Goal: Information Seeking & Learning: Learn about a topic

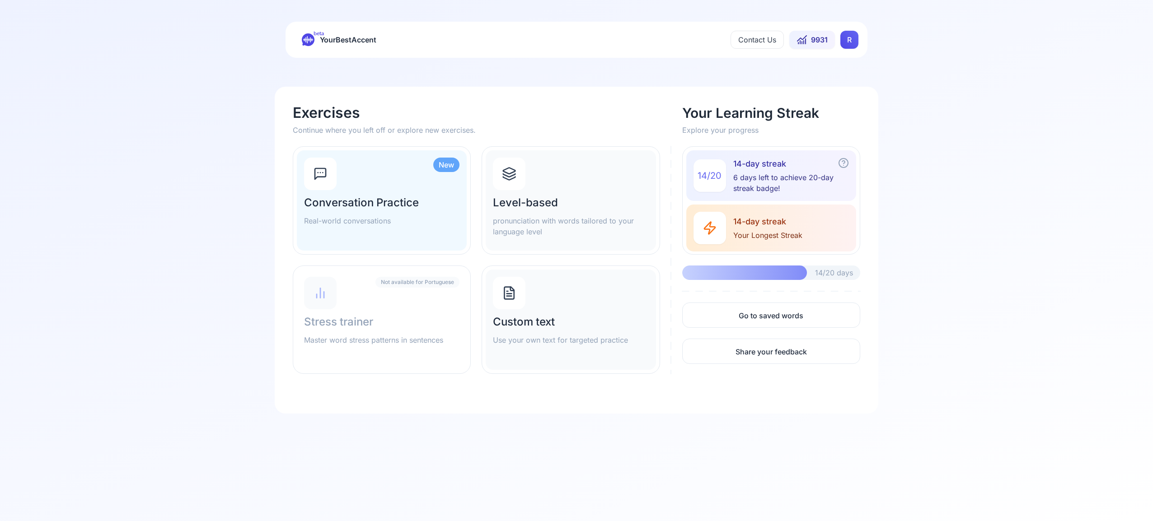
click at [844, 40] on html "beta YourBestAccent Contact Us 9931 R Exercises Continue where you left off or …" at bounding box center [576, 260] width 1153 height 521
click at [830, 77] on span "Settings" at bounding box center [831, 80] width 32 height 13
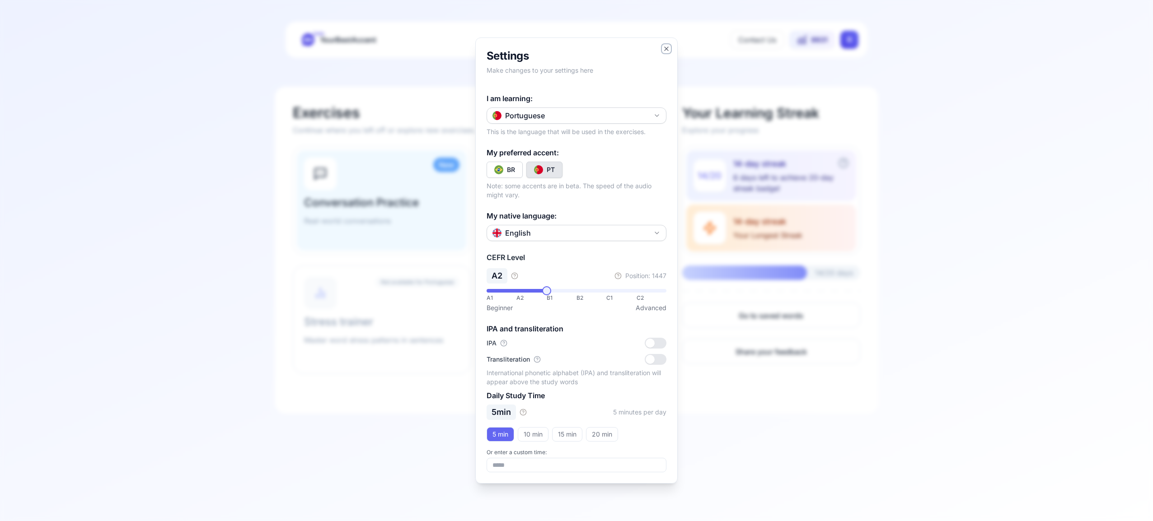
click at [666, 48] on icon "button" at bounding box center [667, 49] width 4 height 4
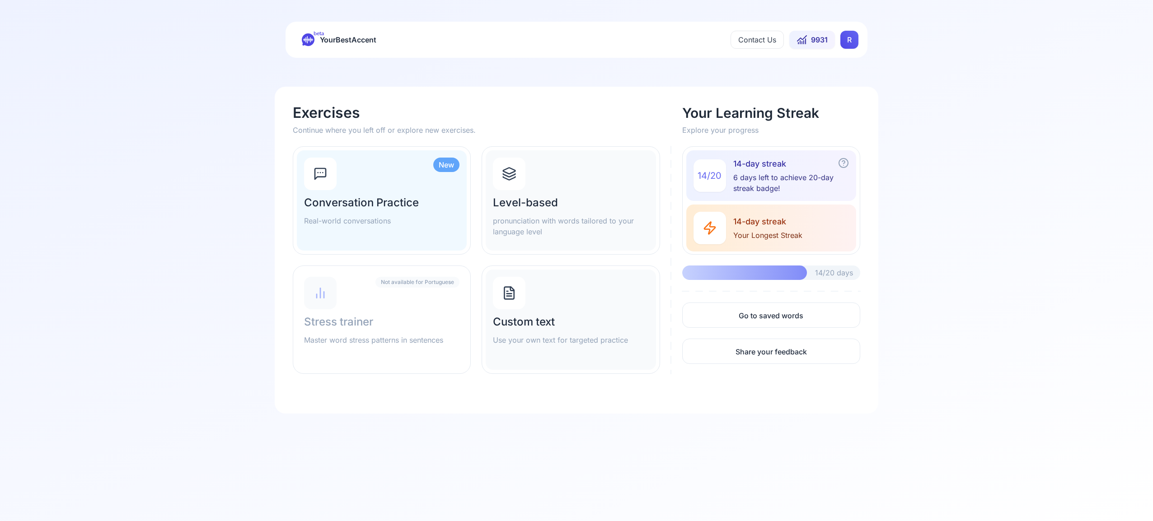
click at [854, 37] on html "beta YourBestAccent Contact Us 9931 R Exercises Continue where you left off or …" at bounding box center [576, 260] width 1153 height 521
click at [835, 82] on span "Settings" at bounding box center [831, 80] width 32 height 13
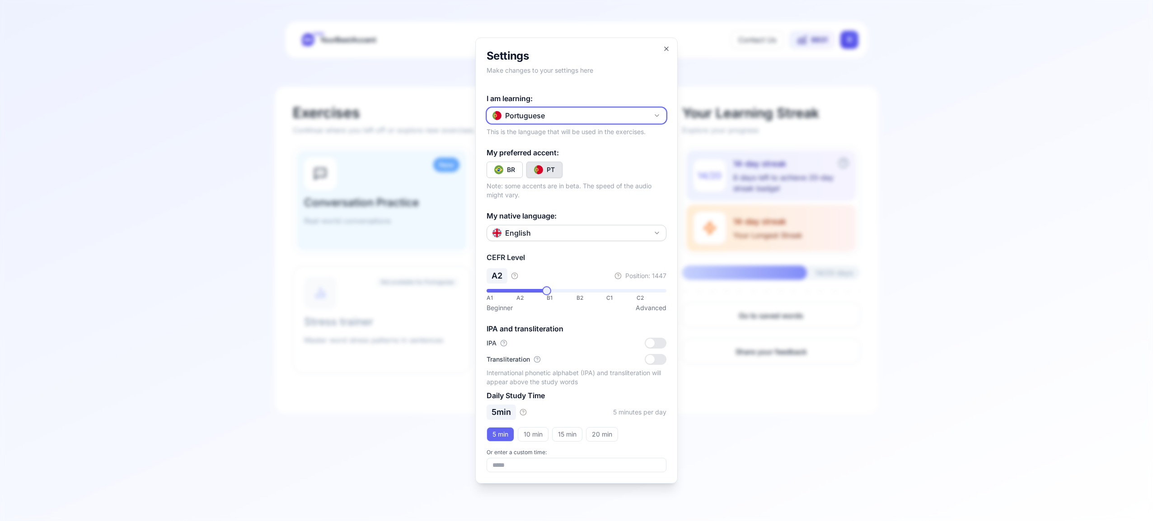
click at [657, 114] on icon "button" at bounding box center [656, 115] width 7 height 7
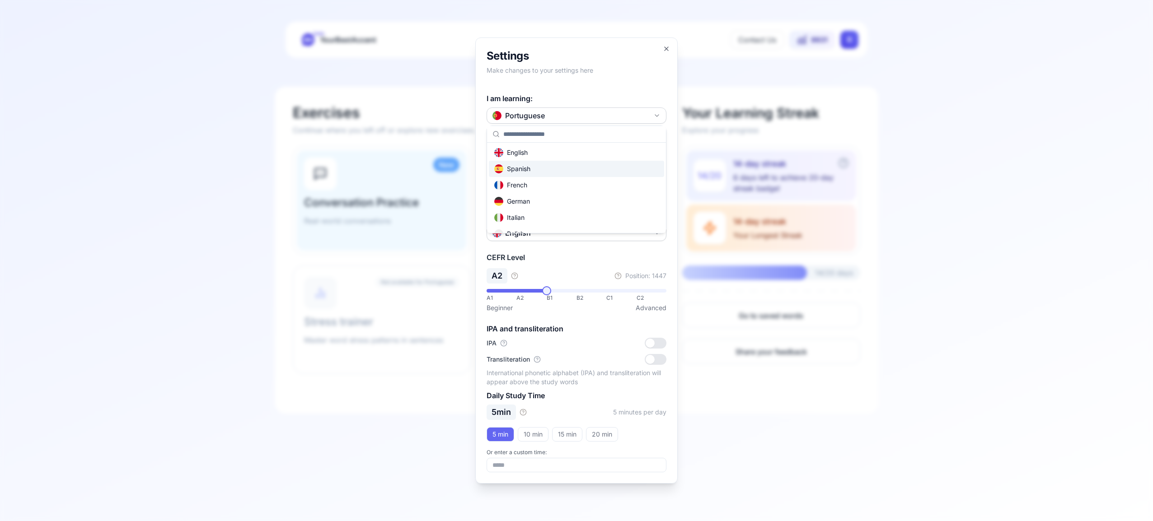
click at [589, 170] on div "Spanish" at bounding box center [576, 169] width 175 height 16
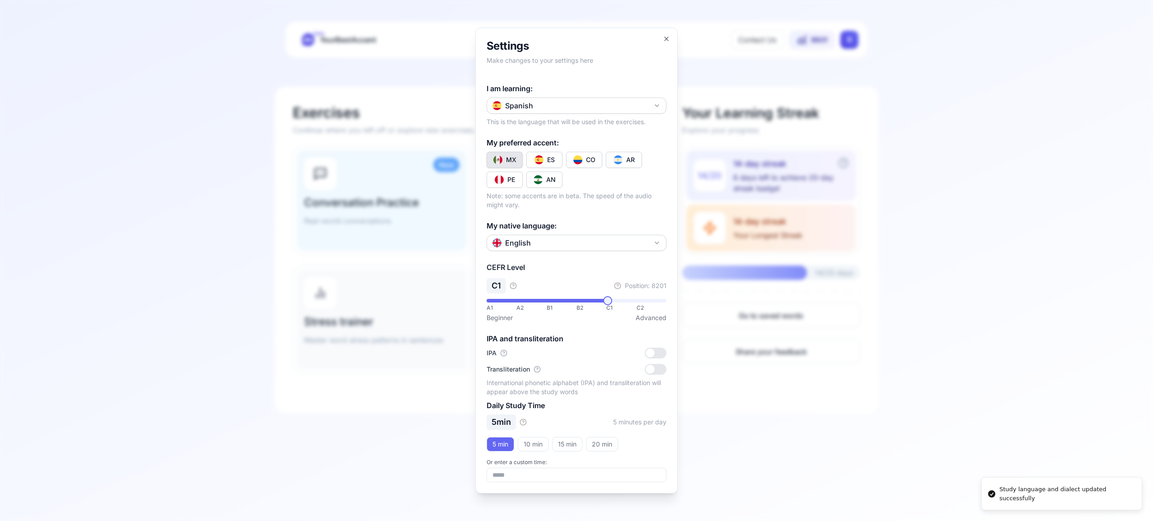
click at [583, 161] on button "CO" at bounding box center [584, 160] width 36 height 16
click at [664, 38] on icon "button" at bounding box center [666, 38] width 7 height 7
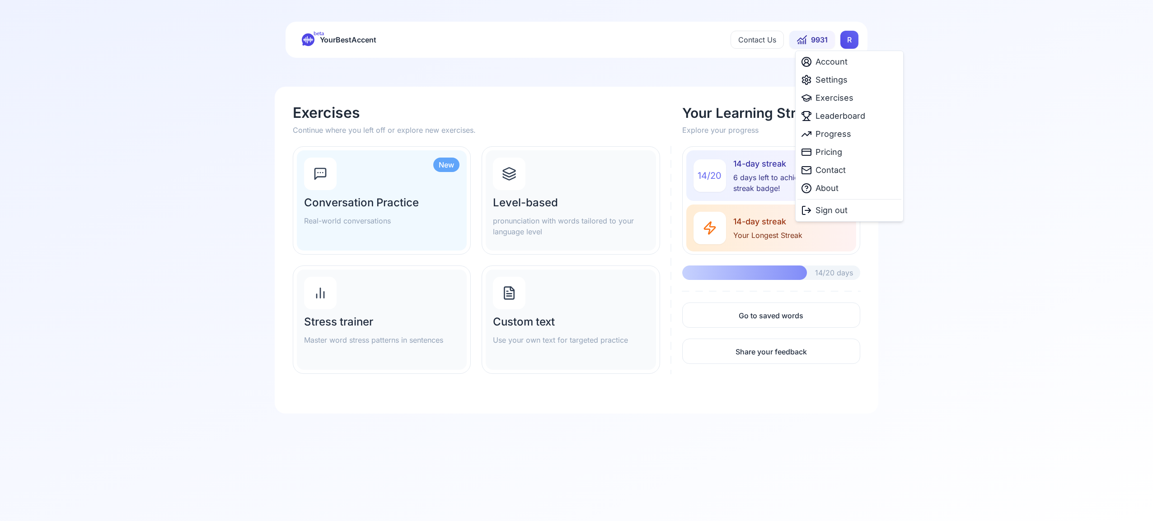
click at [846, 39] on html "beta YourBestAccent Contact Us 9931 R Exercises Continue where you left off or …" at bounding box center [576, 260] width 1153 height 521
click at [832, 98] on span "Exercises" at bounding box center [834, 98] width 38 height 13
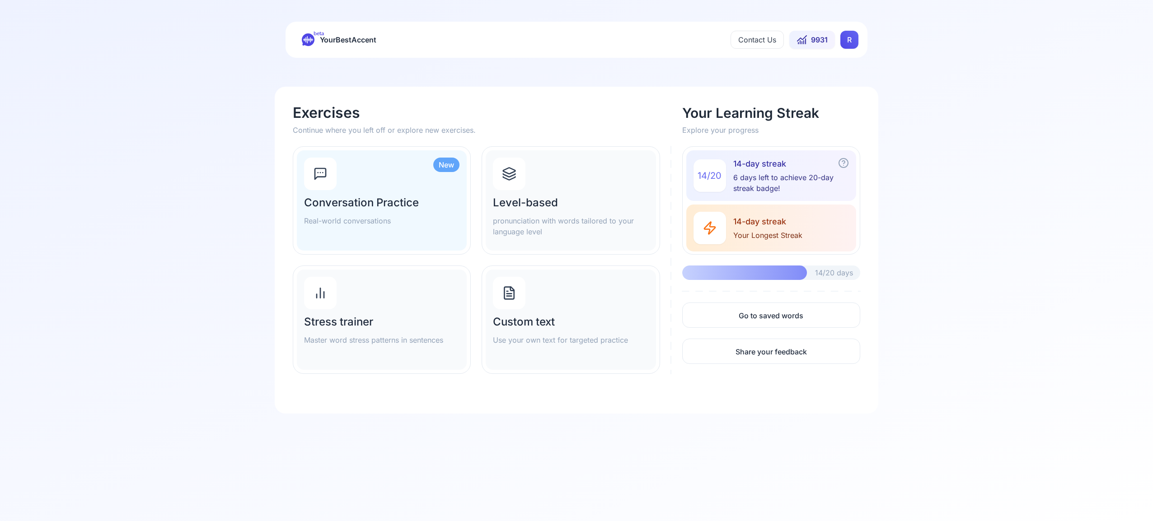
click at [509, 175] on icon at bounding box center [509, 174] width 14 height 14
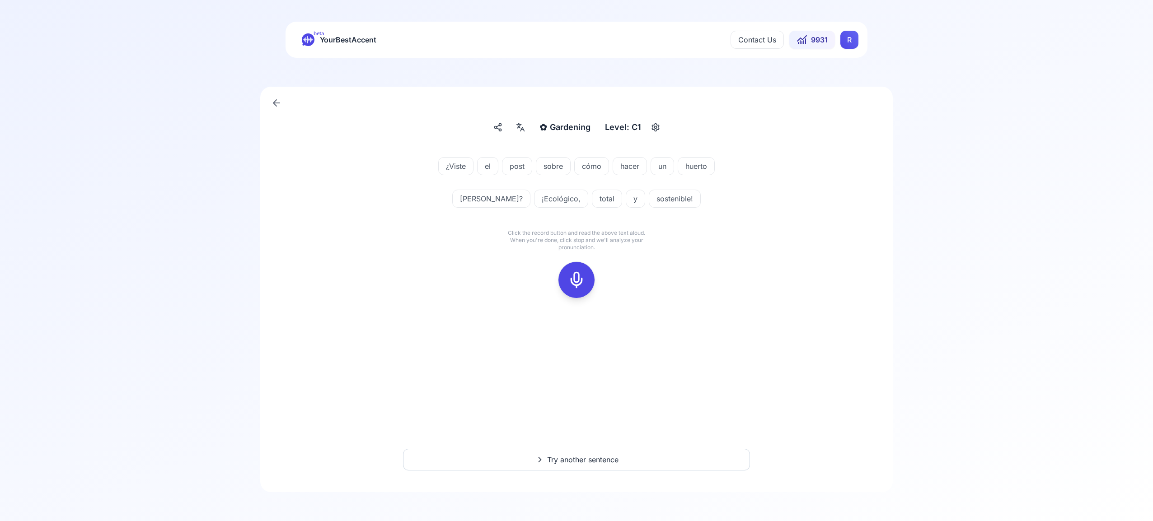
click at [577, 290] on div at bounding box center [577, 280] width 22 height 36
click at [575, 289] on div at bounding box center [577, 280] width 22 height 36
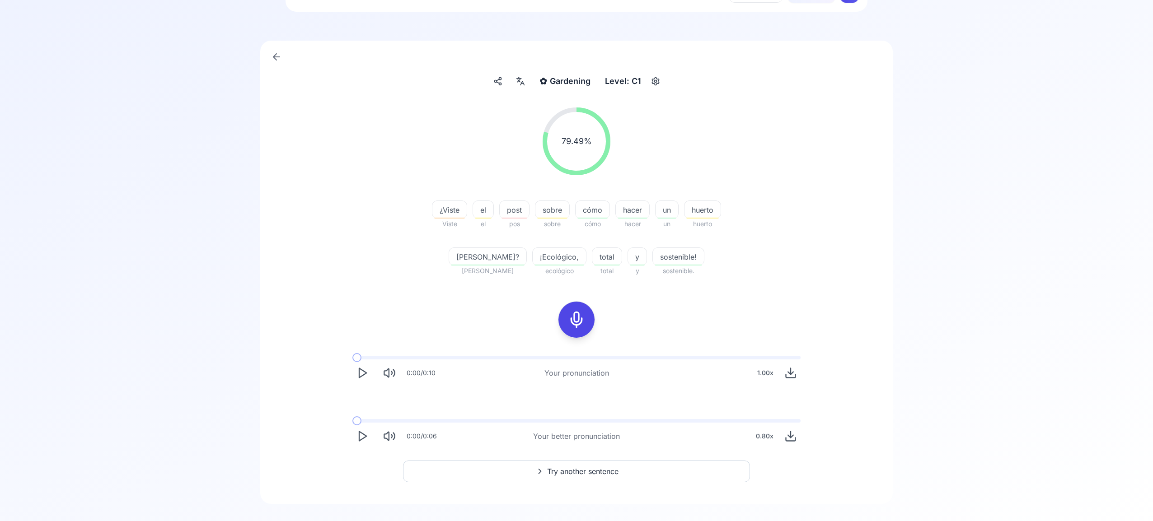
scroll to position [58, 0]
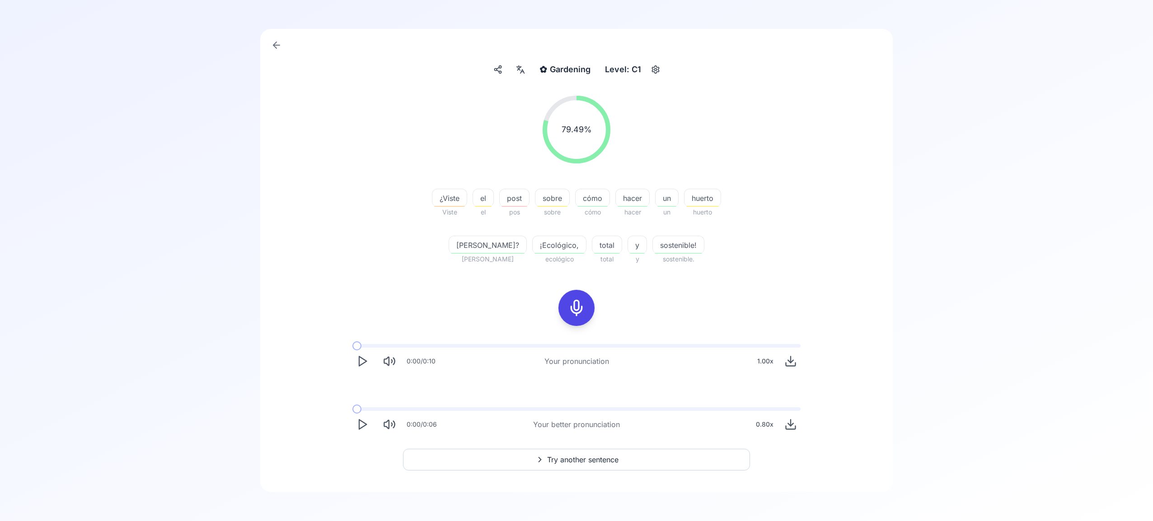
click at [590, 459] on span "Try another sentence" at bounding box center [582, 460] width 71 height 11
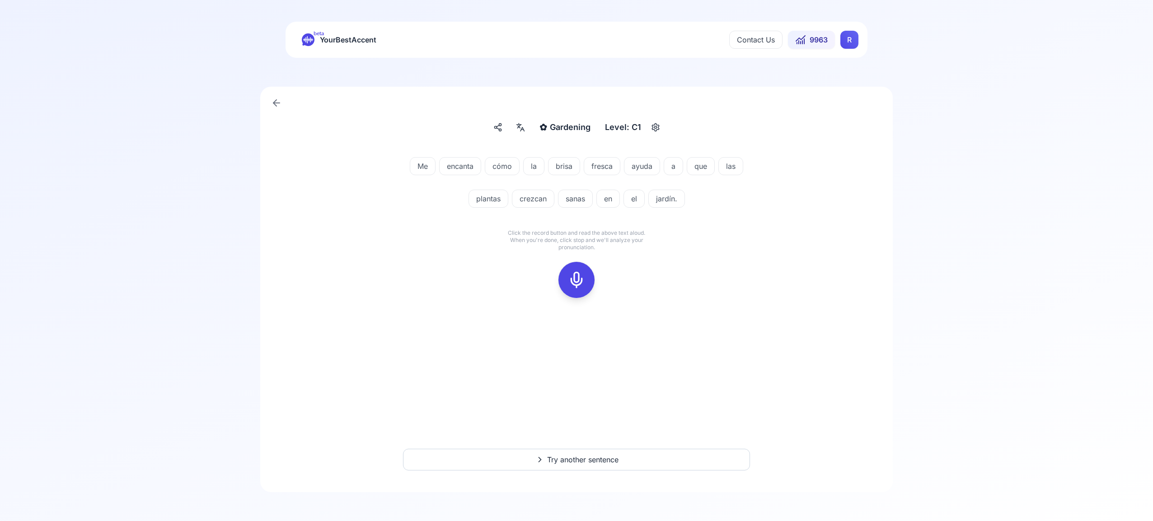
click at [574, 281] on icon at bounding box center [576, 280] width 18 height 18
click at [577, 284] on icon at bounding box center [576, 280] width 18 height 18
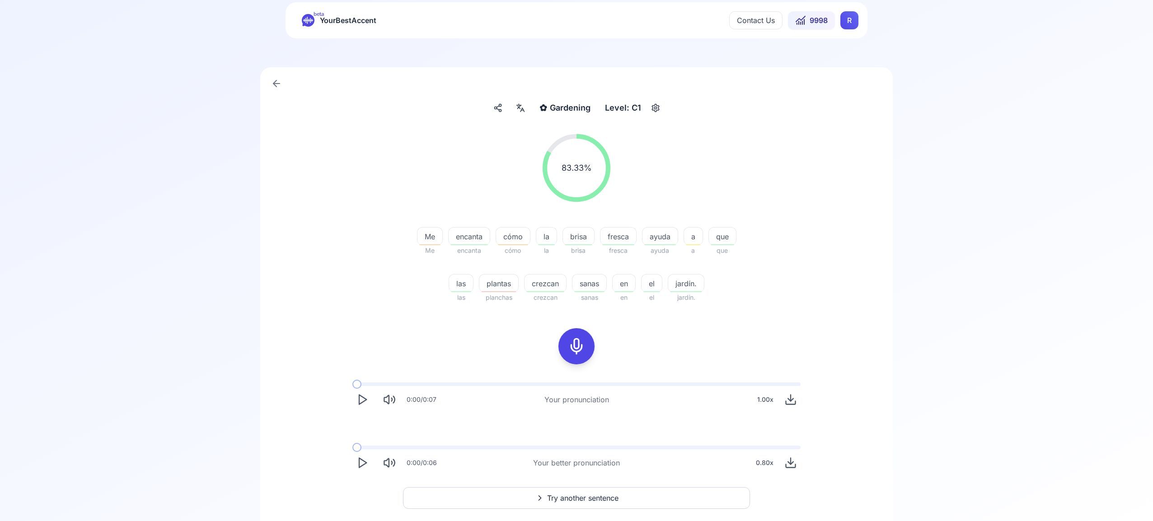
scroll to position [37, 0]
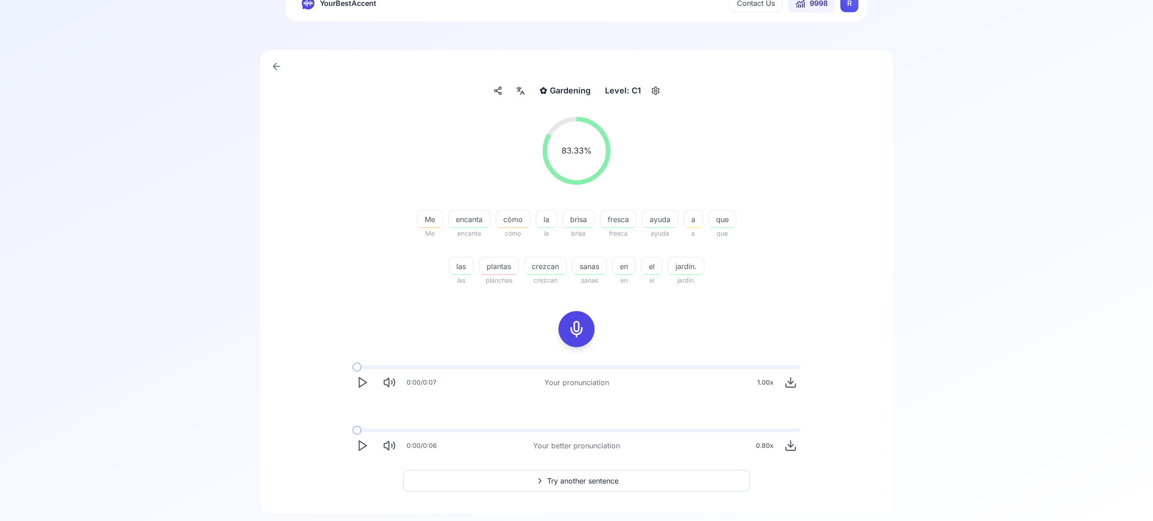
click at [621, 479] on button "Try another sentence" at bounding box center [576, 481] width 347 height 22
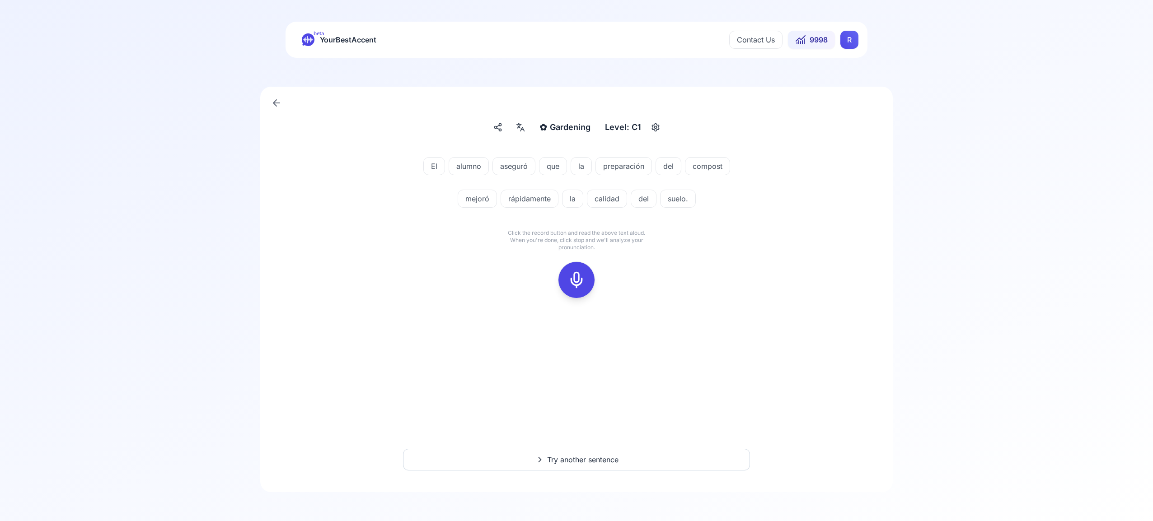
click at [580, 276] on icon at bounding box center [576, 280] width 18 height 18
click at [572, 277] on icon at bounding box center [576, 280] width 18 height 18
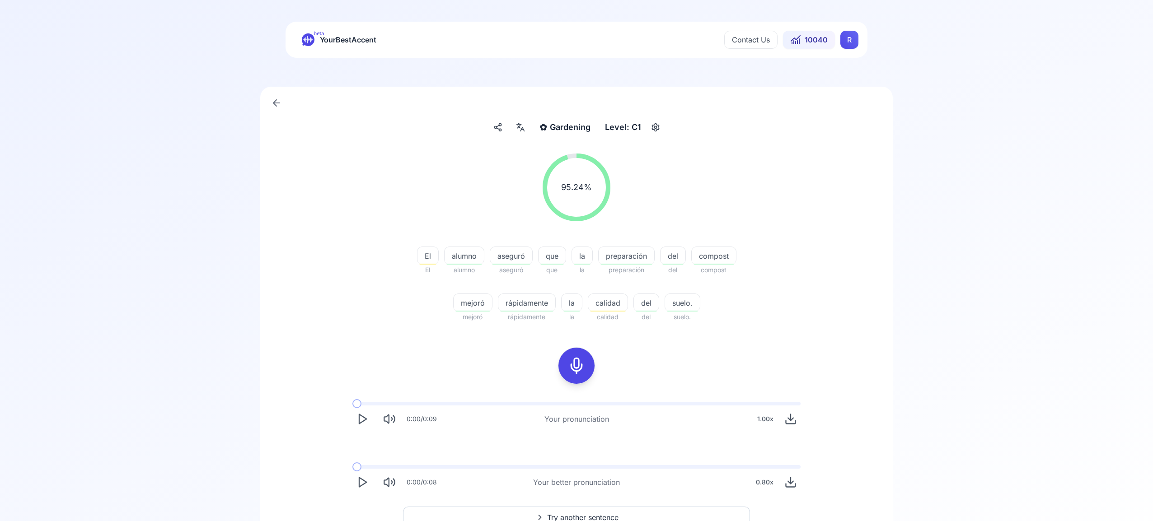
scroll to position [57, 0]
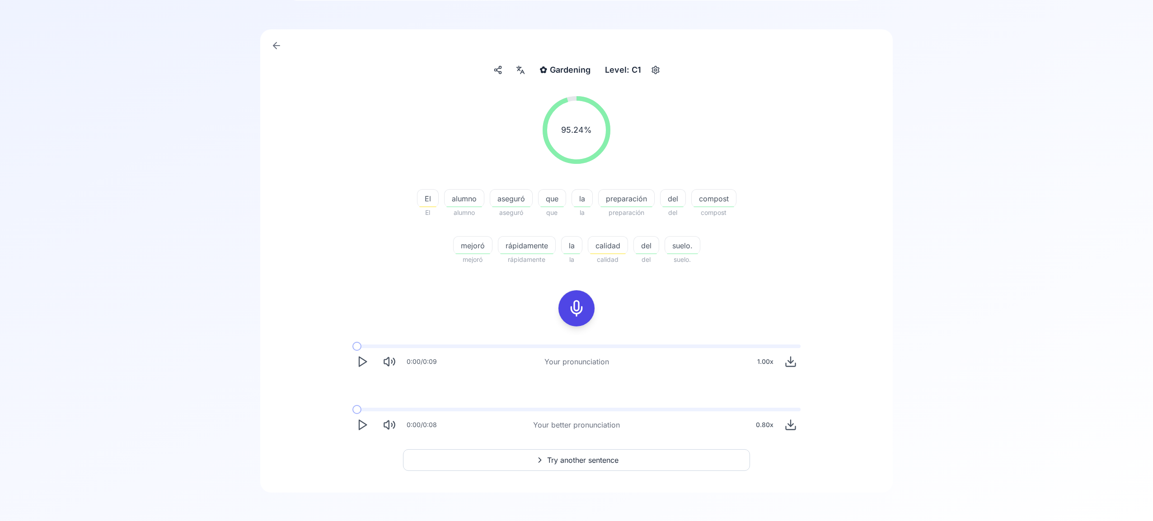
click at [619, 459] on span "Try another sentence" at bounding box center [582, 460] width 71 height 11
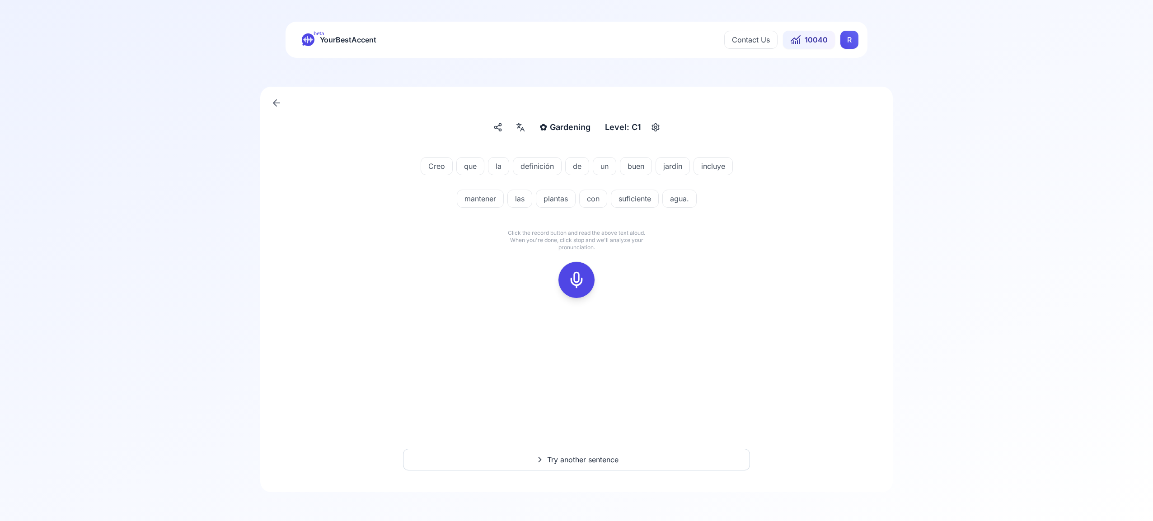
click at [576, 282] on icon at bounding box center [576, 280] width 18 height 18
click at [578, 284] on icon at bounding box center [576, 280] width 18 height 18
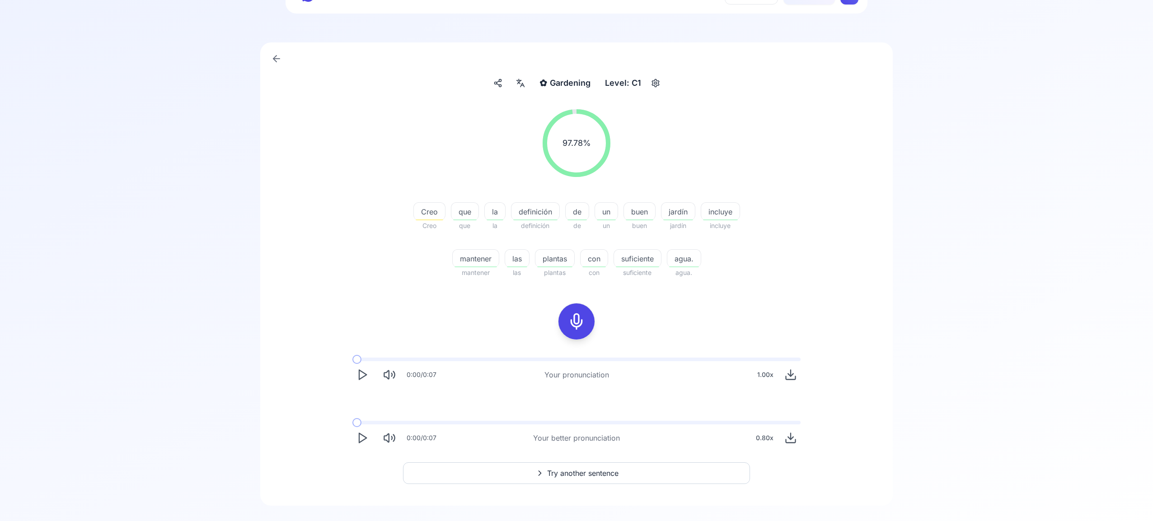
scroll to position [58, 0]
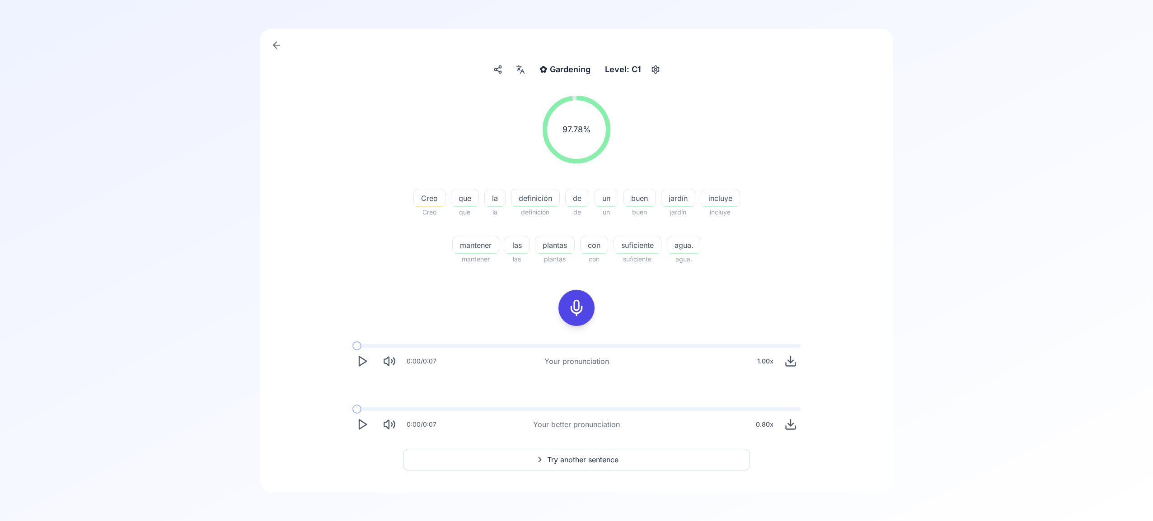
click at [598, 455] on span "Try another sentence" at bounding box center [582, 460] width 71 height 11
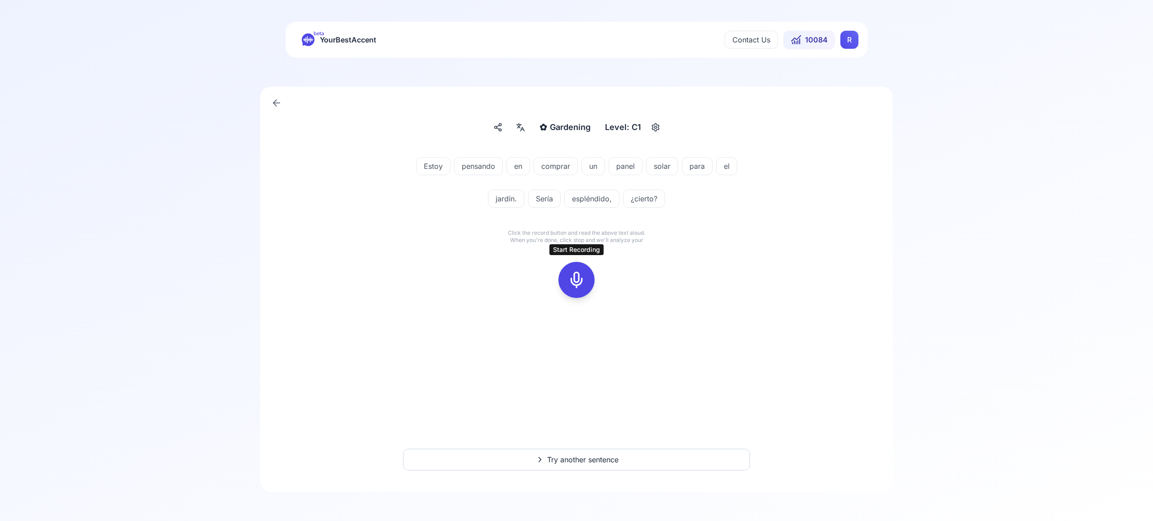
click at [581, 280] on icon at bounding box center [576, 280] width 18 height 18
click at [576, 281] on icon at bounding box center [576, 280] width 18 height 18
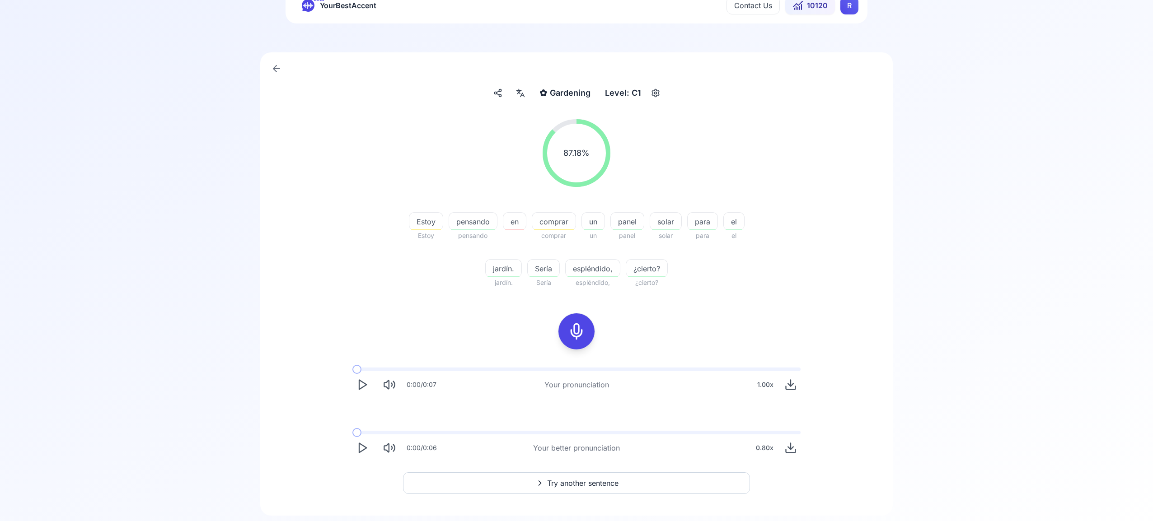
scroll to position [35, 0]
click at [591, 482] on span "Try another sentence" at bounding box center [582, 483] width 71 height 11
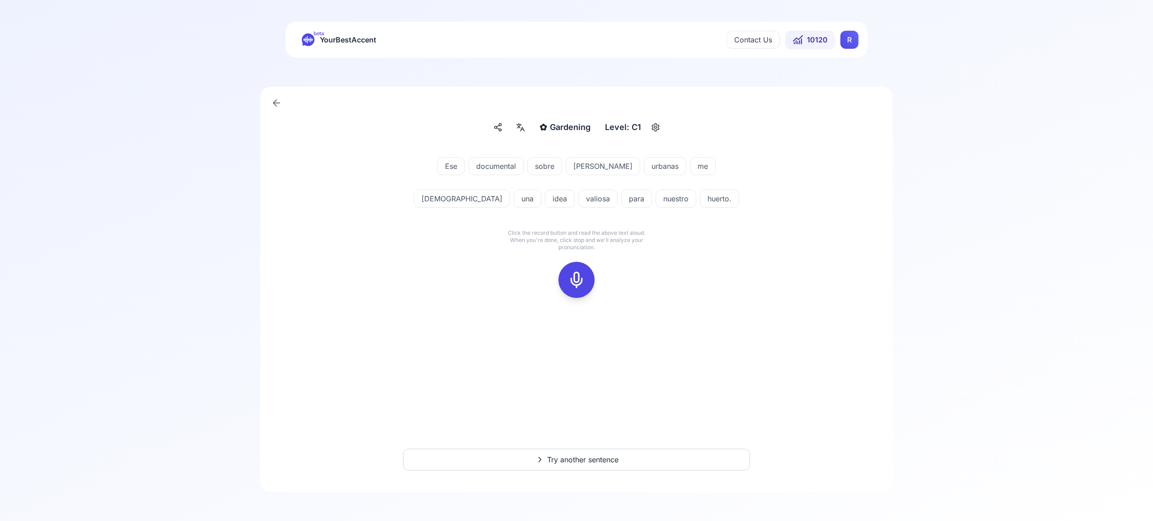
click at [577, 277] on icon at bounding box center [576, 280] width 18 height 18
click at [581, 285] on icon at bounding box center [576, 280] width 18 height 18
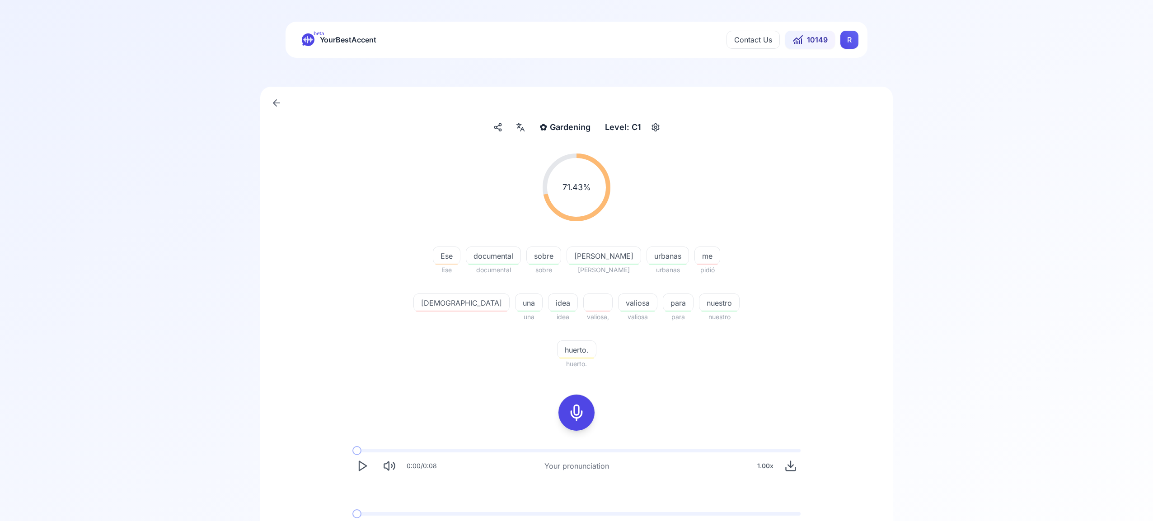
click at [848, 37] on html "beta YourBestAccent Contact Us 10149 R ✿ Gardening Gardening Level: C1 71.43 % …" at bounding box center [576, 260] width 1153 height 521
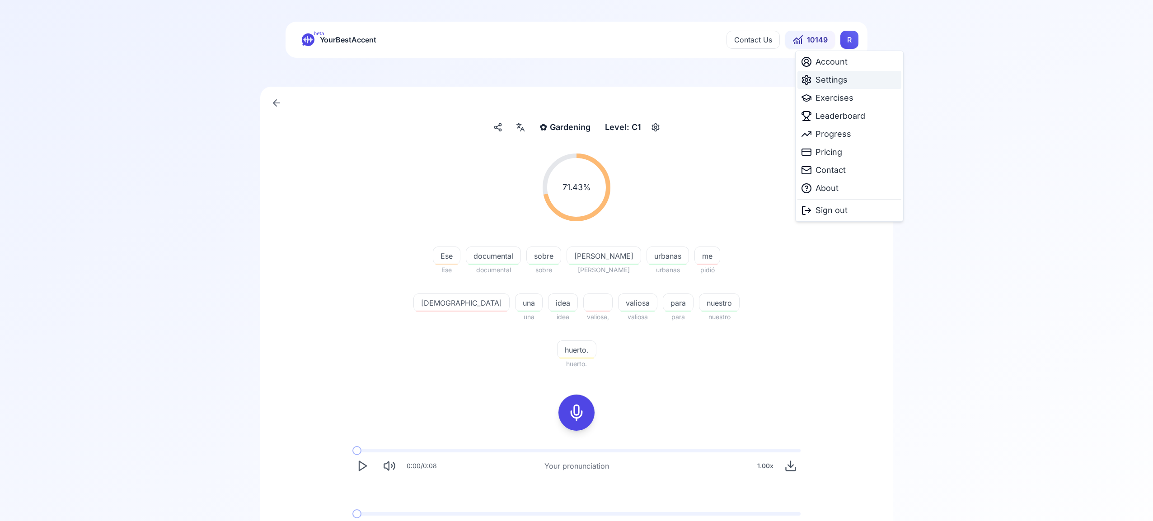
click at [839, 84] on span "Settings" at bounding box center [831, 80] width 32 height 13
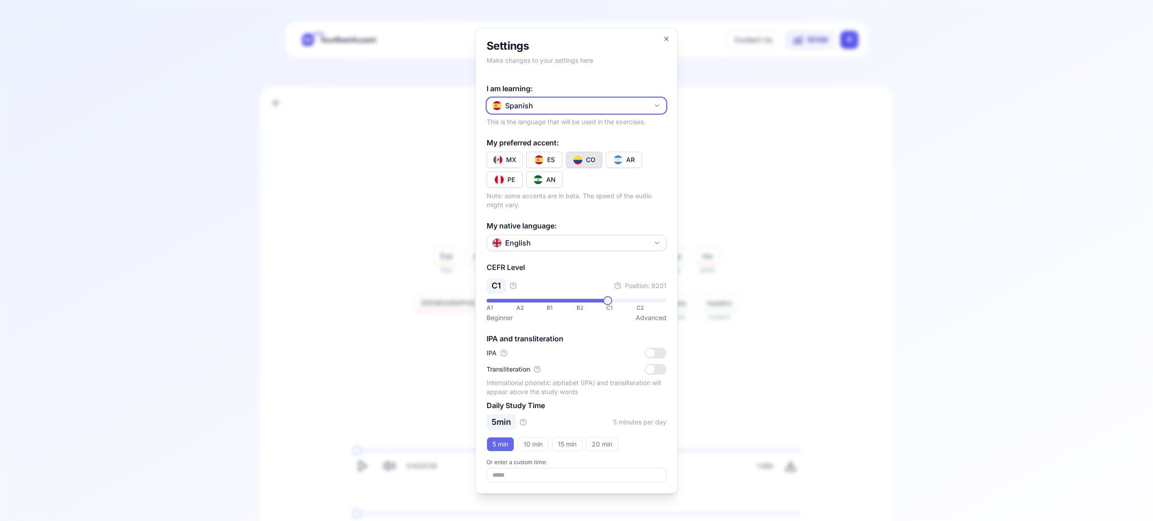
click at [658, 105] on icon "button" at bounding box center [657, 106] width 4 height 2
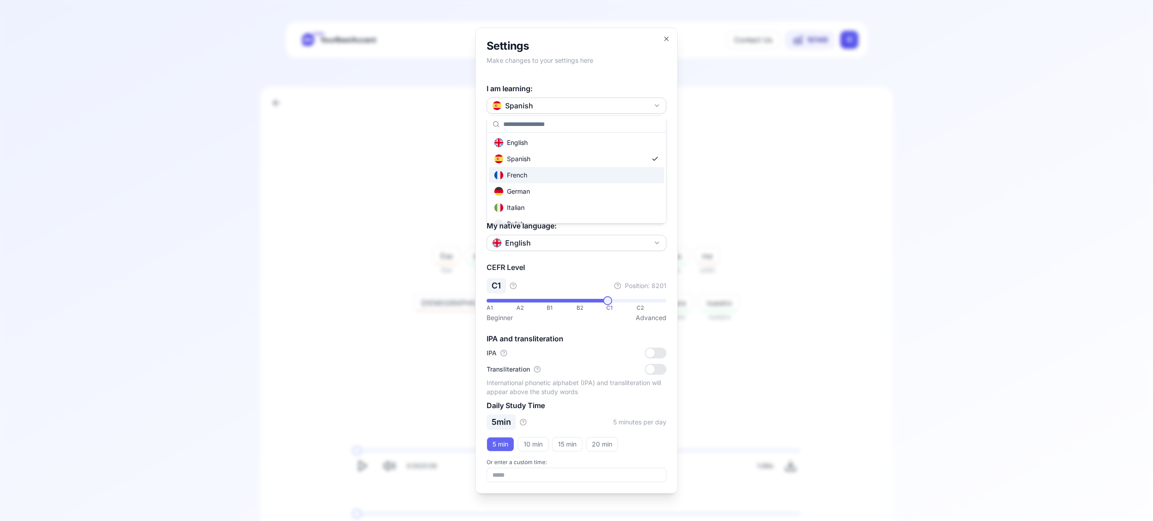
click at [593, 179] on div "French" at bounding box center [576, 175] width 175 height 16
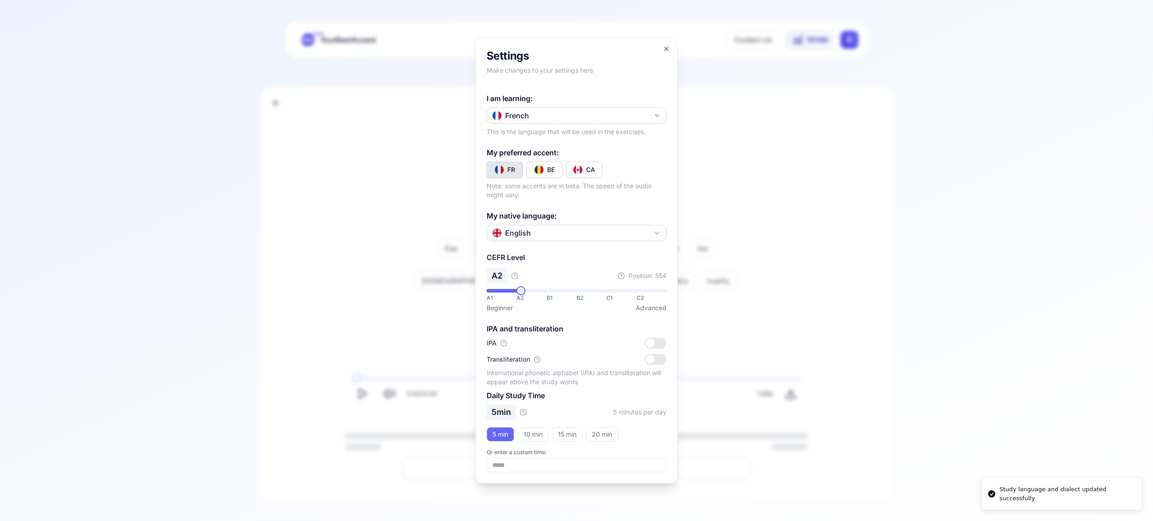
click at [592, 173] on div "CA" at bounding box center [590, 169] width 9 height 9
click at [666, 48] on icon "button" at bounding box center [666, 48] width 7 height 7
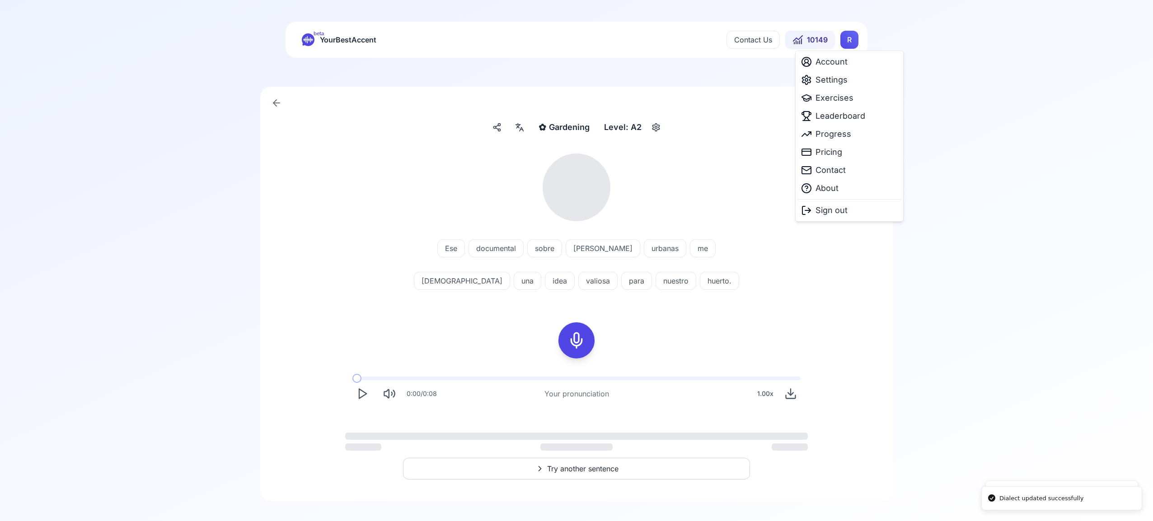
click at [847, 38] on html "Dialect updated successfully Study language and dialect updated successfully be…" at bounding box center [576, 260] width 1153 height 521
click at [848, 99] on span "Exercises" at bounding box center [834, 98] width 38 height 13
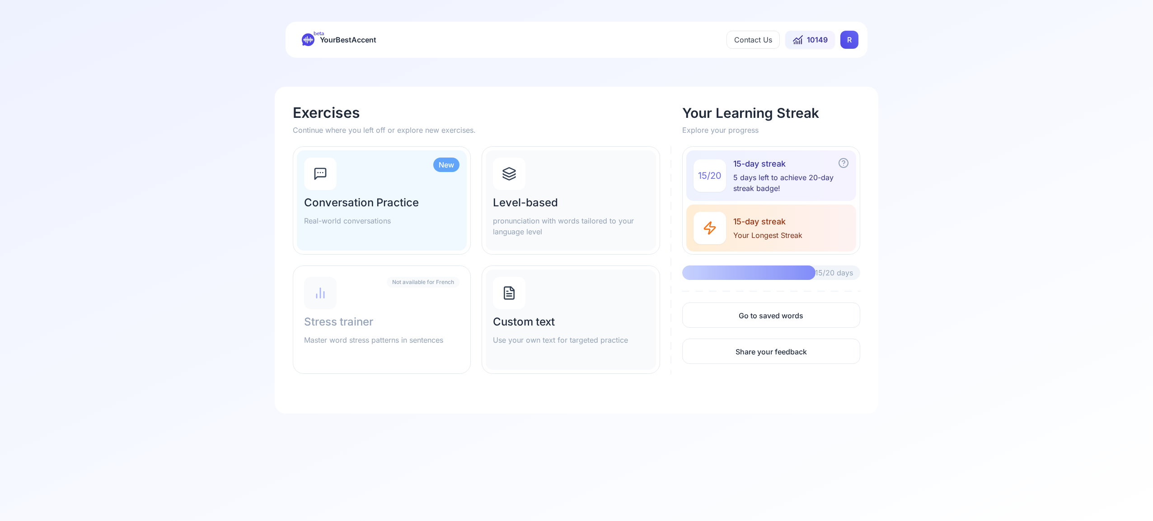
click at [513, 173] on icon at bounding box center [509, 174] width 14 height 14
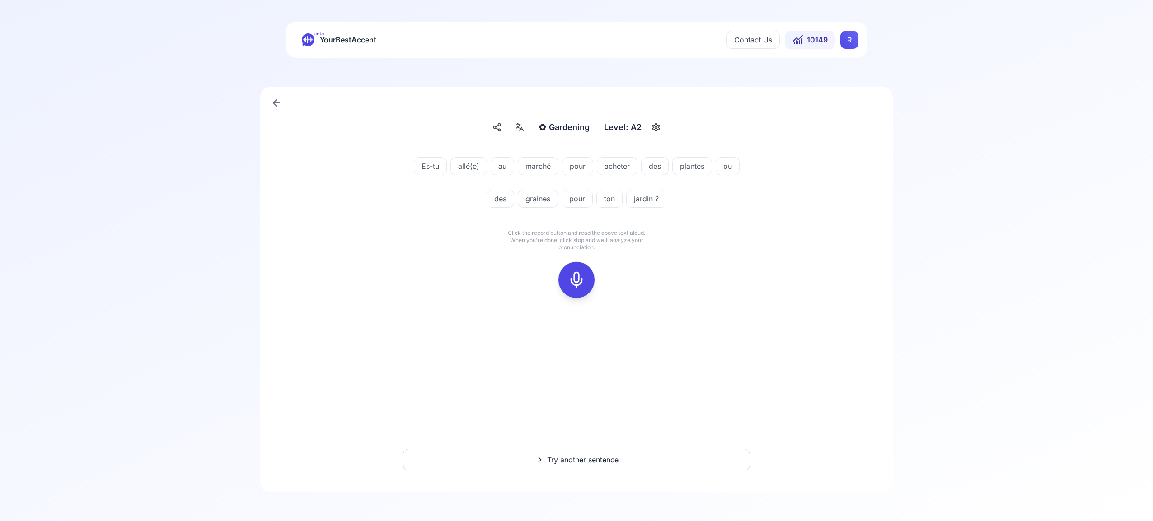
click at [580, 284] on icon at bounding box center [576, 280] width 18 height 18
click at [577, 280] on icon at bounding box center [576, 280] width 18 height 18
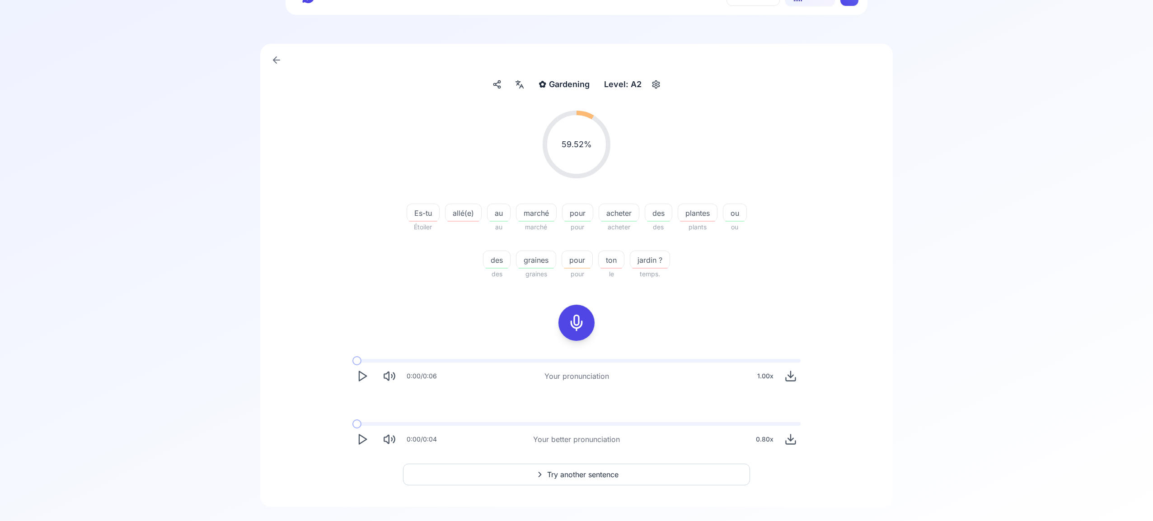
scroll to position [58, 0]
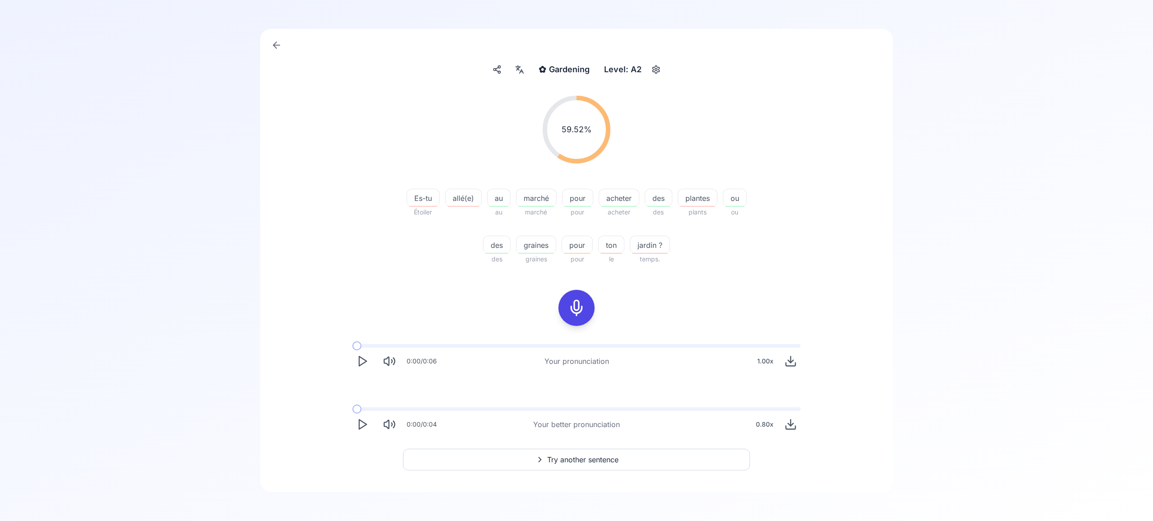
click at [598, 456] on span "Try another sentence" at bounding box center [582, 460] width 71 height 11
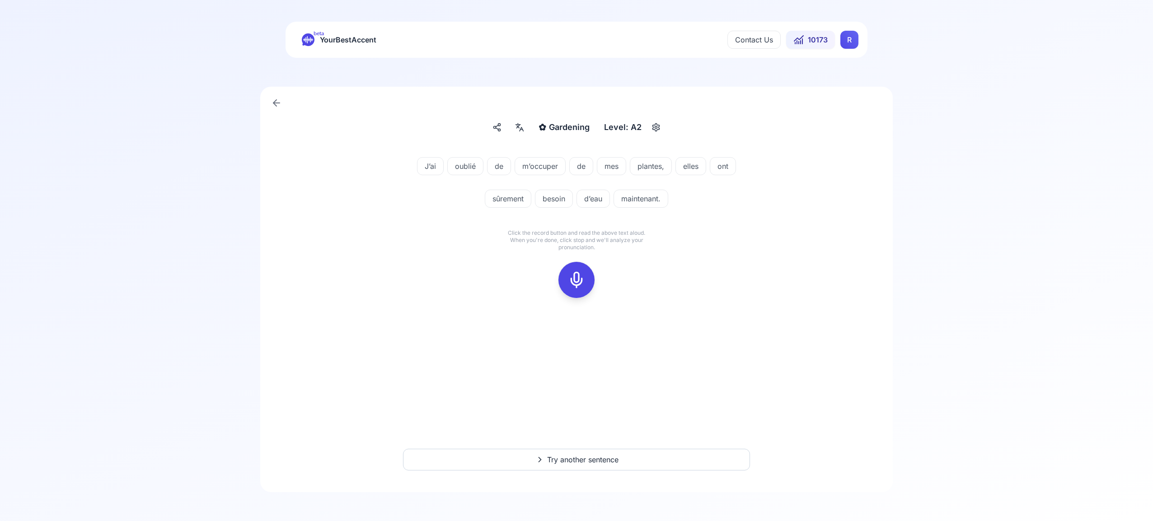
click at [578, 275] on icon at bounding box center [576, 280] width 18 height 18
click at [574, 277] on icon at bounding box center [576, 280] width 18 height 18
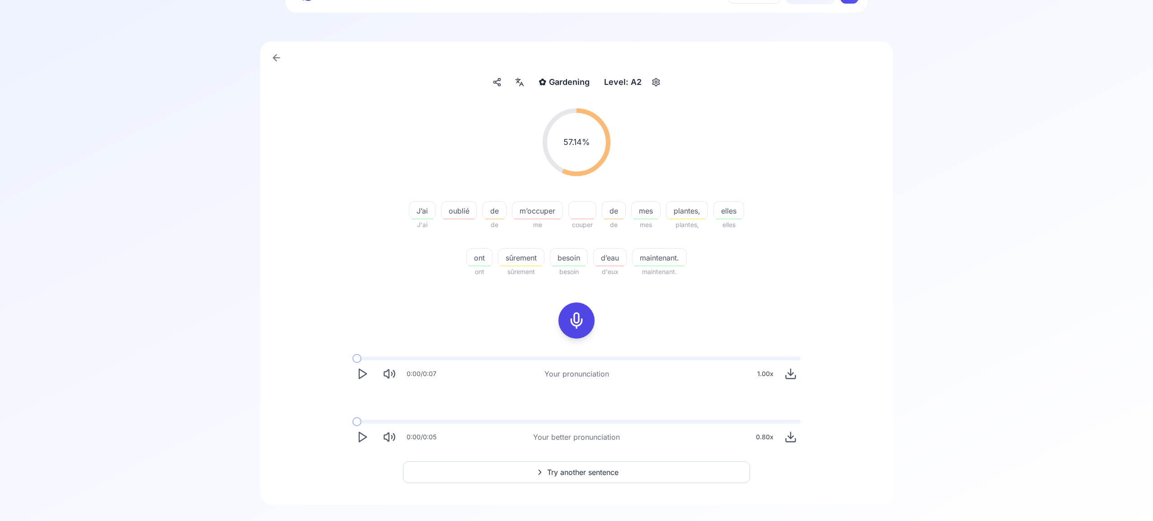
scroll to position [58, 0]
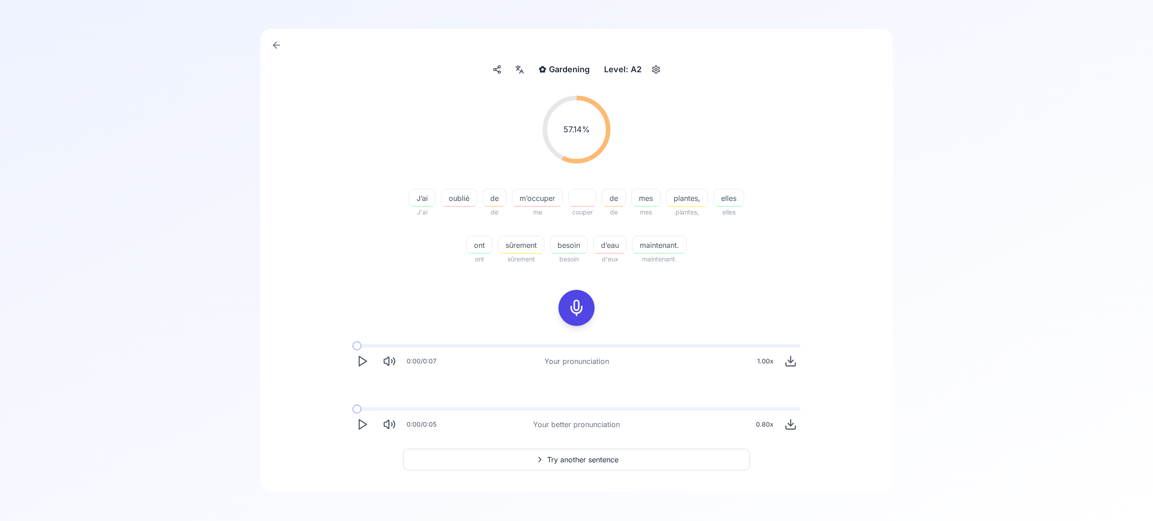
click at [585, 457] on span "Try another sentence" at bounding box center [582, 460] width 71 height 11
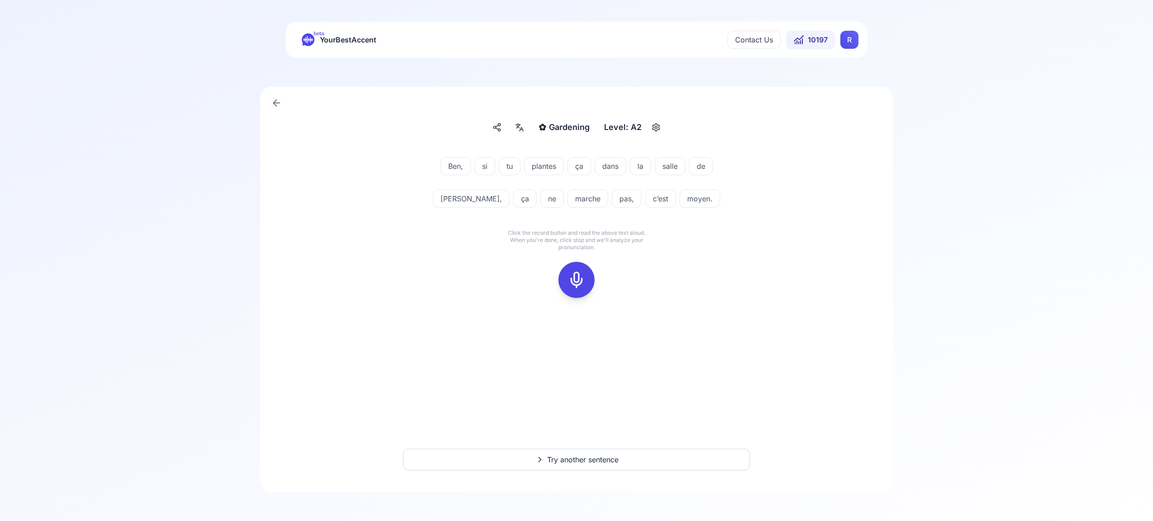
click at [576, 281] on icon at bounding box center [576, 280] width 18 height 18
click at [579, 281] on icon at bounding box center [576, 280] width 18 height 18
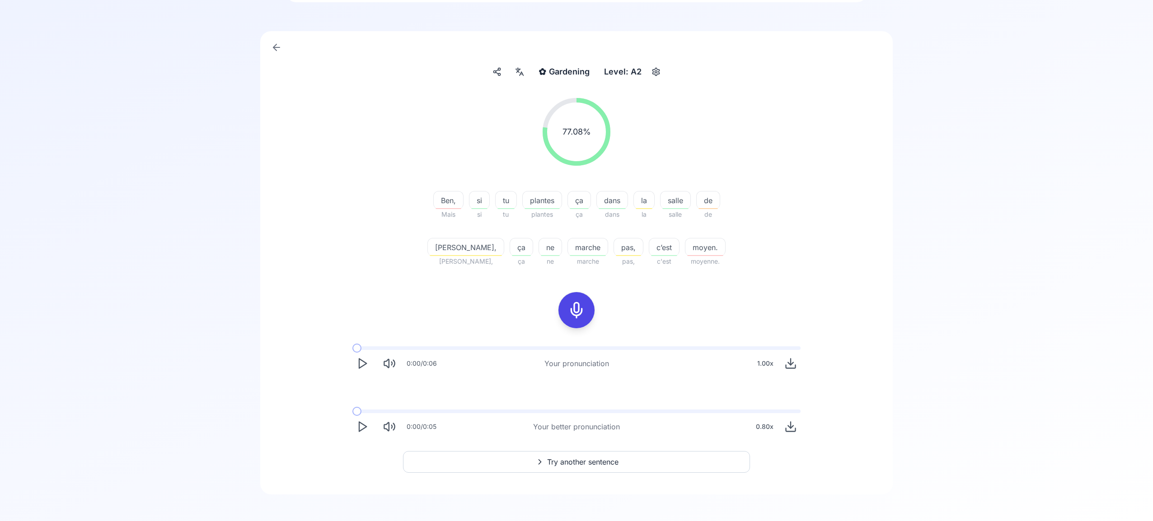
scroll to position [58, 0]
click at [591, 459] on span "Try another sentence" at bounding box center [582, 460] width 71 height 11
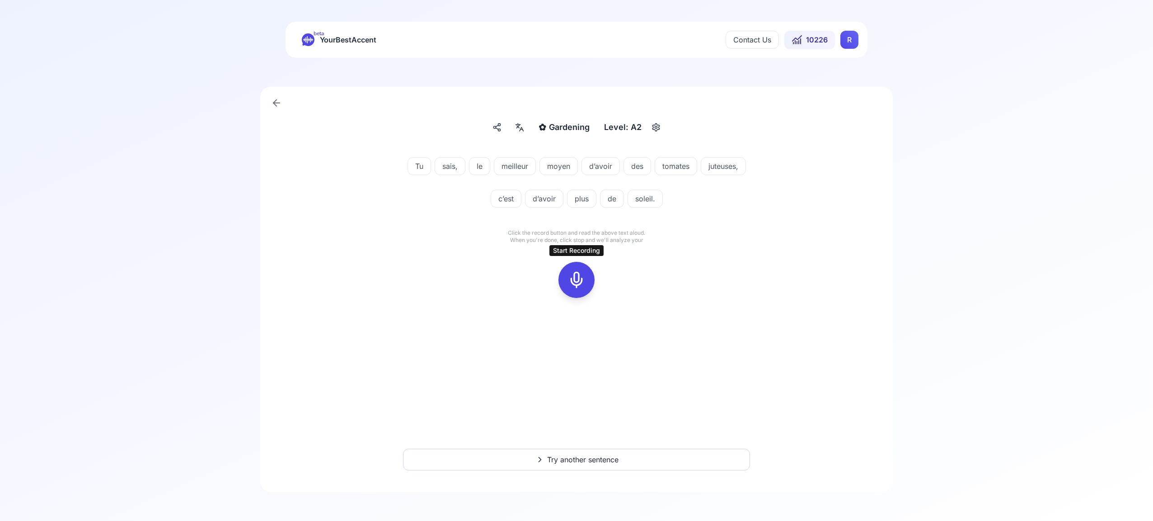
click at [582, 284] on icon at bounding box center [576, 280] width 18 height 18
click at [581, 283] on icon at bounding box center [576, 280] width 18 height 18
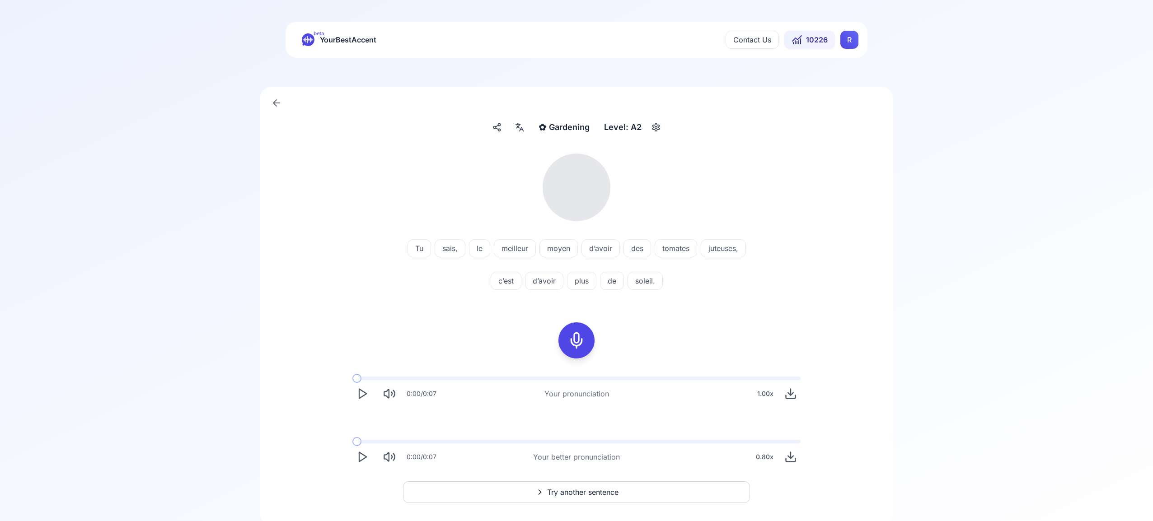
click at [516, 129] on icon at bounding box center [519, 127] width 11 height 9
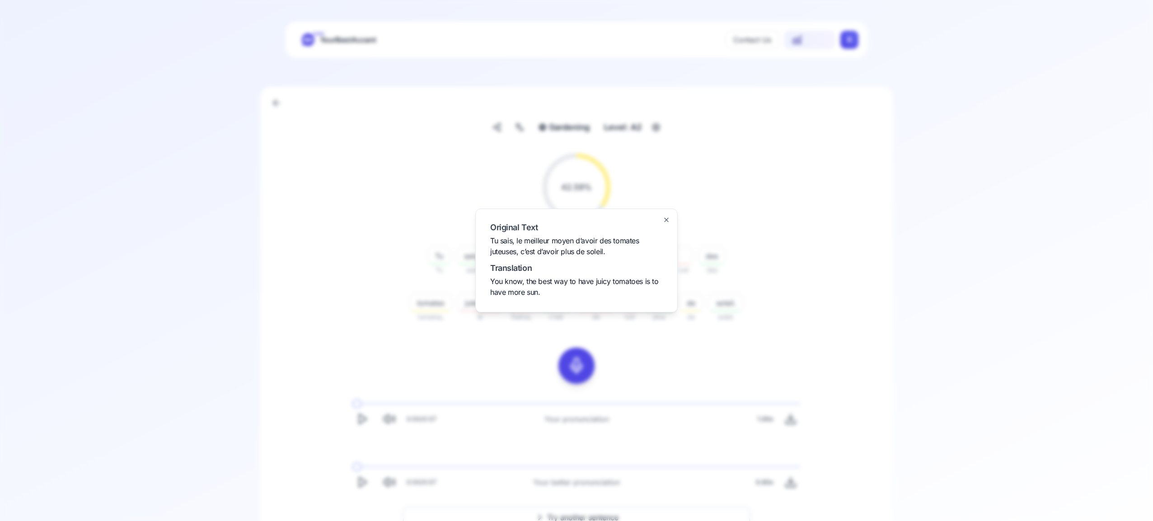
click at [666, 220] on icon "button" at bounding box center [667, 220] width 4 height 4
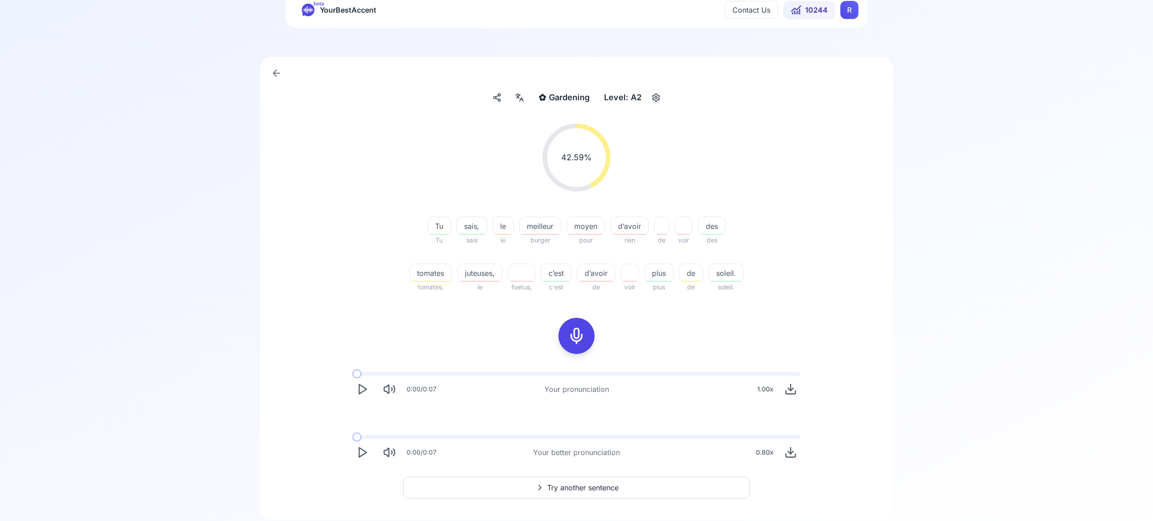
scroll to position [35, 0]
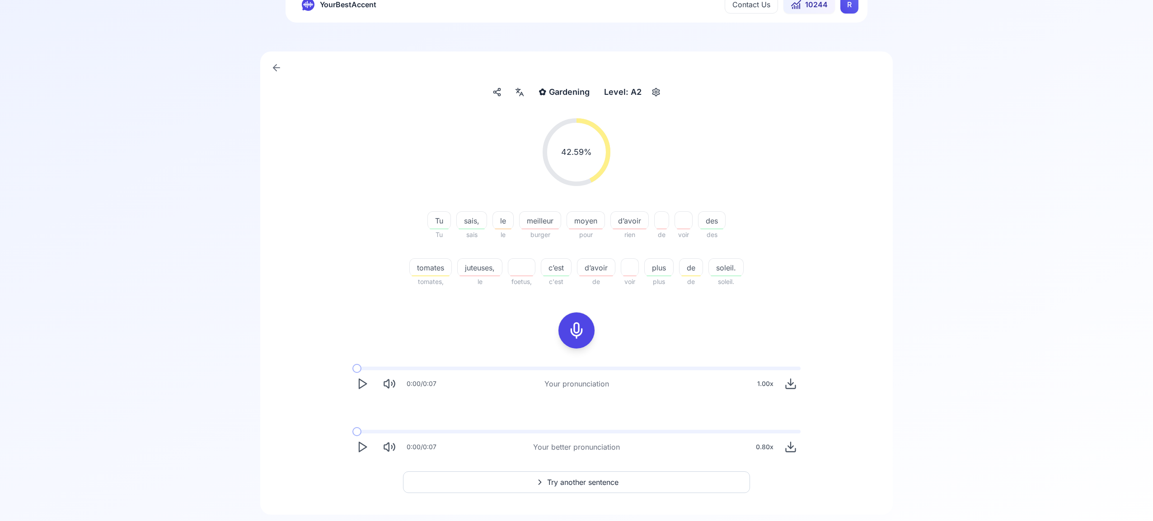
click at [589, 483] on span "Try another sentence" at bounding box center [582, 482] width 71 height 11
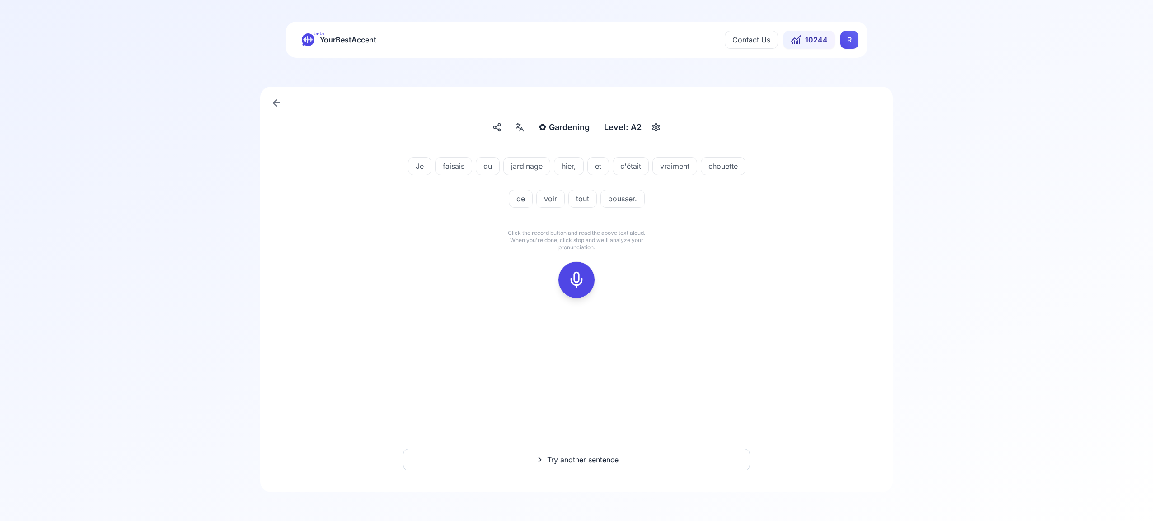
click at [577, 275] on icon at bounding box center [576, 280] width 18 height 18
click at [590, 278] on button at bounding box center [576, 280] width 36 height 36
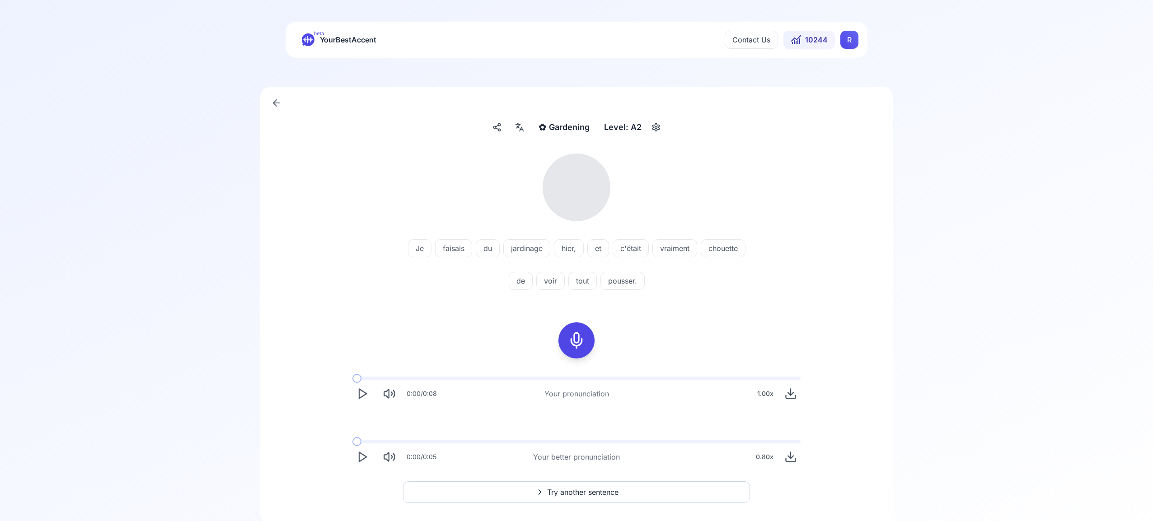
click at [523, 127] on icon at bounding box center [519, 127] width 11 height 9
click at [667, 220] on icon "button" at bounding box center [666, 219] width 7 height 7
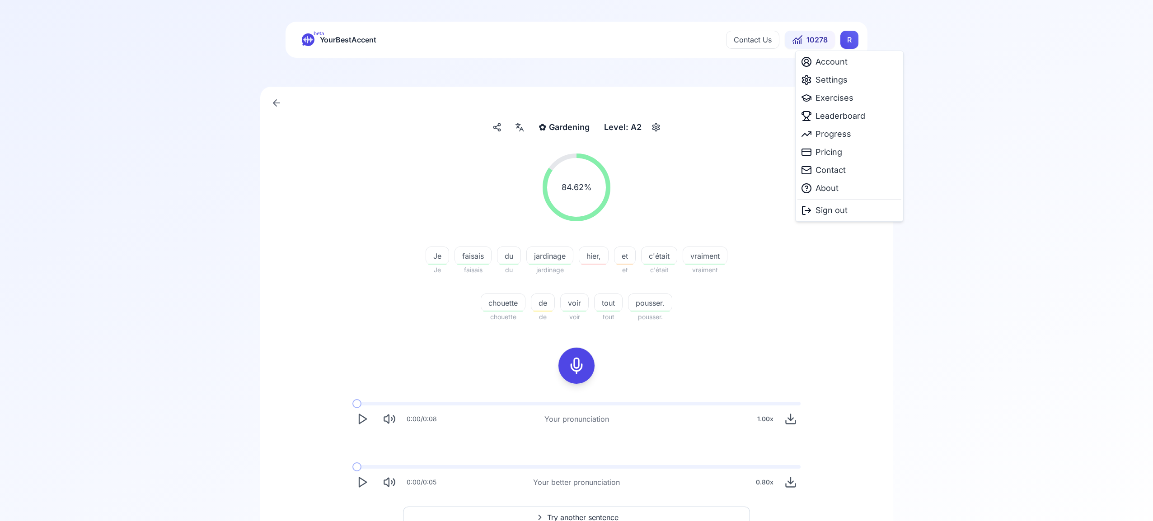
click at [851, 39] on html "beta YourBestAccent Contact Us 10278 R ✿ Gardening Gardening Level: A2 84.62 % …" at bounding box center [576, 260] width 1153 height 521
click at [841, 84] on span "Settings" at bounding box center [831, 80] width 32 height 13
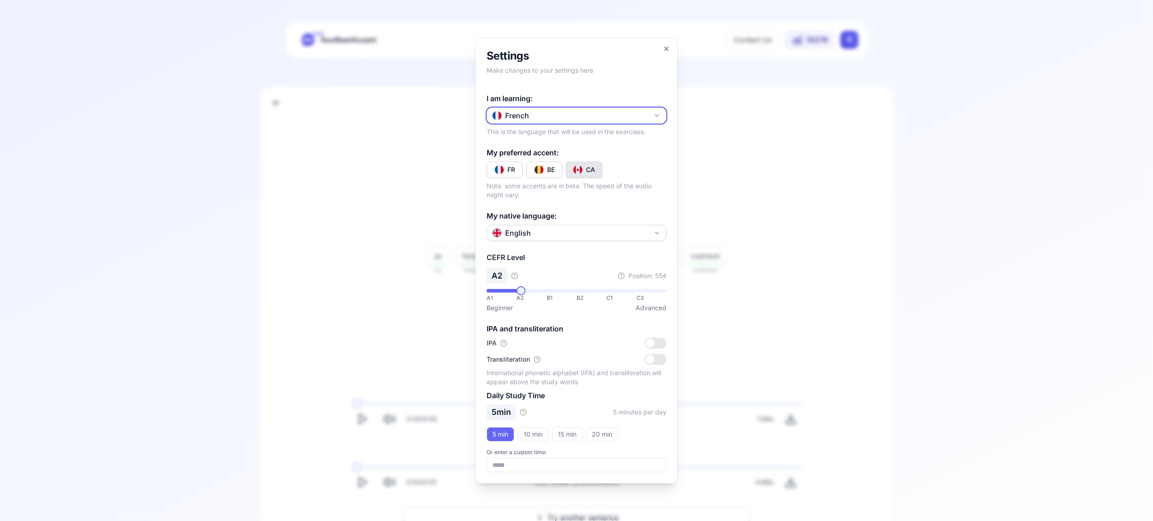
click at [660, 118] on icon "button" at bounding box center [656, 115] width 7 height 7
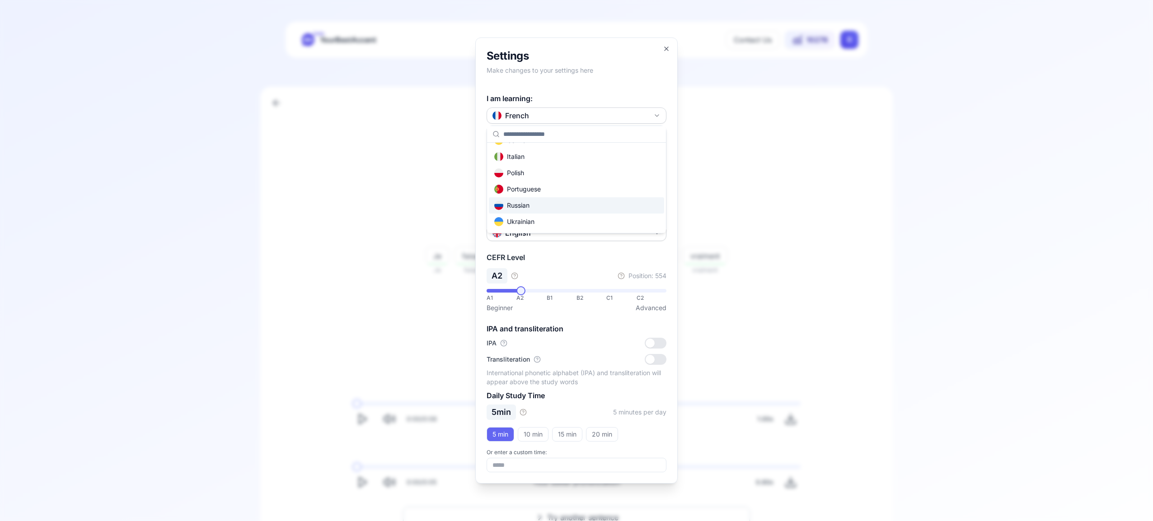
click at [595, 209] on div "Russian" at bounding box center [576, 205] width 175 height 16
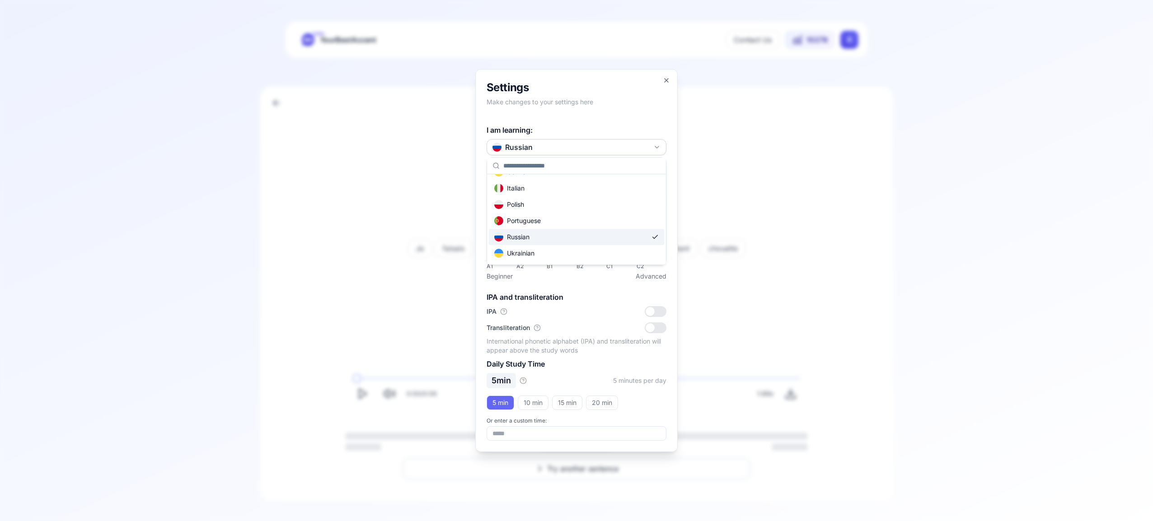
scroll to position [61, 0]
click at [668, 80] on icon "button" at bounding box center [666, 80] width 7 height 7
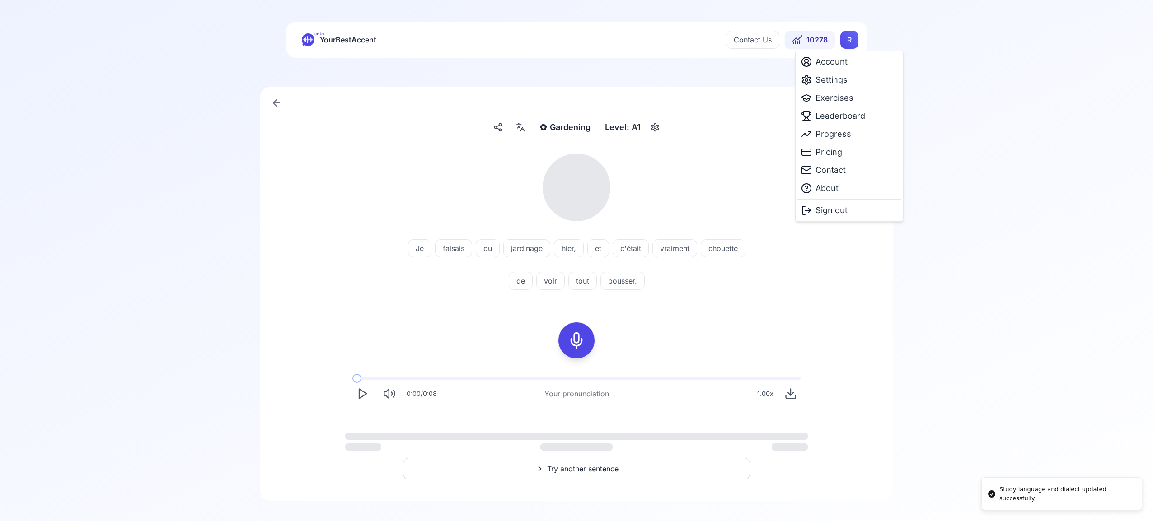
click at [850, 42] on html "Study language and dialect updated successfully beta YourBestAccent Contact Us …" at bounding box center [576, 260] width 1153 height 521
click at [840, 101] on span "Exercises" at bounding box center [834, 98] width 38 height 13
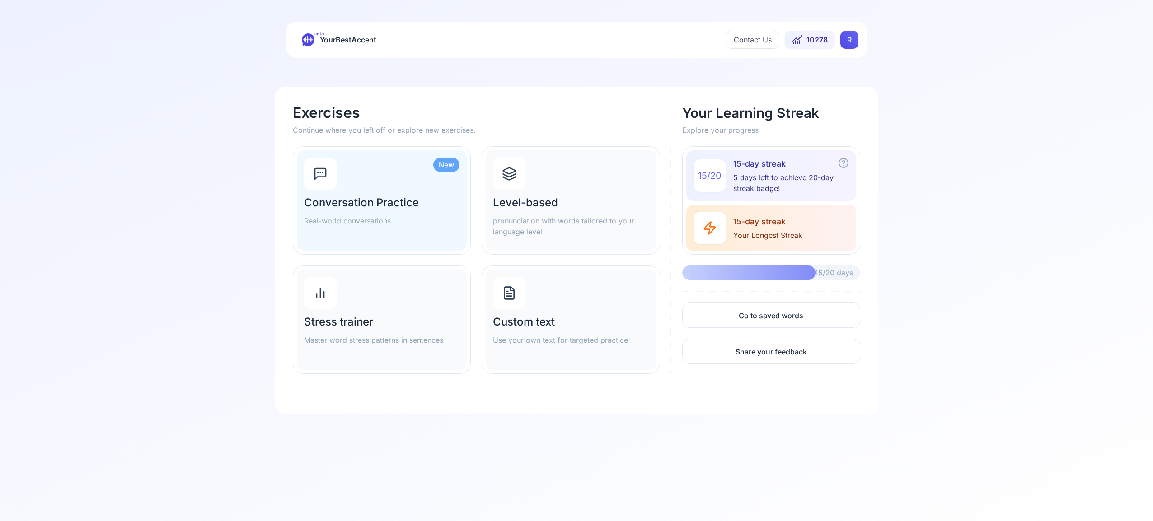
click at [512, 183] on div at bounding box center [509, 174] width 33 height 33
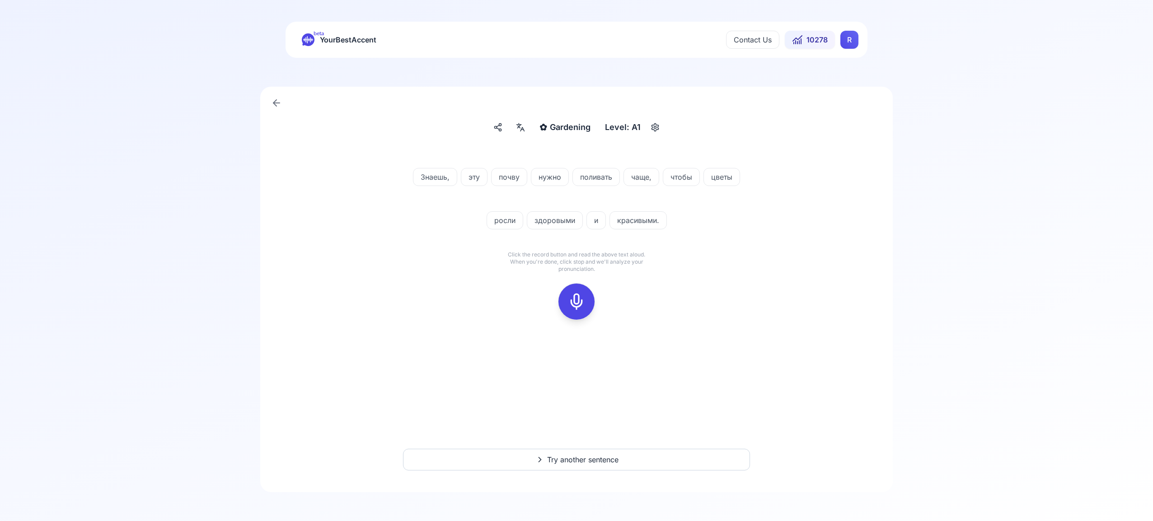
drag, startPoint x: 582, startPoint y: 299, endPoint x: 591, endPoint y: 294, distance: 10.3
click at [584, 298] on icon at bounding box center [576, 302] width 18 height 18
click at [567, 300] on icon at bounding box center [576, 302] width 18 height 18
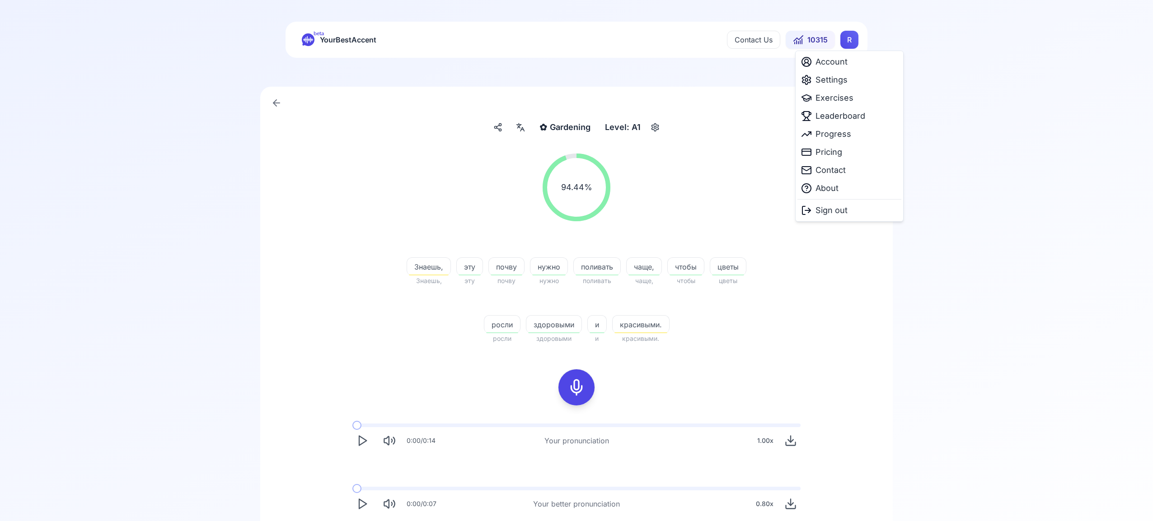
click at [848, 40] on html "beta YourBestAccent Contact Us 10315 R ✿ Gardening Gardening Level: A1 94.44 % …" at bounding box center [576, 260] width 1153 height 521
click at [646, 164] on html "beta YourBestAccent Contact Us 10315 R ✿ Gardening Gardening Level: A1 94.44 % …" at bounding box center [576, 260] width 1153 height 521
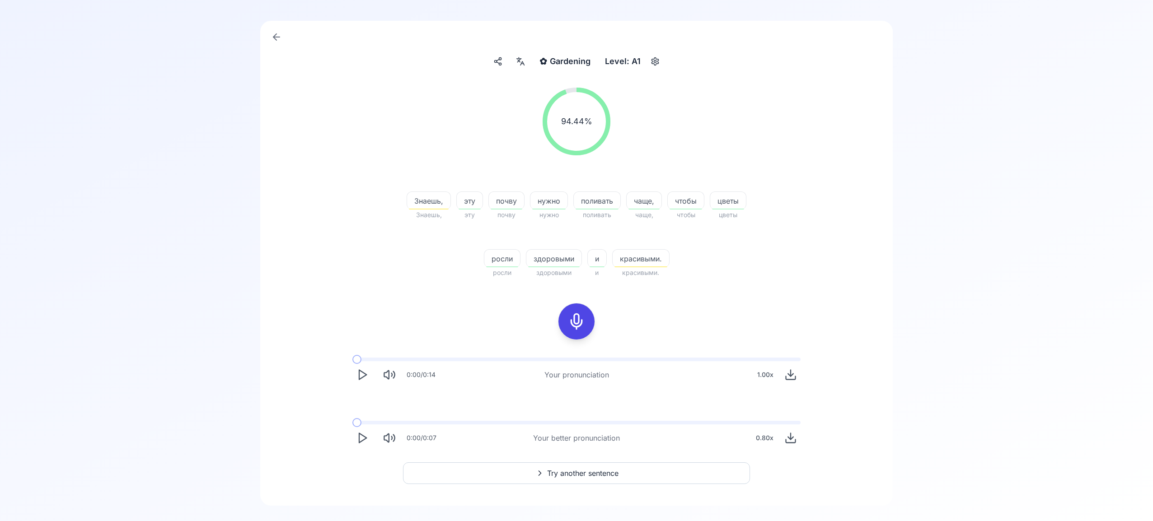
scroll to position [80, 0]
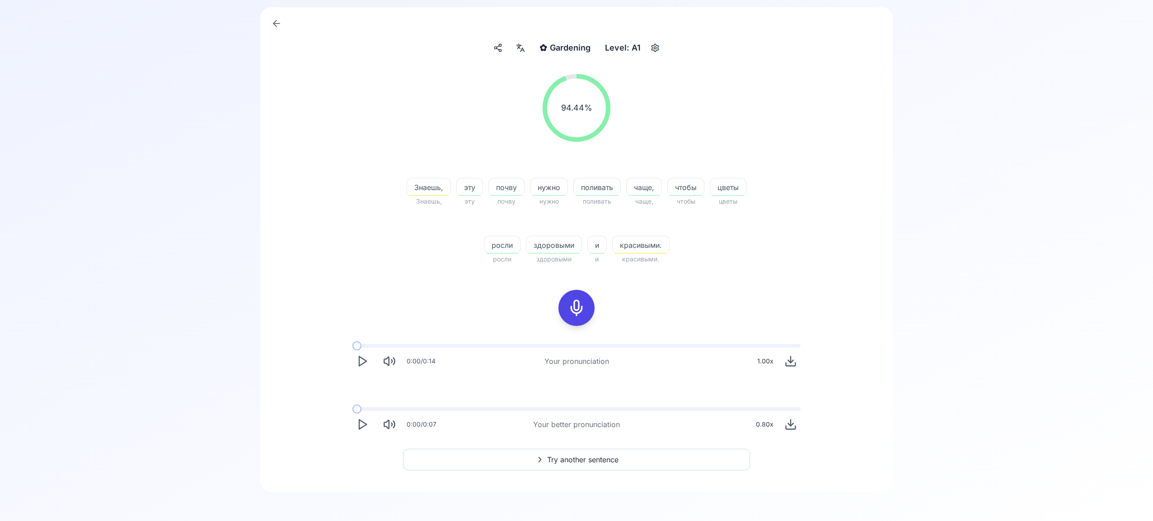
click at [592, 460] on span "Try another sentence" at bounding box center [582, 460] width 71 height 11
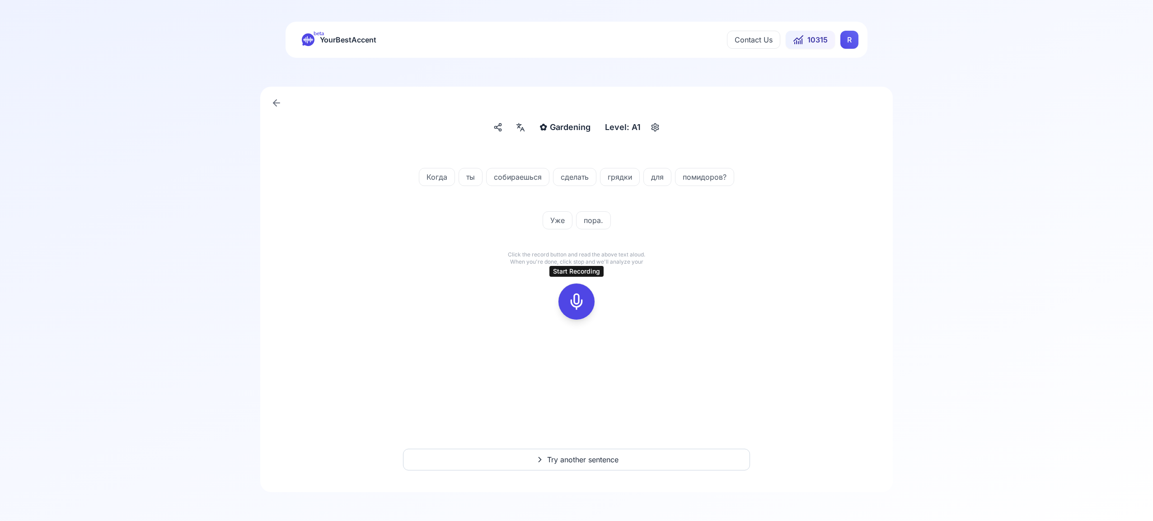
click at [576, 297] on icon at bounding box center [576, 302] width 18 height 18
click at [576, 305] on icon at bounding box center [576, 302] width 18 height 18
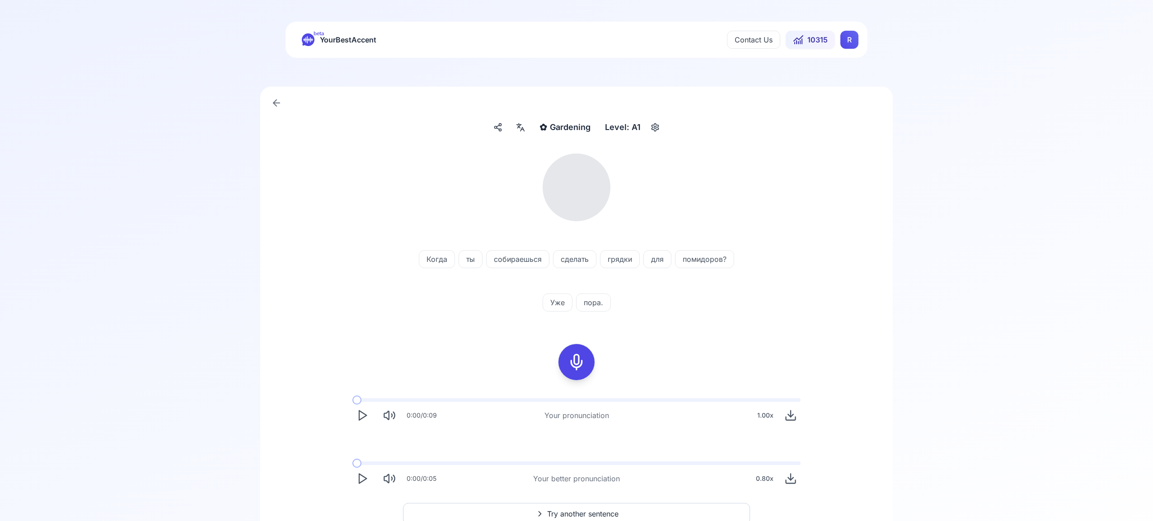
click at [520, 129] on icon at bounding box center [520, 127] width 11 height 9
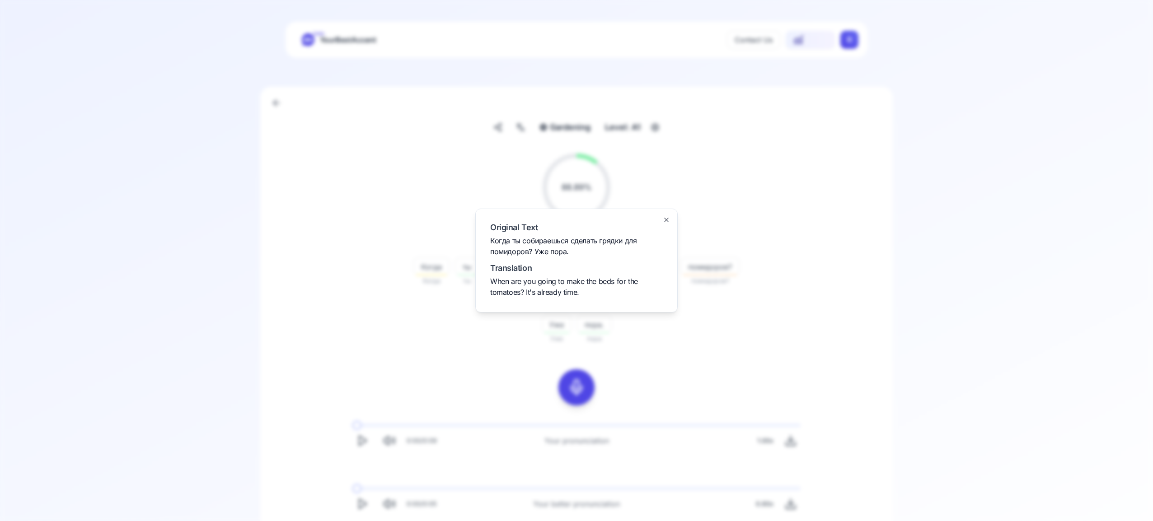
click at [663, 219] on icon "button" at bounding box center [666, 219] width 7 height 7
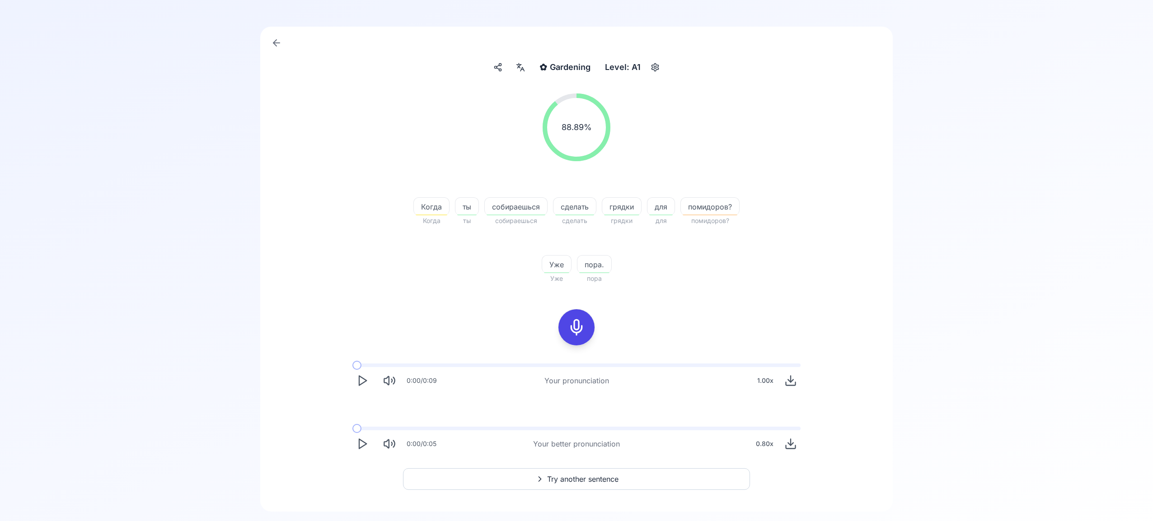
scroll to position [71, 0]
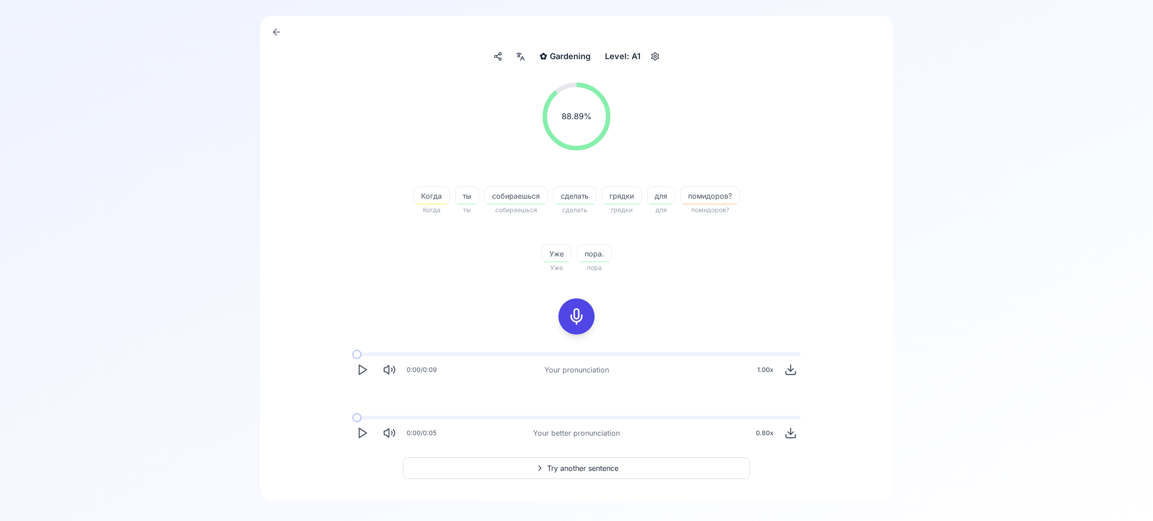
click at [625, 468] on button "Try another sentence" at bounding box center [576, 469] width 347 height 22
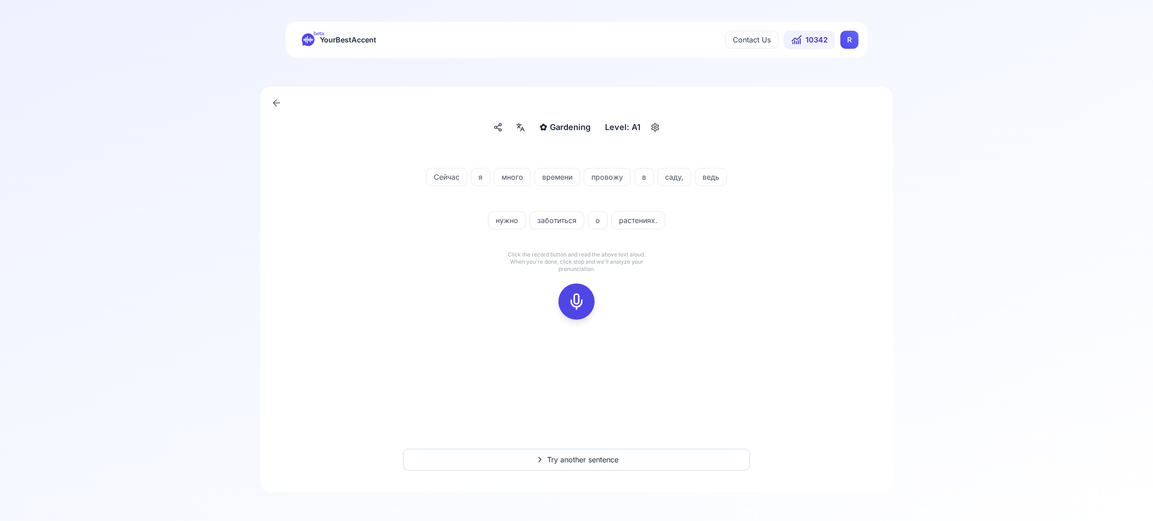
click at [578, 298] on icon at bounding box center [576, 302] width 18 height 18
click at [576, 310] on div at bounding box center [577, 302] width 22 height 36
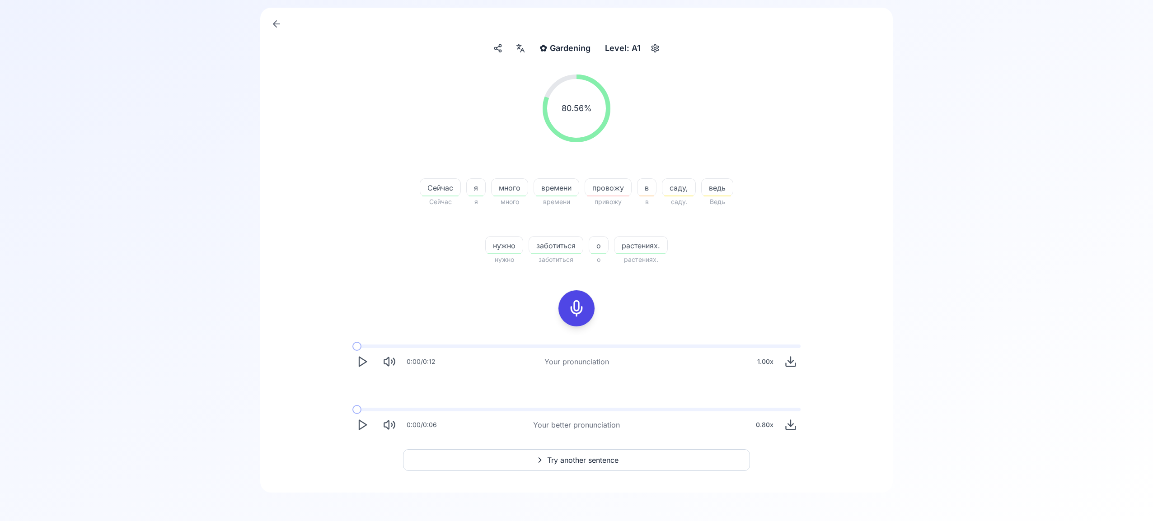
scroll to position [80, 0]
click at [594, 458] on span "Try another sentence" at bounding box center [582, 460] width 71 height 11
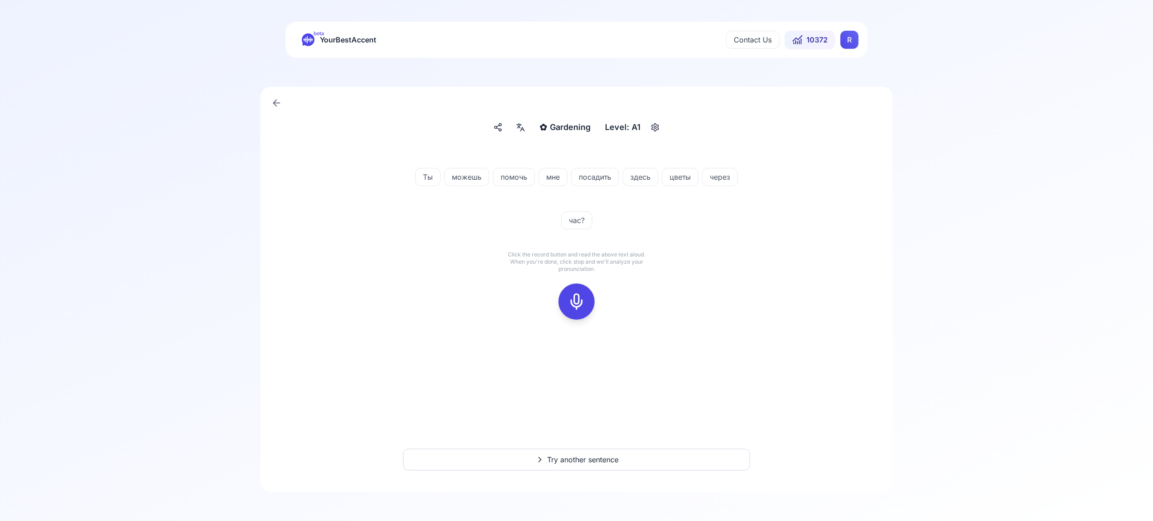
click at [582, 302] on icon at bounding box center [576, 302] width 18 height 18
click at [578, 304] on icon at bounding box center [576, 302] width 18 height 18
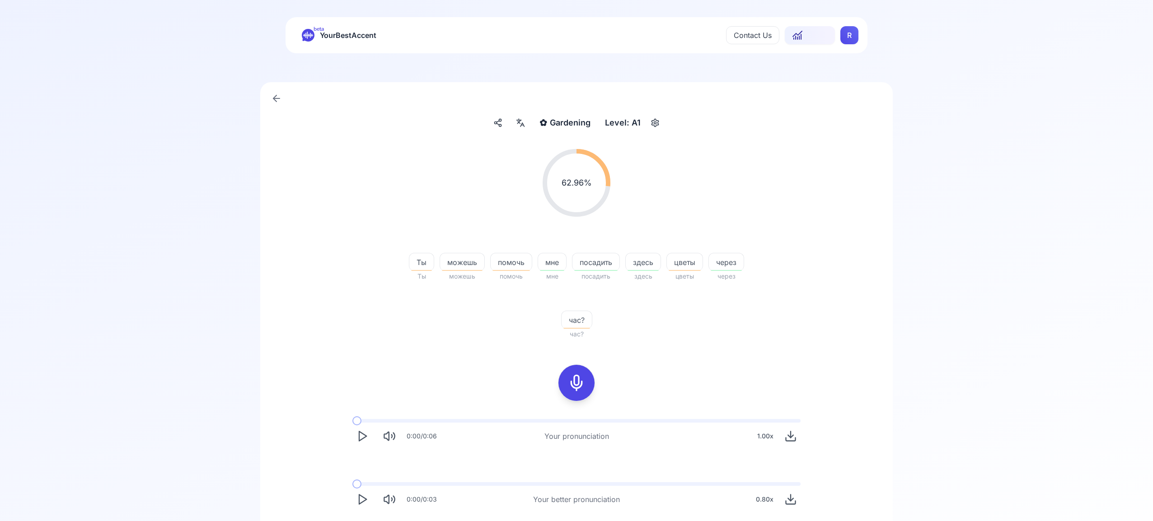
drag, startPoint x: 527, startPoint y: 134, endPoint x: 525, endPoint y: 129, distance: 5.5
click at [527, 133] on div "✿ Gardening Gardening Level: A1 62.96 % 62.96 % Ты Ты можешь можешь помочь помо…" at bounding box center [576, 324] width 633 height 485
click at [520, 127] on div at bounding box center [520, 121] width 16 height 14
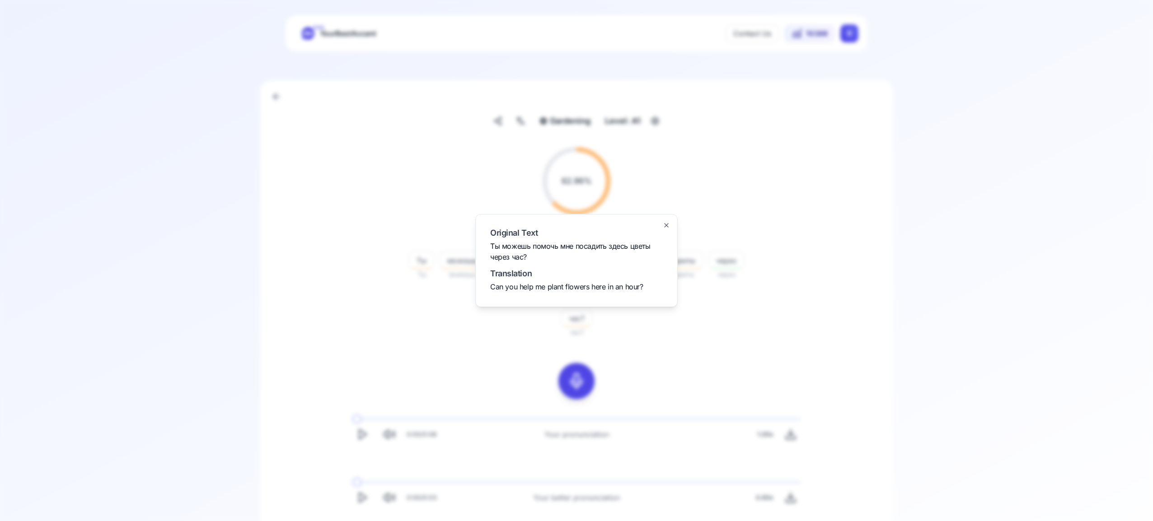
click at [665, 224] on icon "button" at bounding box center [666, 225] width 7 height 7
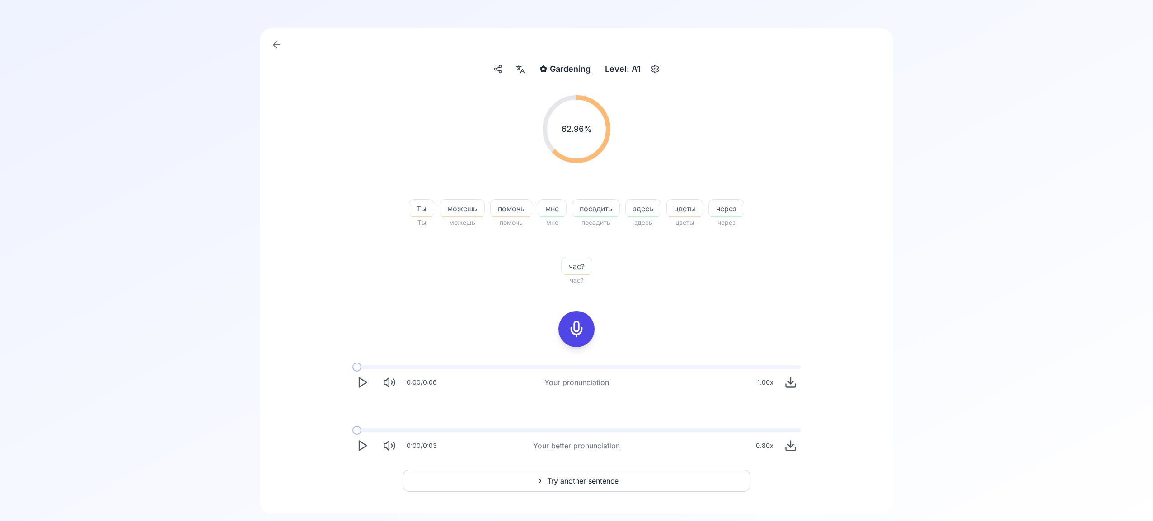
scroll to position [80, 0]
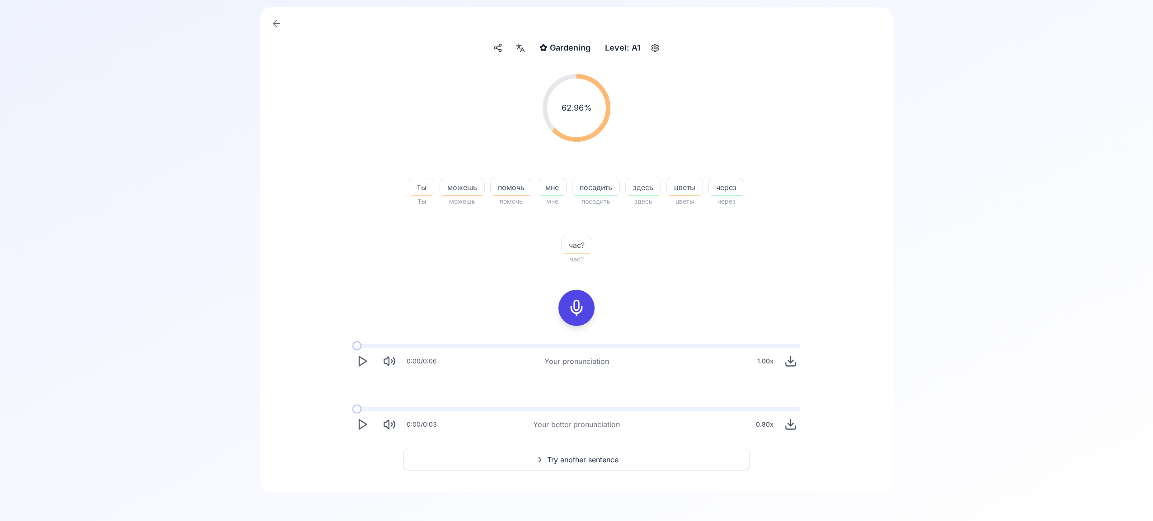
click at [629, 459] on button "Try another sentence" at bounding box center [576, 460] width 347 height 22
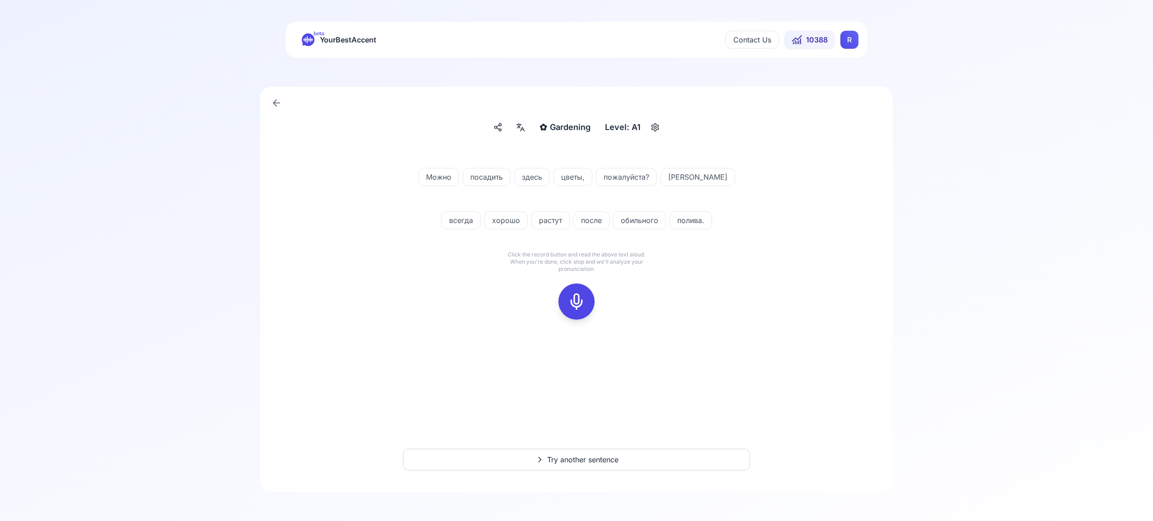
click at [577, 299] on icon at bounding box center [576, 302] width 18 height 18
click at [585, 303] on icon at bounding box center [576, 302] width 18 height 18
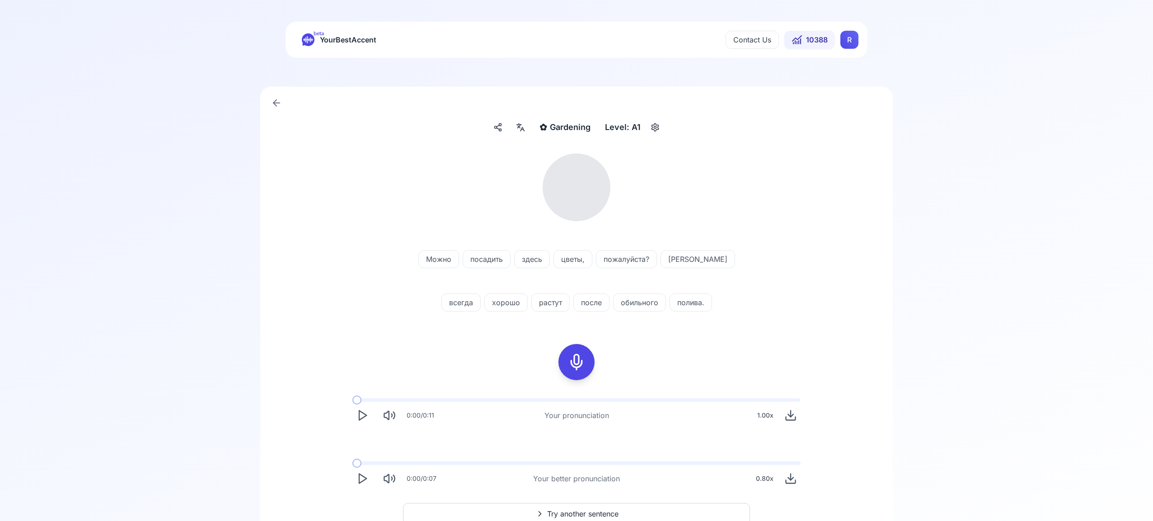
click at [518, 127] on icon at bounding box center [520, 127] width 11 height 9
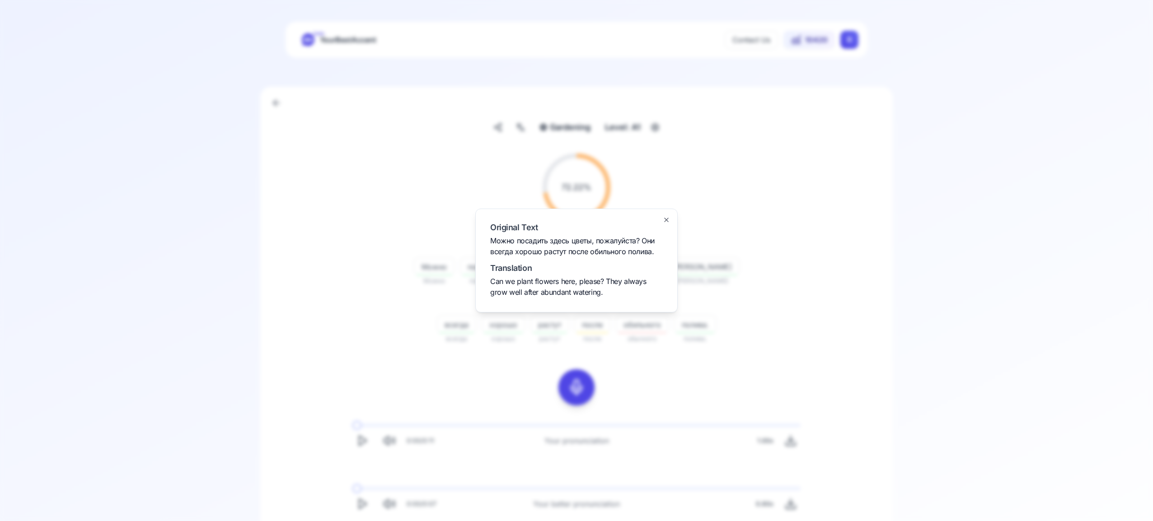
click at [664, 220] on icon "button" at bounding box center [666, 219] width 7 height 7
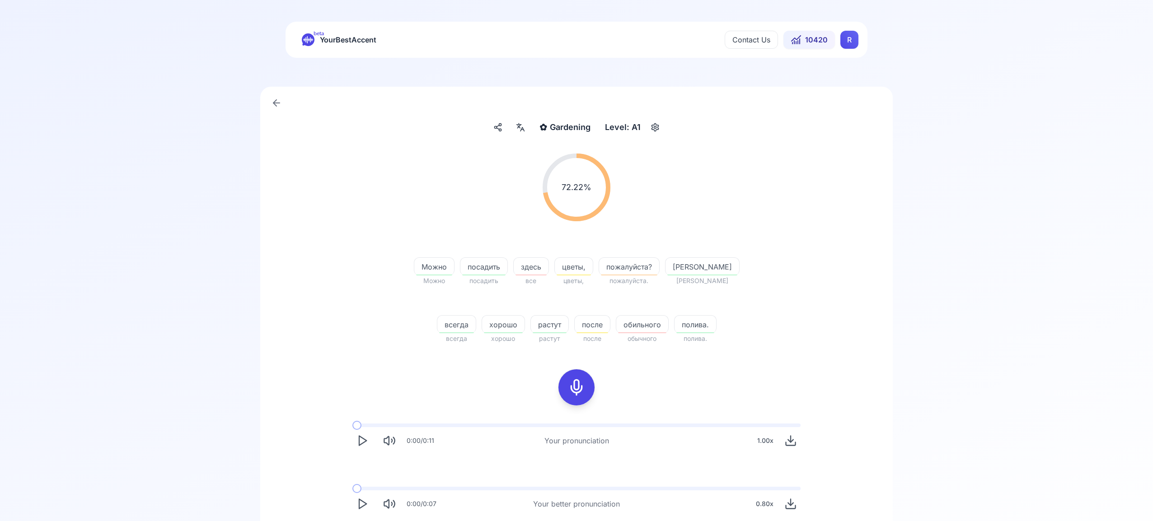
click at [361, 501] on icon "Play" at bounding box center [362, 504] width 13 height 13
click at [583, 384] on rect at bounding box center [577, 388] width 14 height 14
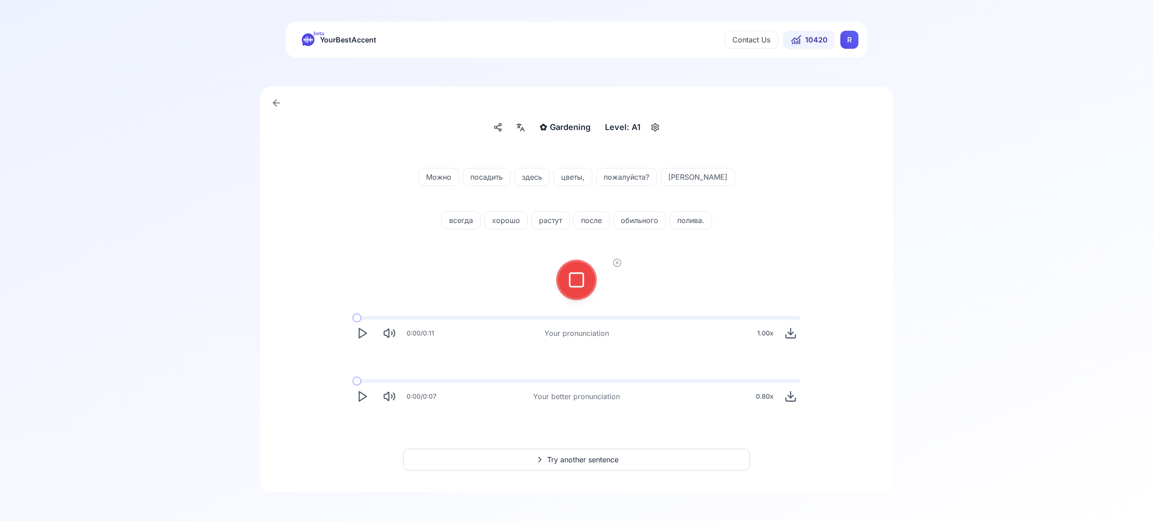
click at [570, 274] on rect at bounding box center [577, 280] width 14 height 14
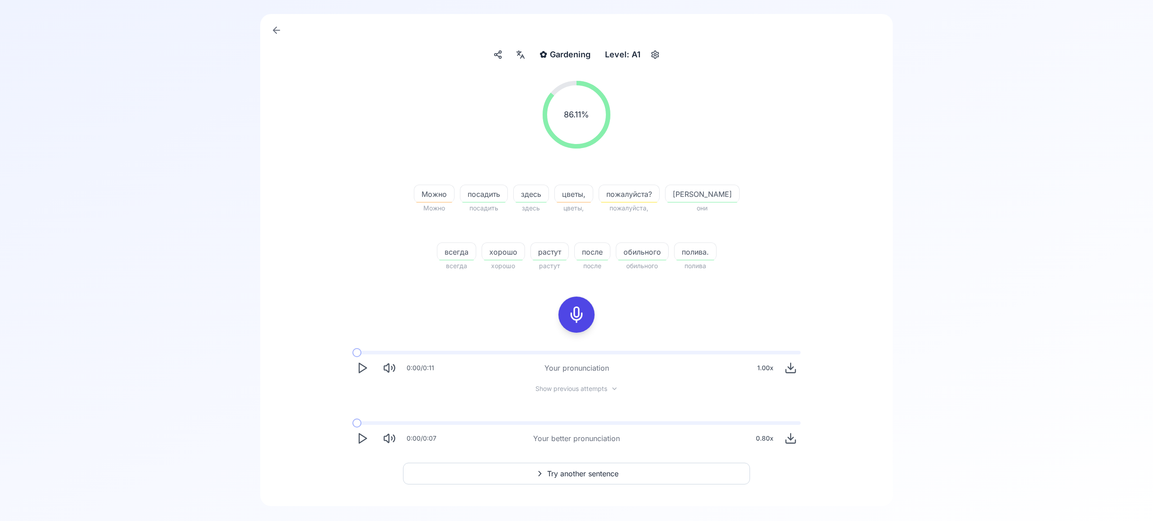
scroll to position [87, 0]
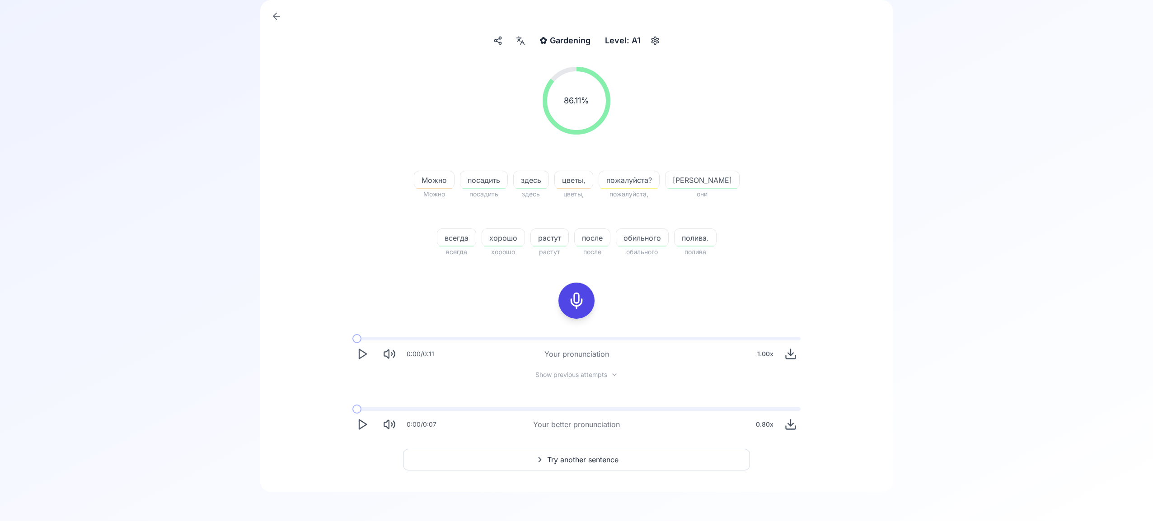
click at [582, 457] on span "Try another sentence" at bounding box center [582, 460] width 71 height 11
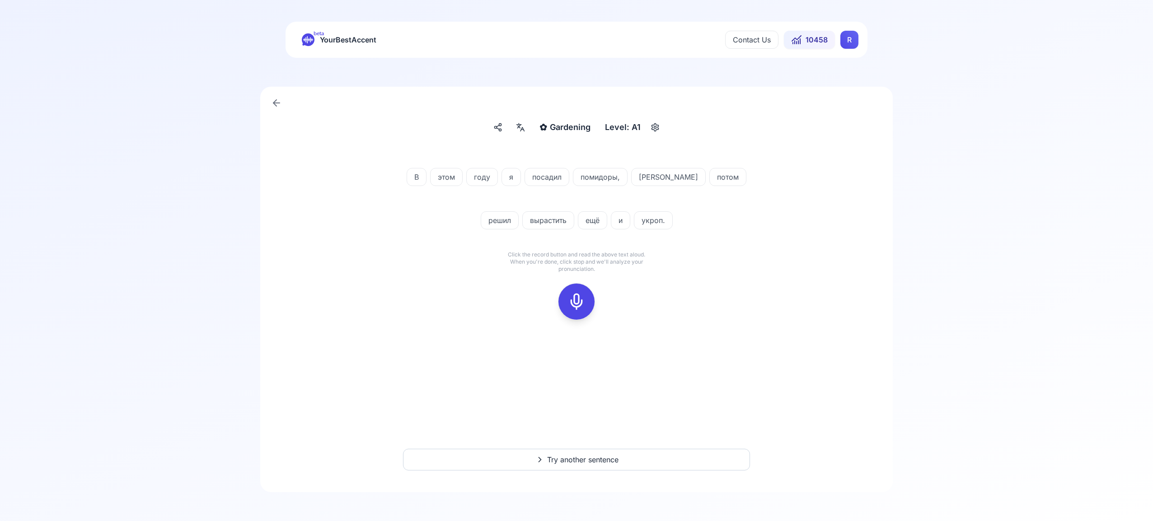
click at [578, 301] on icon at bounding box center [576, 302] width 18 height 18
click at [578, 303] on icon at bounding box center [576, 302] width 18 height 18
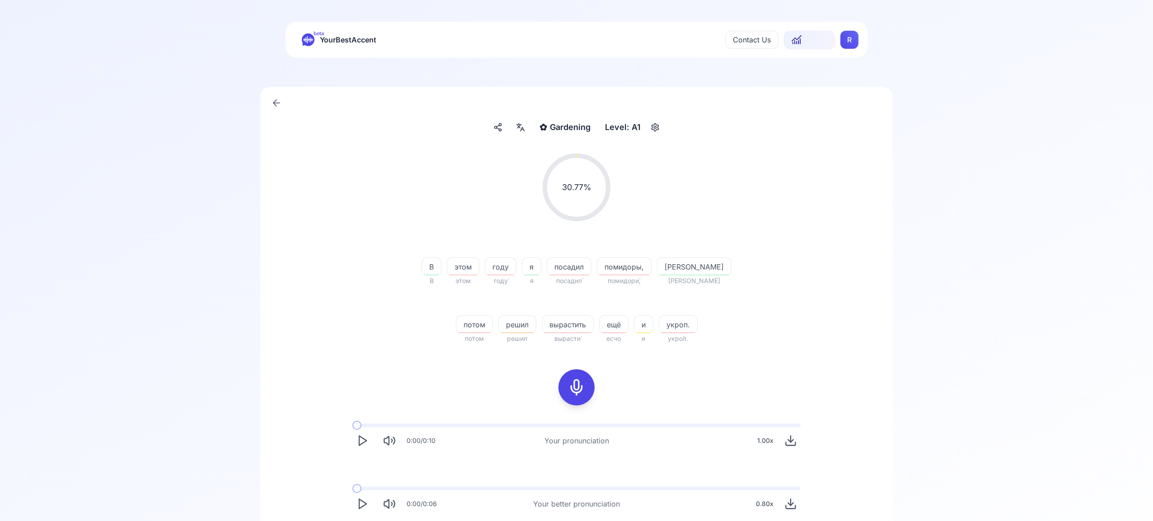
scroll to position [0, 0]
click at [525, 128] on icon at bounding box center [520, 126] width 11 height 9
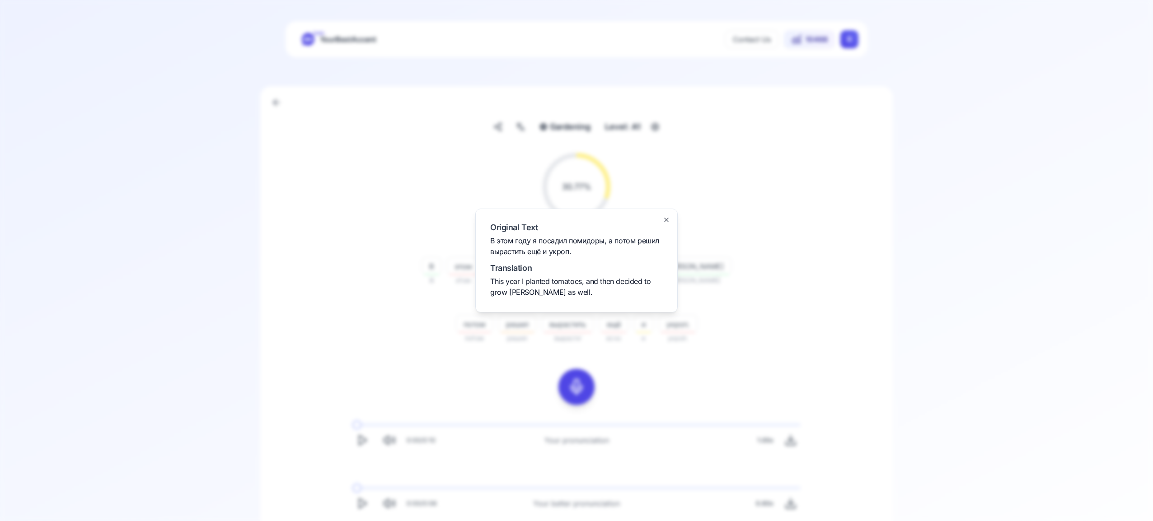
click at [667, 220] on icon "button" at bounding box center [667, 220] width 4 height 4
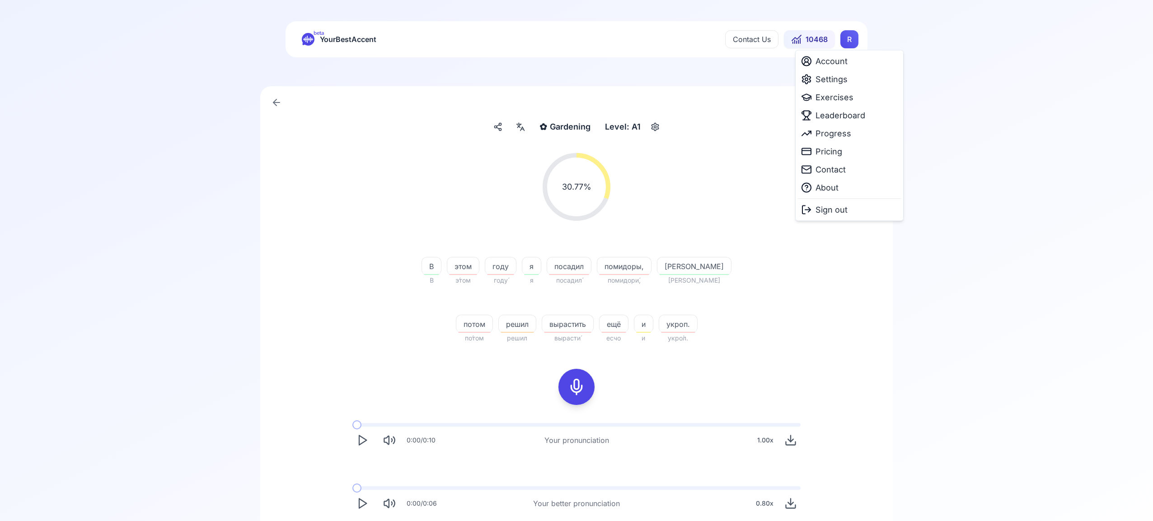
click at [848, 40] on html "beta YourBestAccent Contact Us 10468 R ✿ Gardening Gardening Level: A1 30.77 % …" at bounding box center [576, 260] width 1153 height 521
click at [842, 82] on span "Settings" at bounding box center [831, 79] width 32 height 13
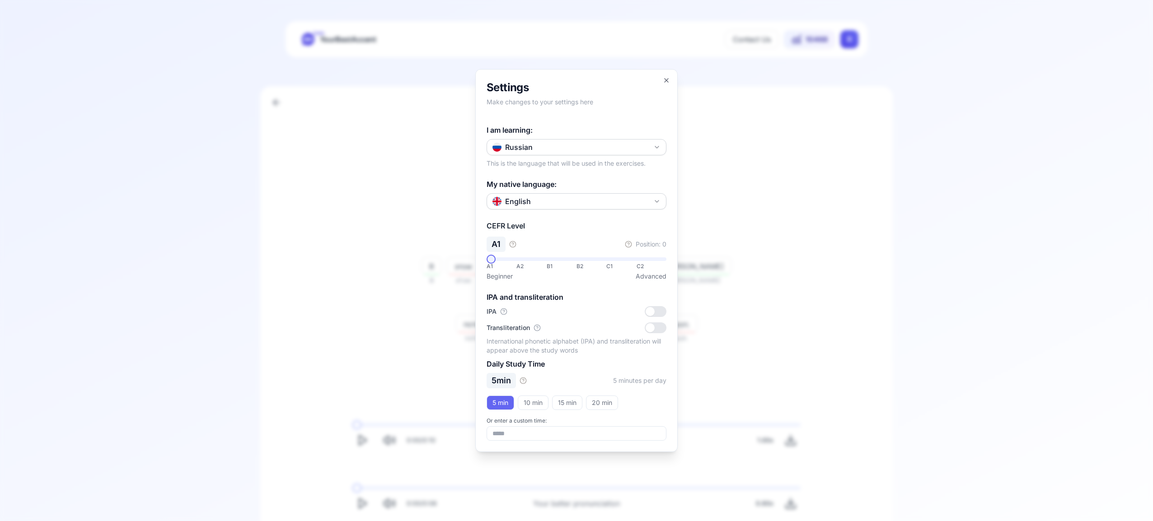
click at [655, 147] on icon "button" at bounding box center [656, 147] width 7 height 7
click at [582, 221] on div "Italian" at bounding box center [576, 219] width 175 height 16
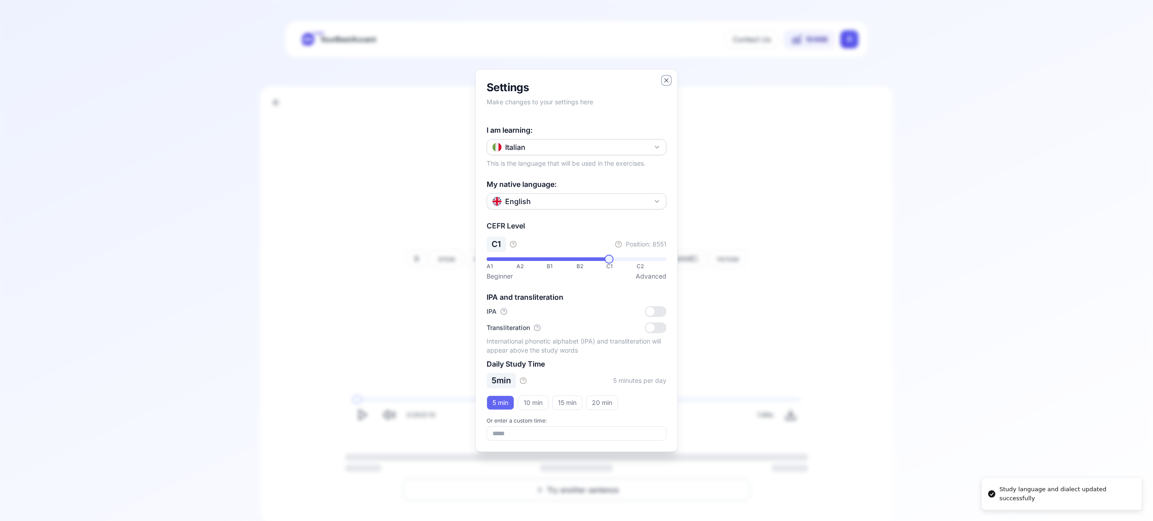
click at [668, 80] on icon "button" at bounding box center [666, 80] width 7 height 7
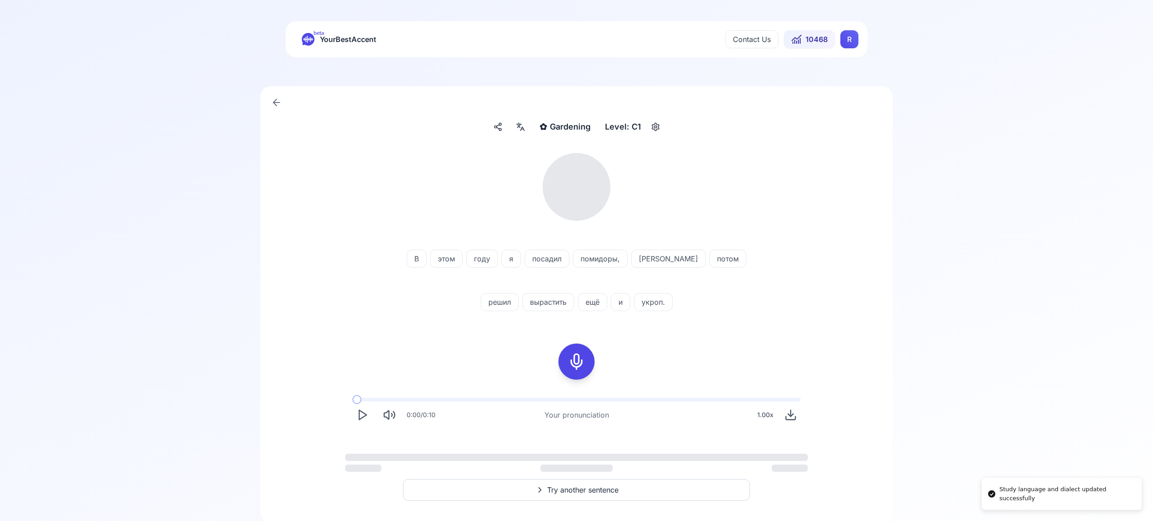
click at [843, 40] on html "Study language and dialect updated successfully beta YourBestAccent Contact Us …" at bounding box center [576, 260] width 1153 height 521
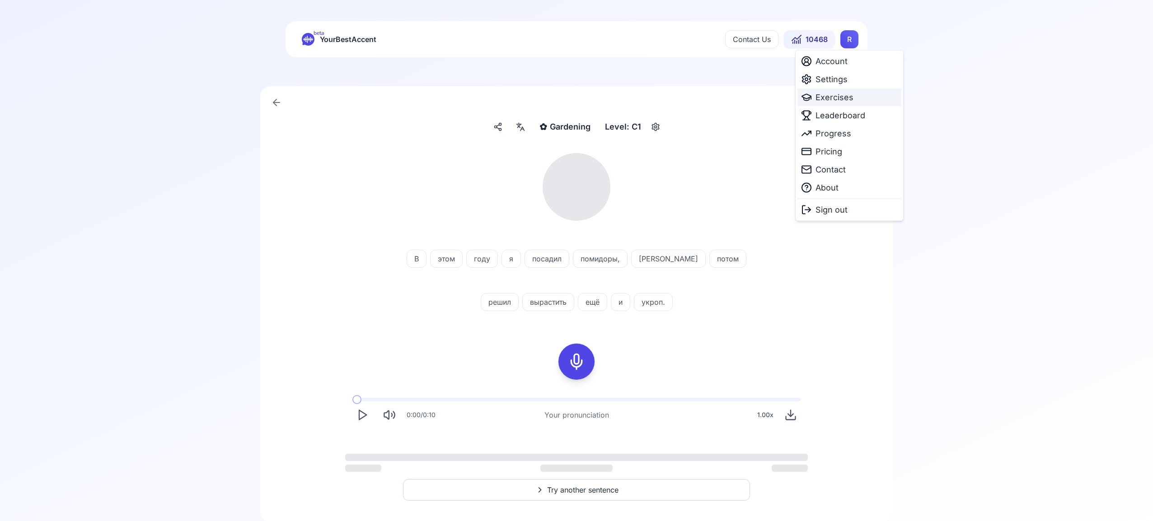
click at [840, 95] on span "Exercises" at bounding box center [834, 97] width 38 height 13
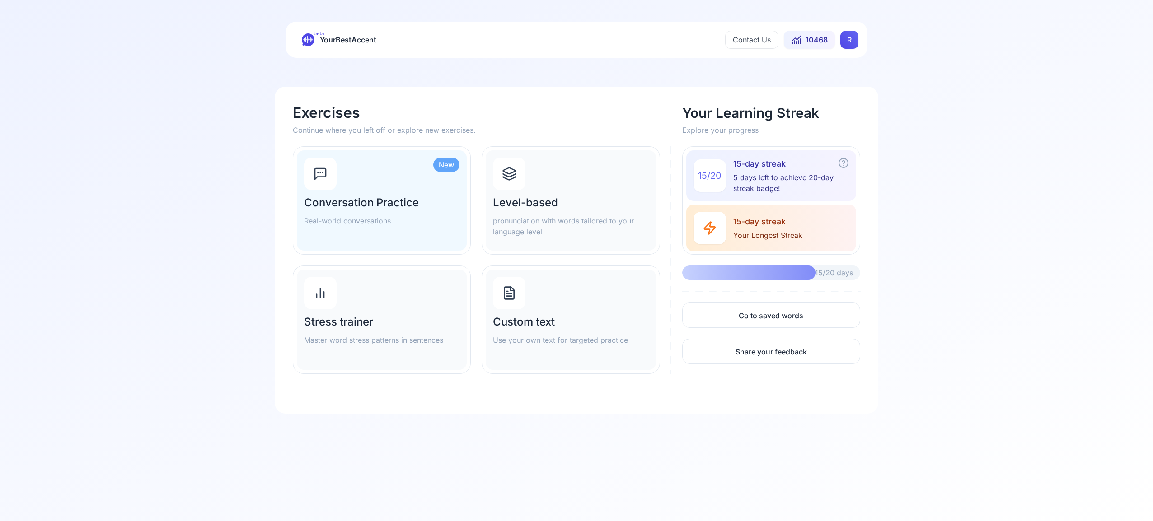
click at [514, 178] on icon at bounding box center [509, 178] width 12 height 3
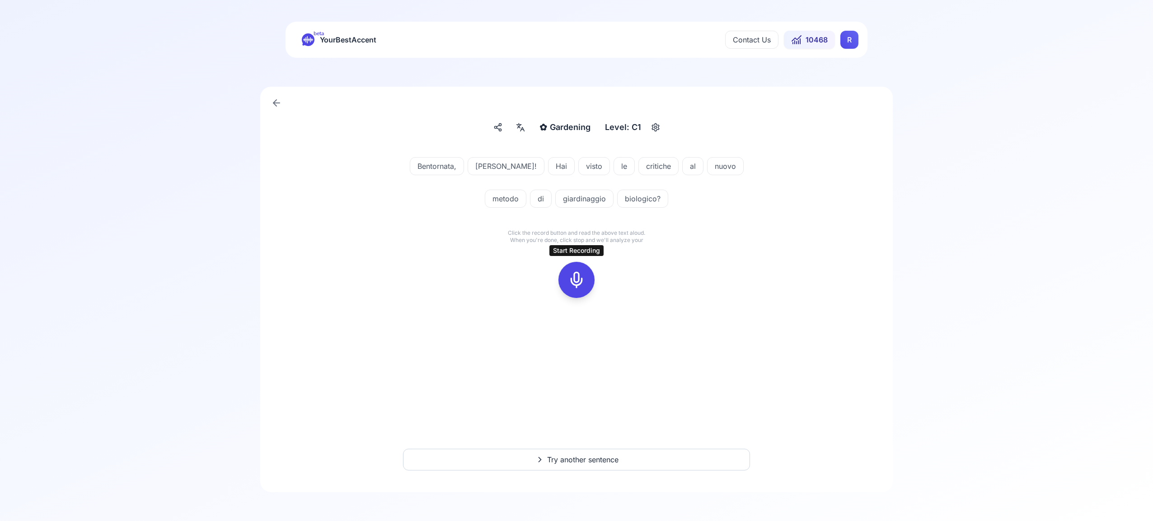
drag, startPoint x: 574, startPoint y: 281, endPoint x: 590, endPoint y: 279, distance: 16.0
click at [575, 281] on icon at bounding box center [576, 280] width 18 height 18
click at [587, 282] on button at bounding box center [576, 280] width 36 height 36
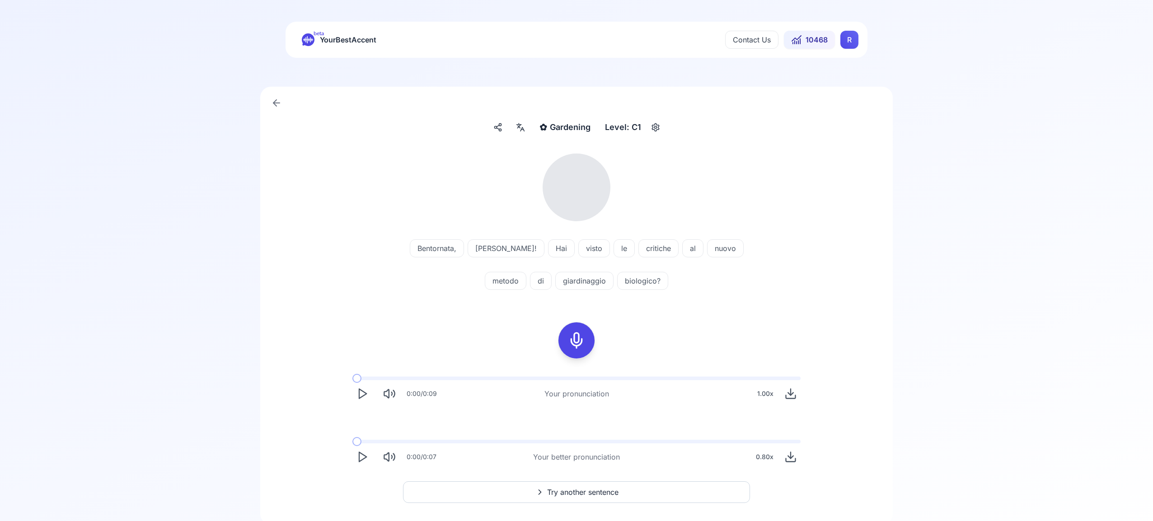
scroll to position [33, 0]
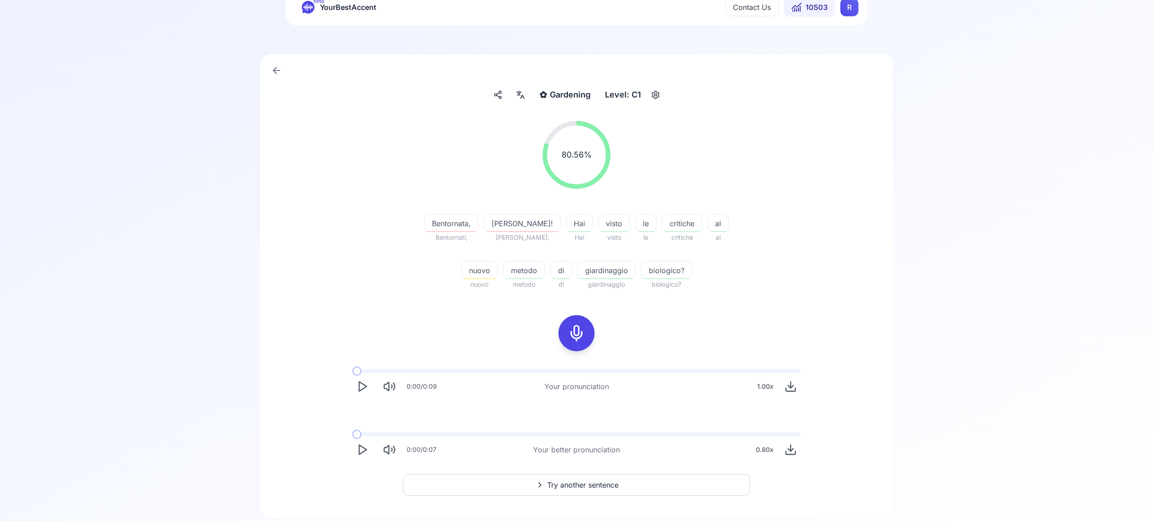
click at [621, 480] on button "Try another sentence" at bounding box center [576, 485] width 347 height 22
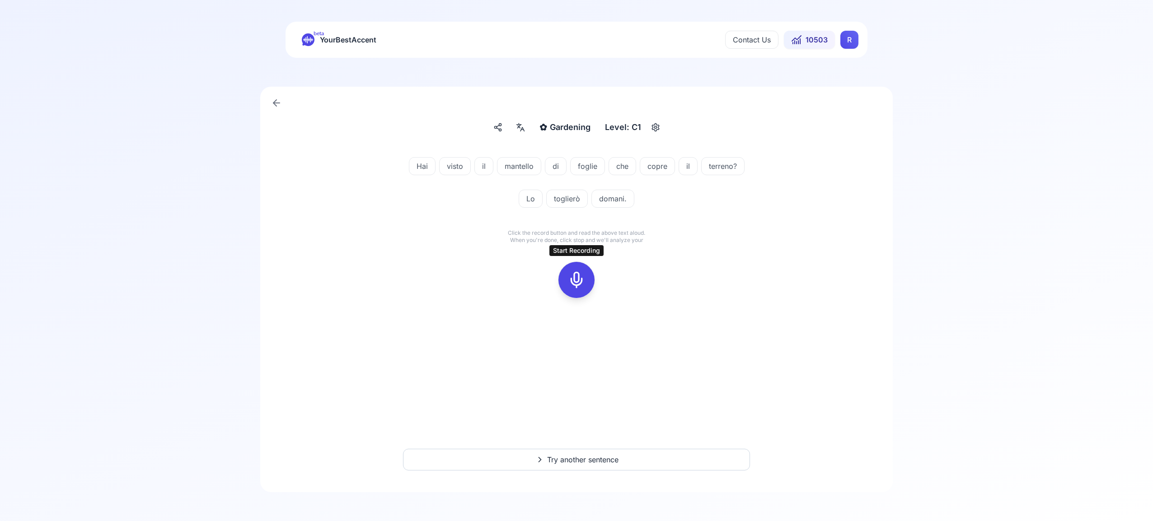
click at [578, 278] on icon at bounding box center [576, 280] width 18 height 18
click at [575, 274] on icon at bounding box center [576, 280] width 18 height 18
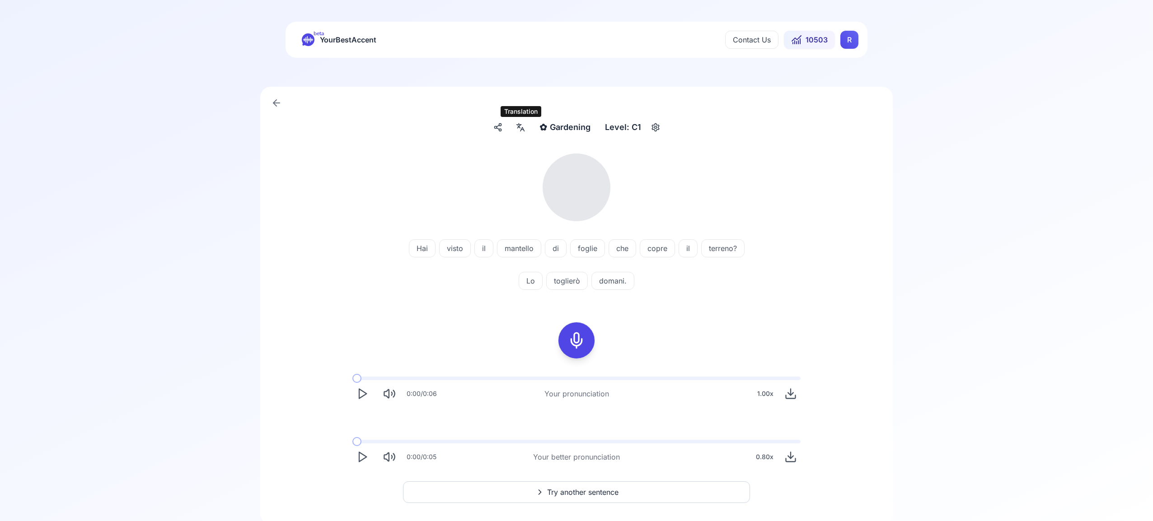
click at [520, 128] on icon at bounding box center [519, 127] width 2 height 2
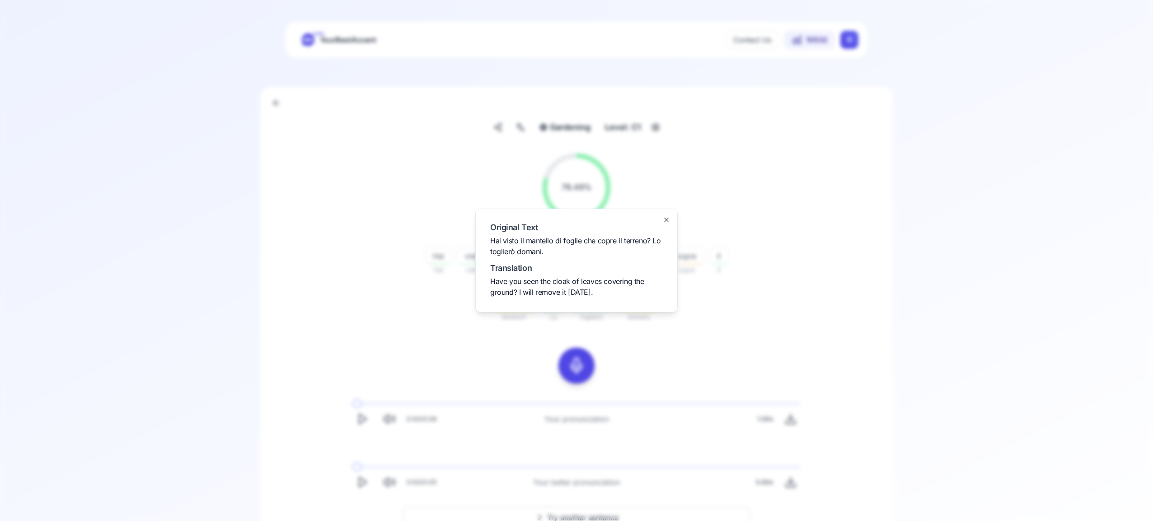
click at [666, 217] on icon "button" at bounding box center [666, 219] width 7 height 7
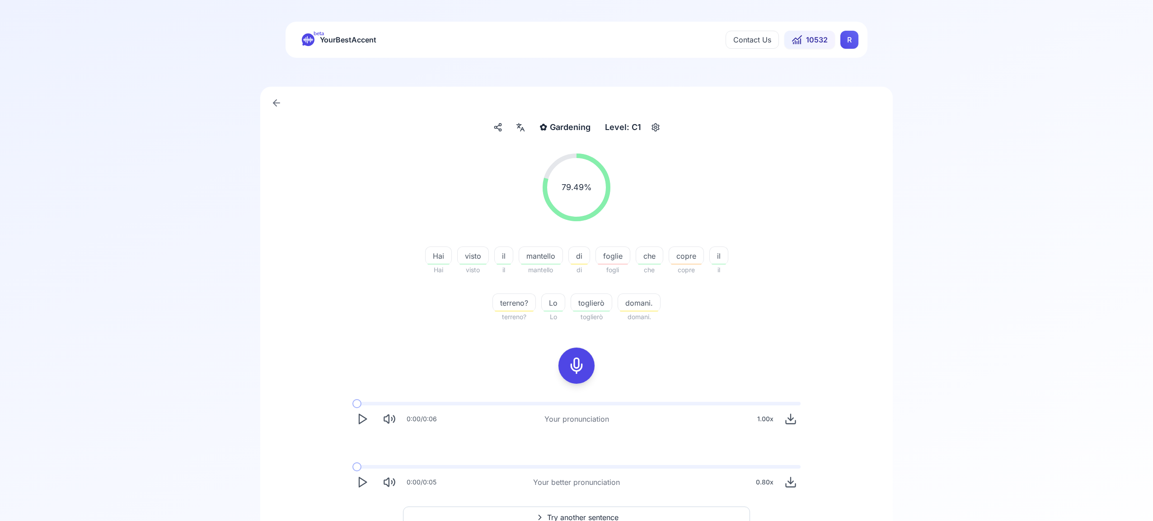
scroll to position [58, 0]
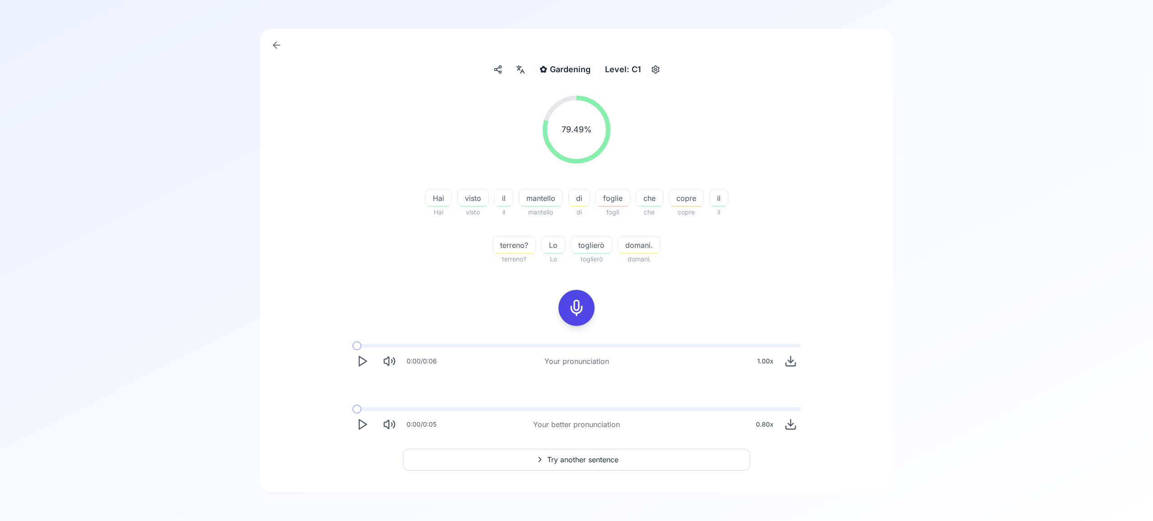
click at [588, 460] on span "Try another sentence" at bounding box center [582, 460] width 71 height 11
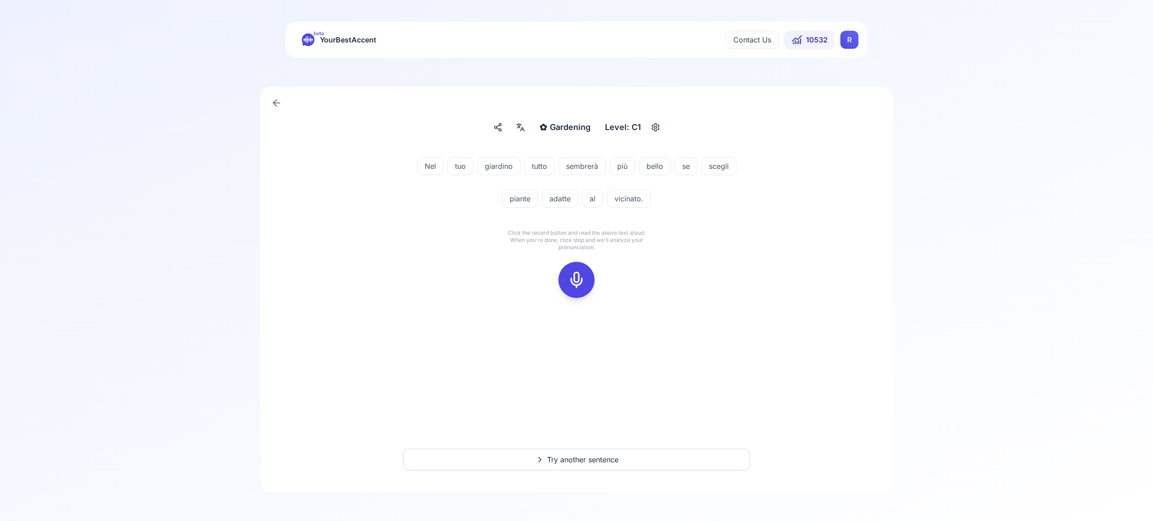
click at [575, 279] on icon at bounding box center [576, 280] width 18 height 18
click at [585, 280] on icon at bounding box center [576, 280] width 18 height 18
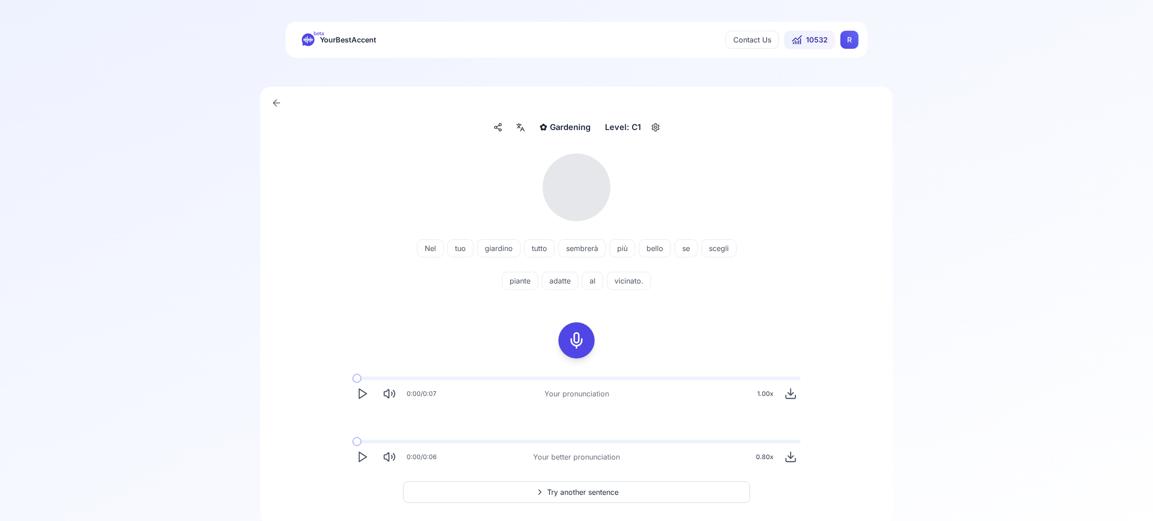
click at [520, 128] on icon at bounding box center [520, 127] width 11 height 9
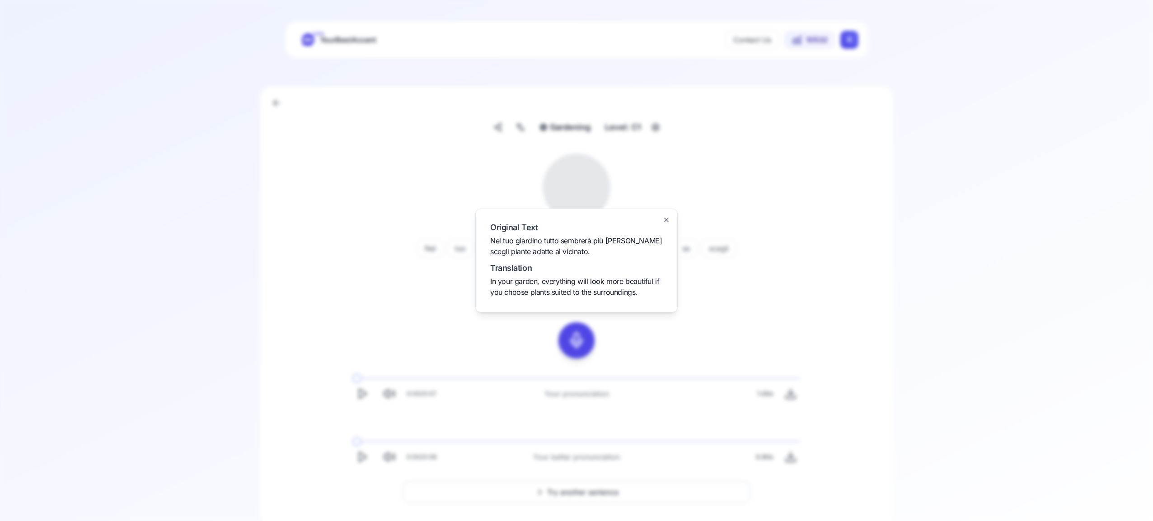
click at [665, 219] on icon "button" at bounding box center [666, 219] width 7 height 7
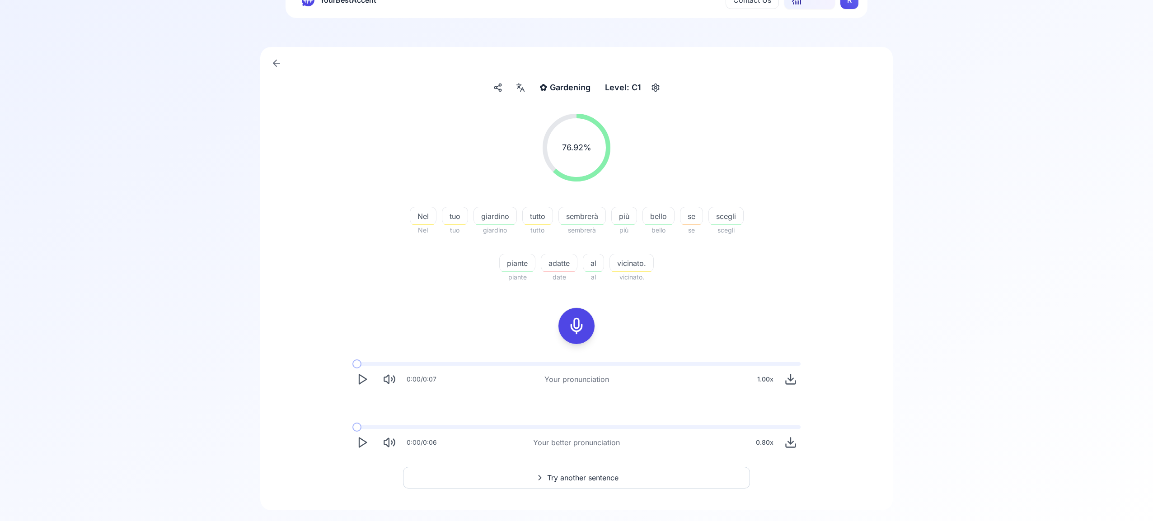
scroll to position [58, 0]
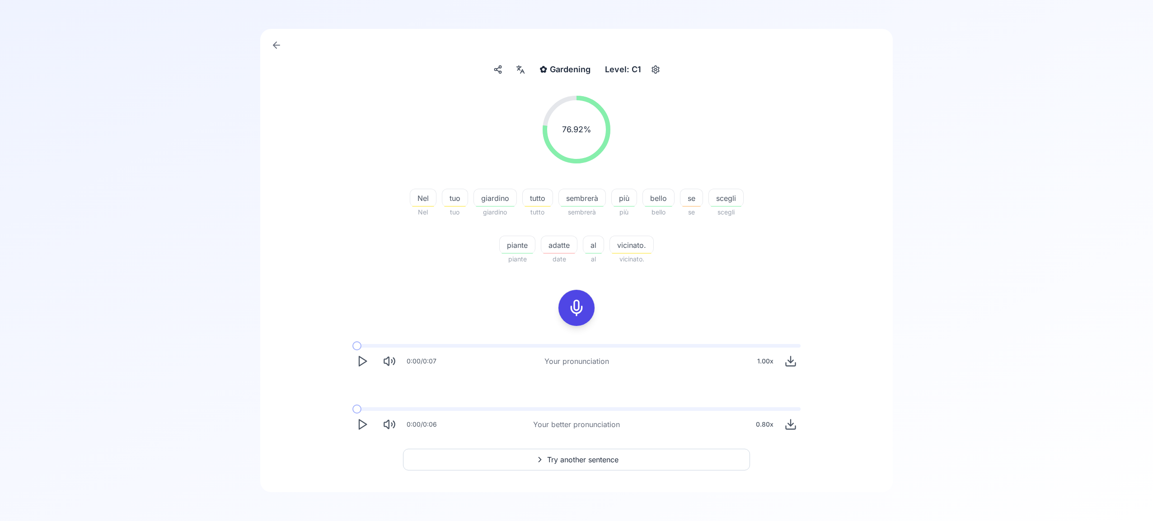
click at [587, 459] on span "Try another sentence" at bounding box center [582, 460] width 71 height 11
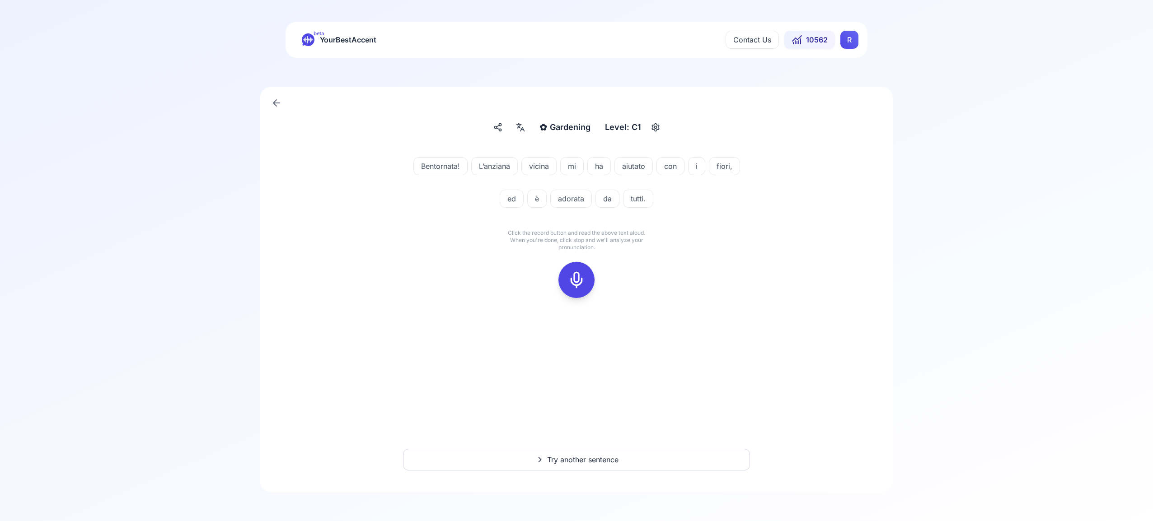
click at [576, 281] on icon at bounding box center [576, 280] width 18 height 18
click at [583, 286] on icon at bounding box center [576, 280] width 18 height 18
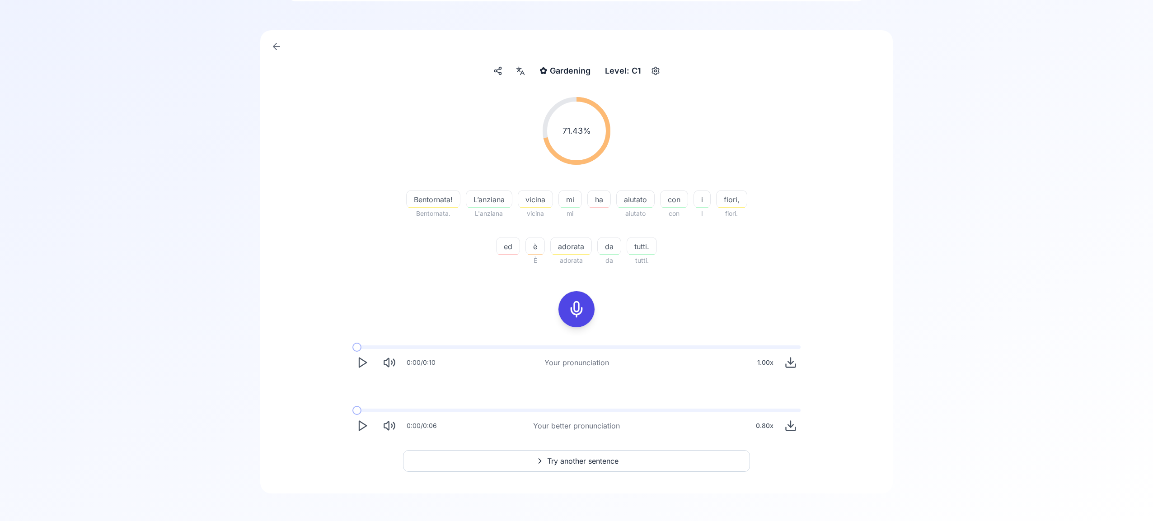
scroll to position [53, 0]
click at [614, 460] on span "Try another sentence" at bounding box center [582, 464] width 71 height 11
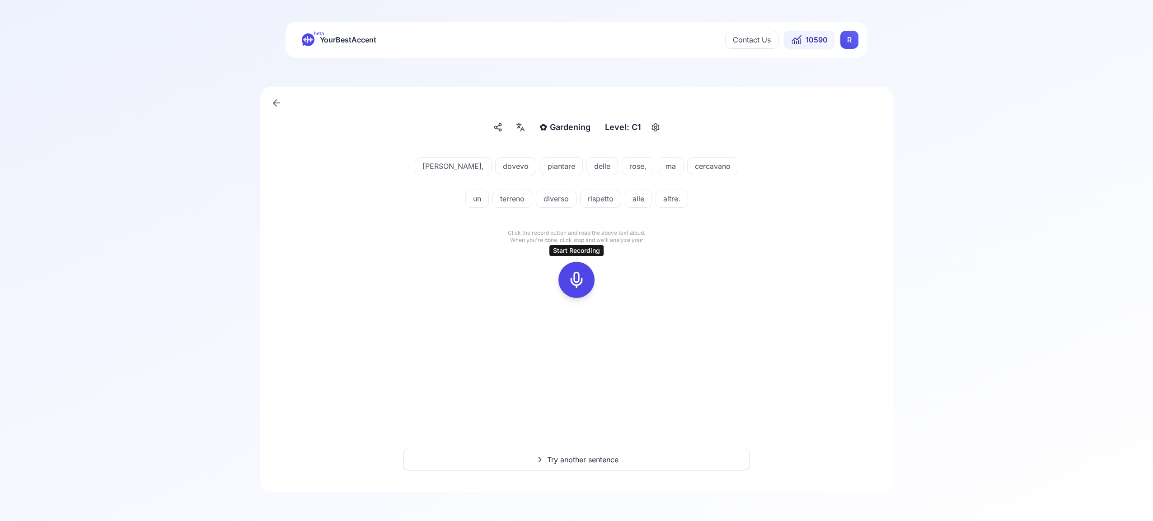
click at [582, 282] on rect at bounding box center [577, 280] width 14 height 14
click at [577, 281] on icon at bounding box center [576, 280] width 18 height 18
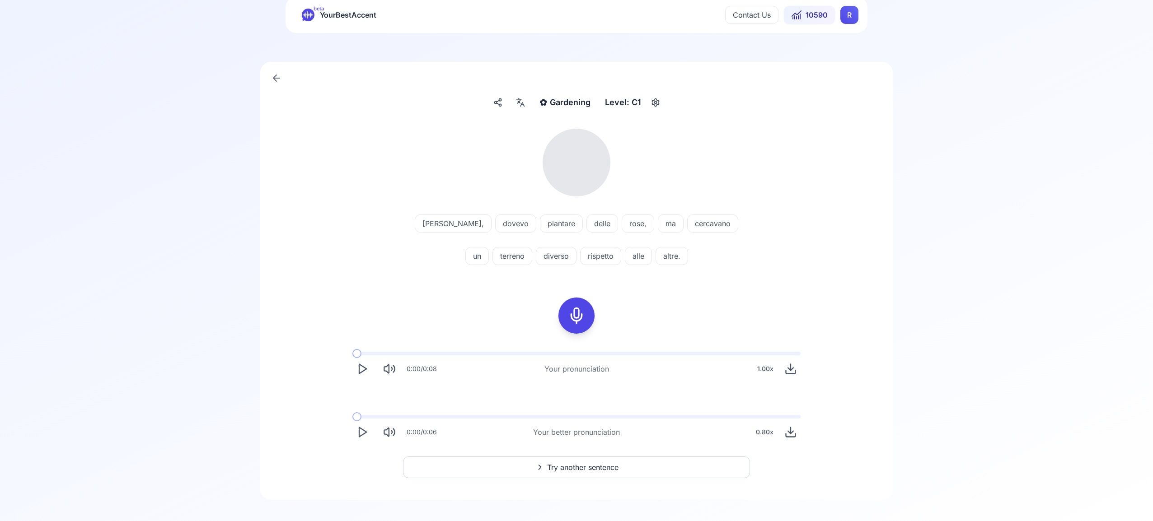
scroll to position [33, 0]
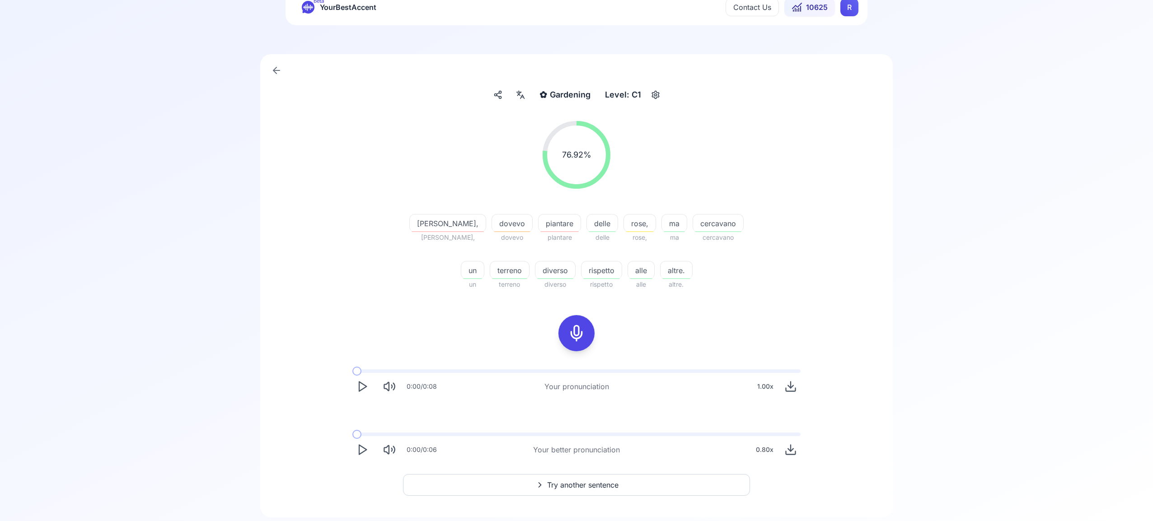
click at [590, 484] on span "Try another sentence" at bounding box center [582, 485] width 71 height 11
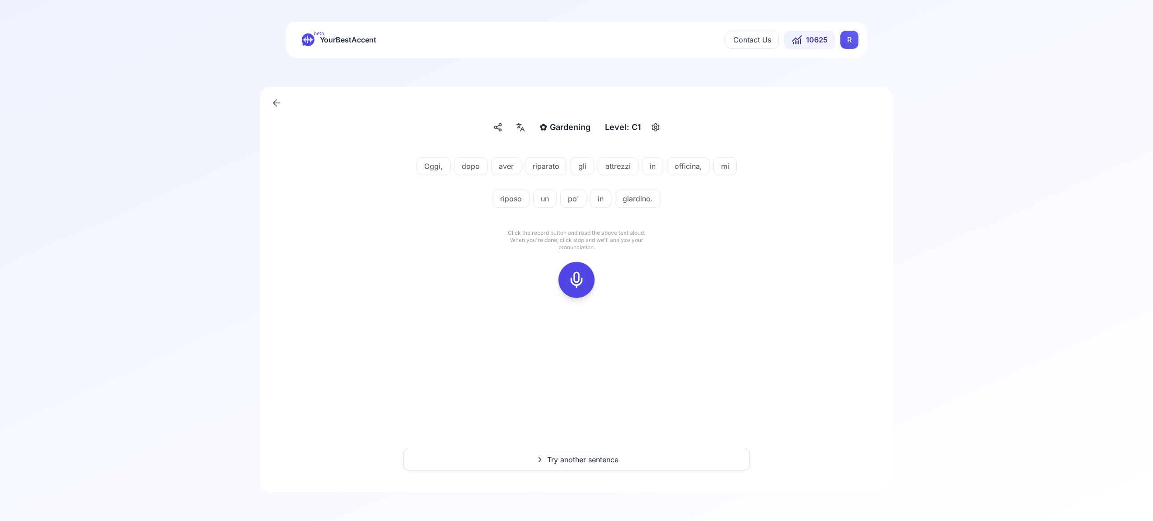
click at [575, 277] on icon at bounding box center [576, 280] width 18 height 18
click at [582, 275] on icon at bounding box center [576, 280] width 18 height 18
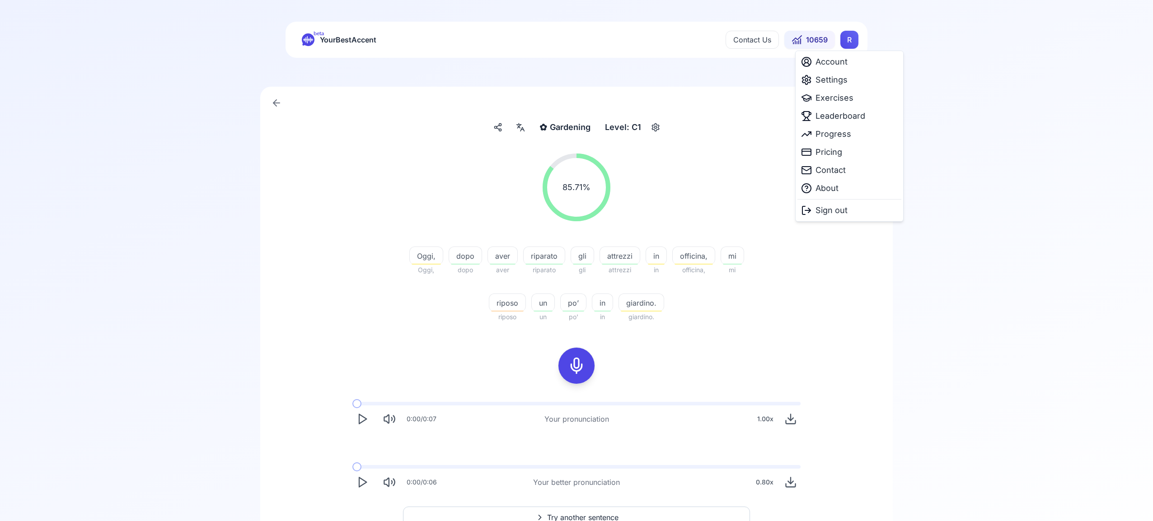
click at [847, 39] on html "beta YourBestAccent Contact Us 10659 R ✿ Gardening Gardening Level: C1 85.71 % …" at bounding box center [576, 260] width 1153 height 521
click at [836, 116] on span "Leaderboard" at bounding box center [840, 116] width 50 height 13
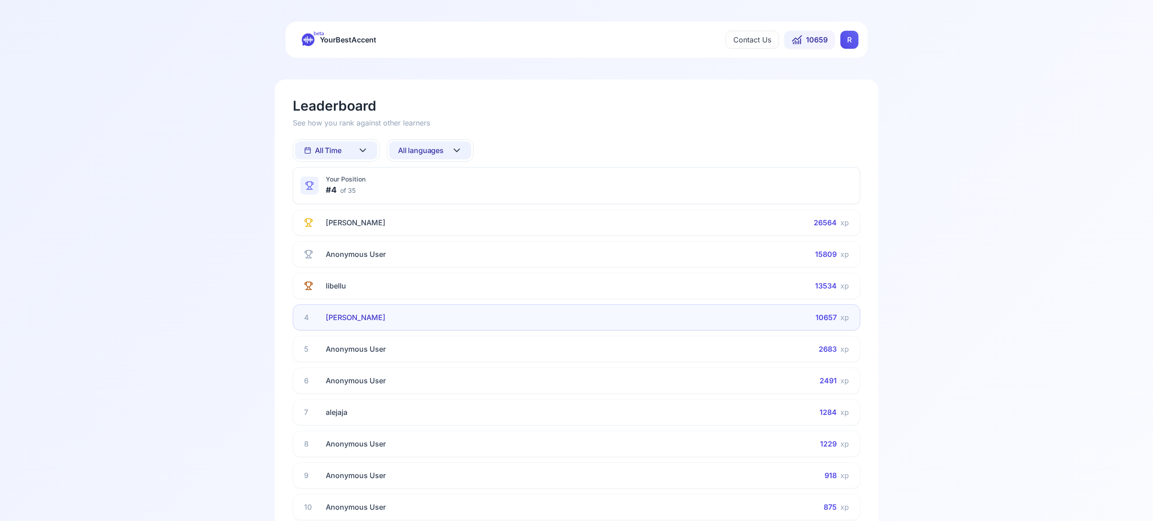
click at [464, 150] on button "All languages" at bounding box center [430, 150] width 82 height 18
click at [445, 228] on div "Spanish" at bounding box center [430, 223] width 82 height 16
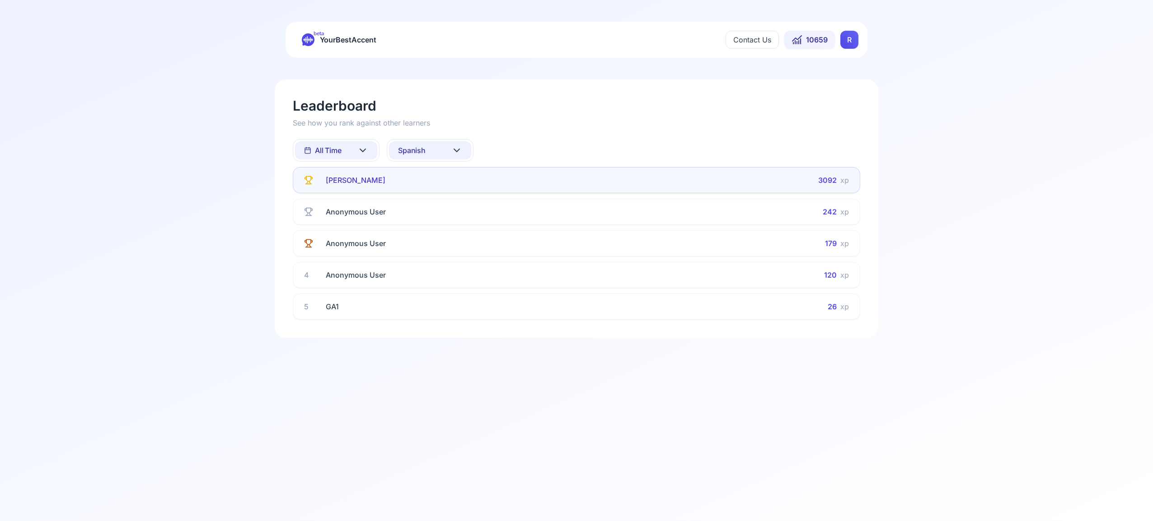
click at [458, 151] on icon at bounding box center [456, 150] width 11 height 11
click at [444, 239] on div "French" at bounding box center [430, 239] width 82 height 16
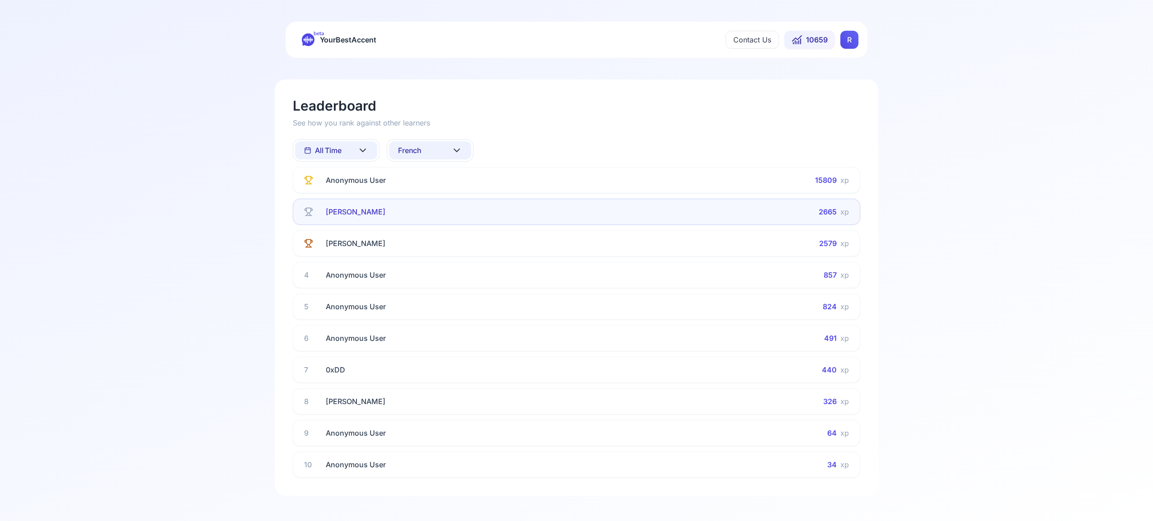
click at [459, 147] on icon at bounding box center [456, 150] width 11 height 11
click at [450, 235] on div "Italian" at bounding box center [430, 236] width 82 height 16
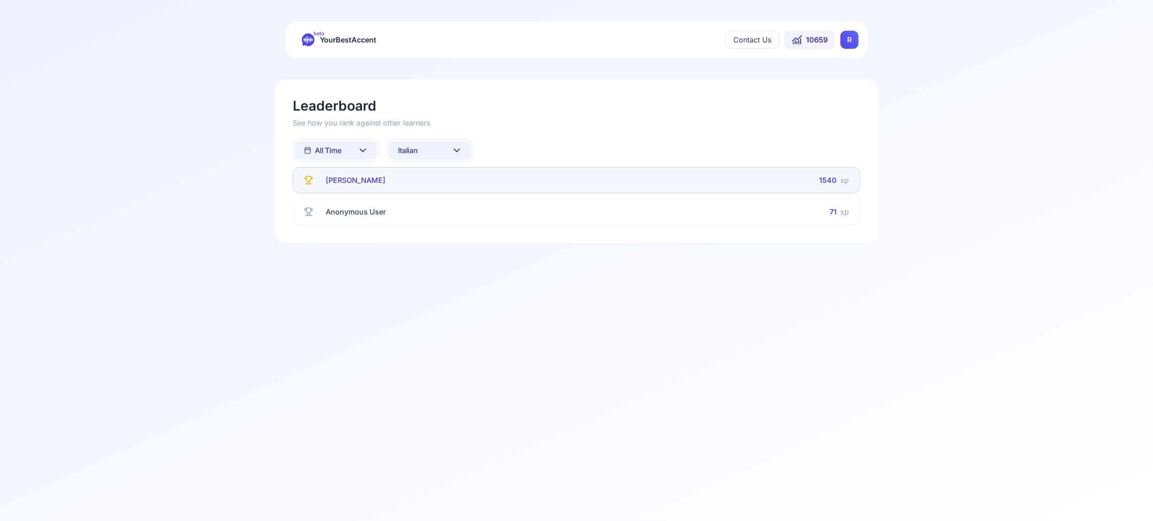
click at [456, 150] on icon at bounding box center [456, 150] width 11 height 11
click at [443, 266] on div "Portuguese" at bounding box center [430, 263] width 82 height 16
click at [458, 150] on icon at bounding box center [456, 150] width 5 height 3
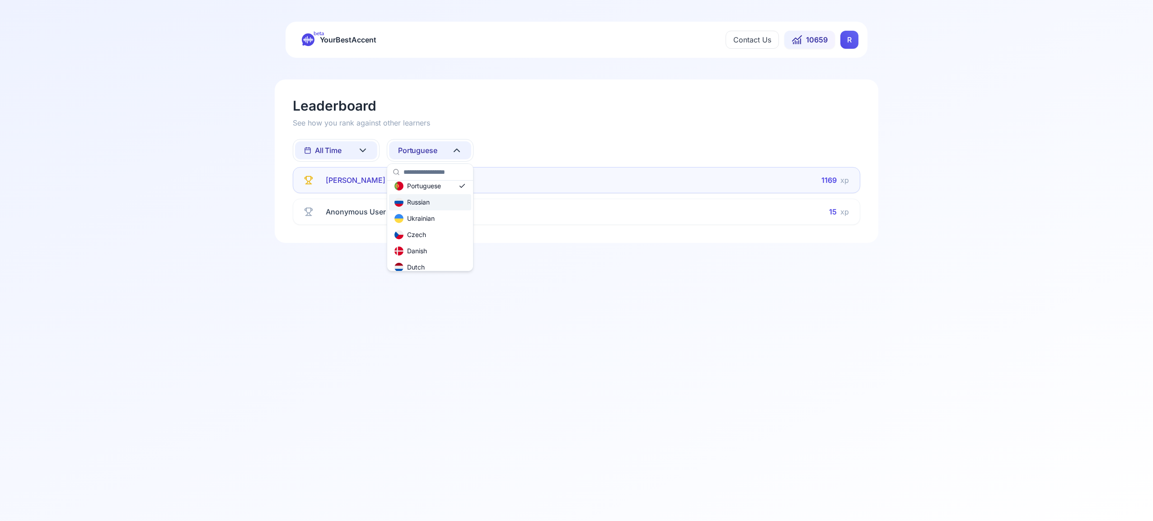
click at [442, 203] on div "Russian" at bounding box center [430, 202] width 82 height 16
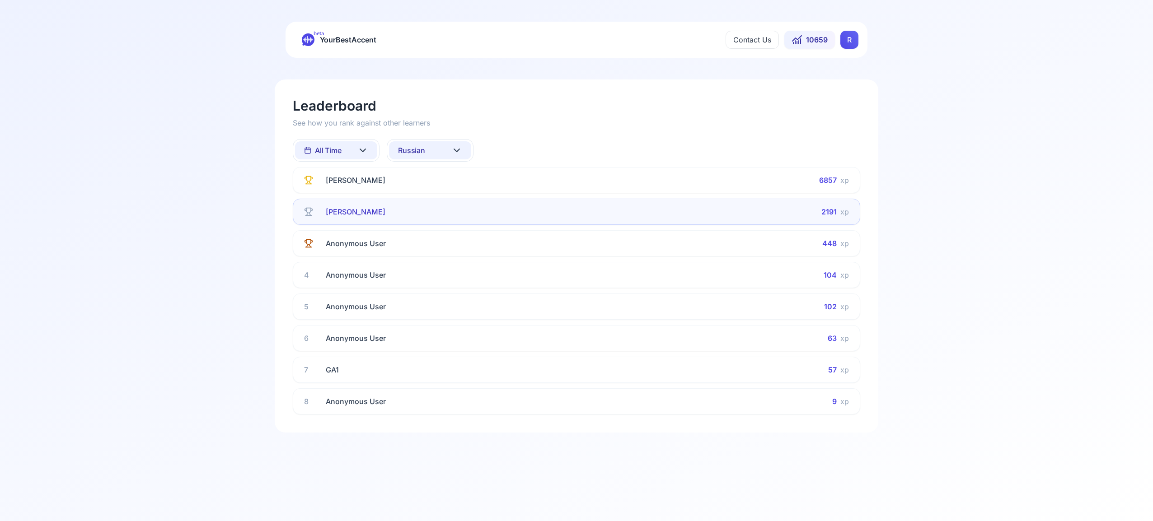
click at [455, 150] on icon at bounding box center [456, 150] width 11 height 11
click at [430, 190] on div "All languages" at bounding box center [414, 190] width 40 height 9
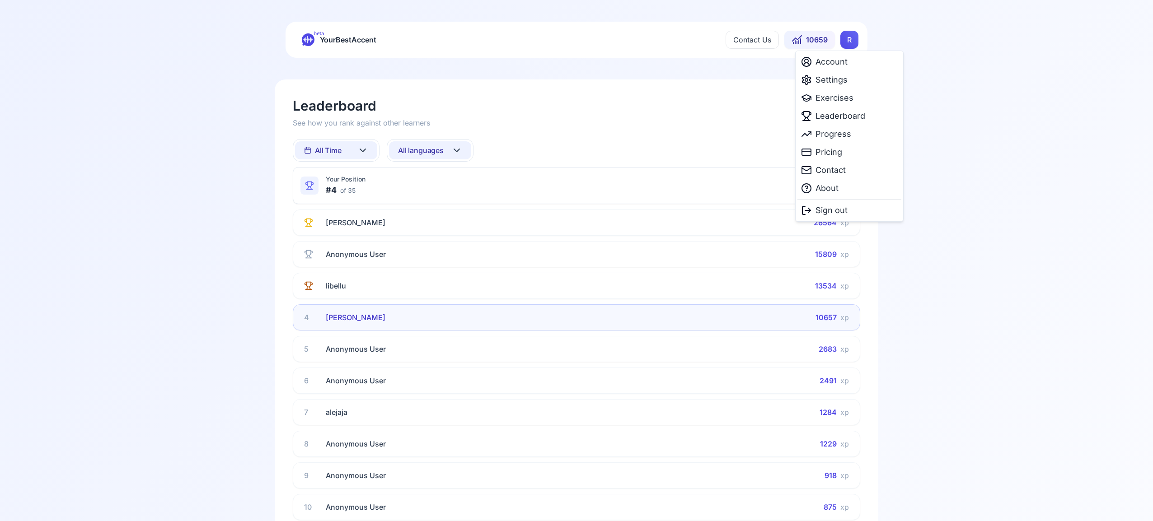
click at [852, 40] on html "beta YourBestAccent Contact Us 10659 R Leaderboard See how you rank against oth…" at bounding box center [576, 260] width 1153 height 521
click at [844, 83] on span "Settings" at bounding box center [831, 80] width 32 height 13
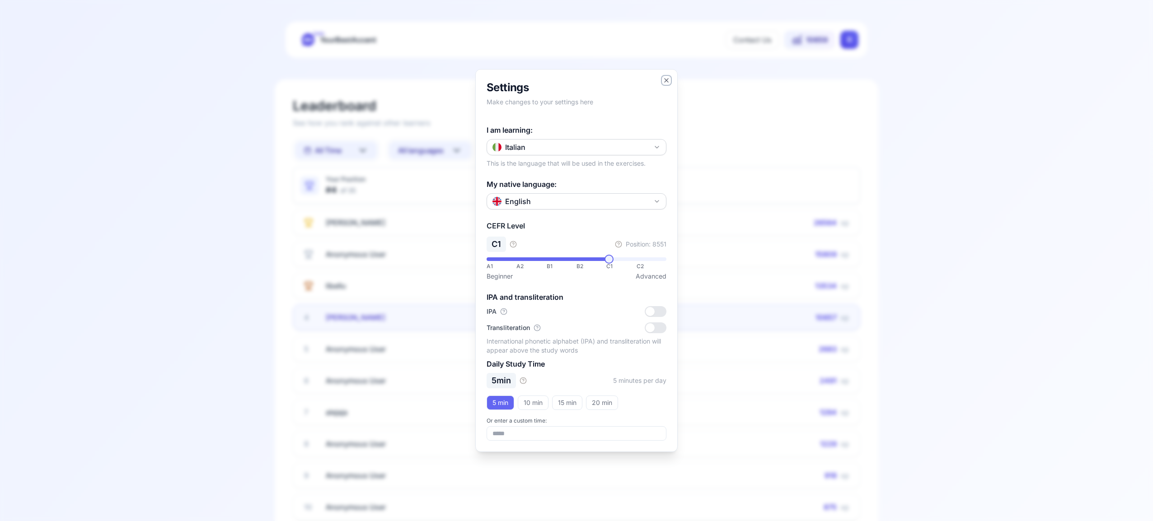
click at [665, 81] on icon "button" at bounding box center [666, 80] width 7 height 7
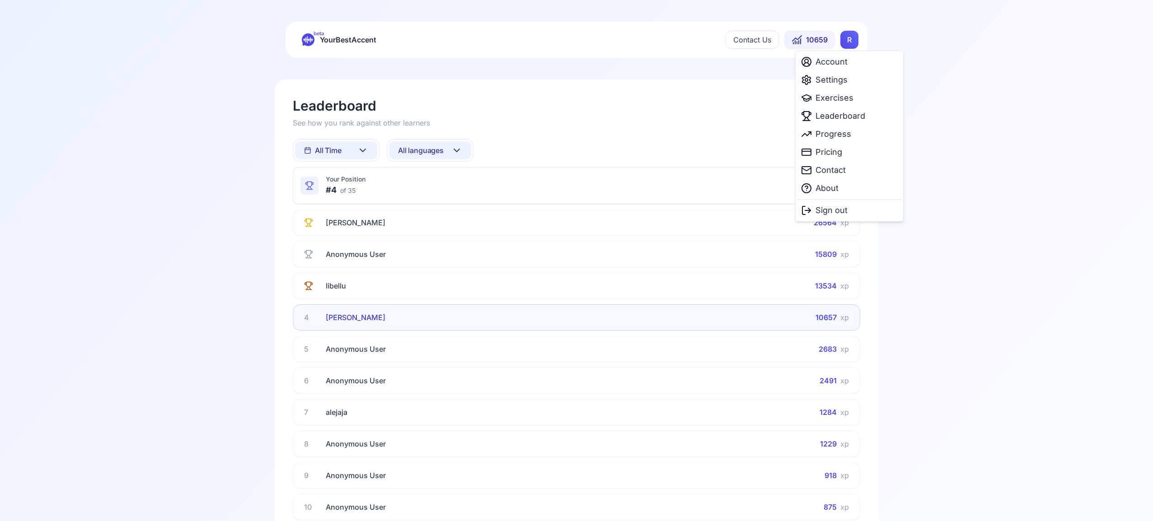
click at [850, 42] on html "beta YourBestAccent Contact Us 10659 R Leaderboard See how you rank against oth…" at bounding box center [576, 260] width 1153 height 521
click at [846, 101] on span "Exercises" at bounding box center [834, 98] width 38 height 13
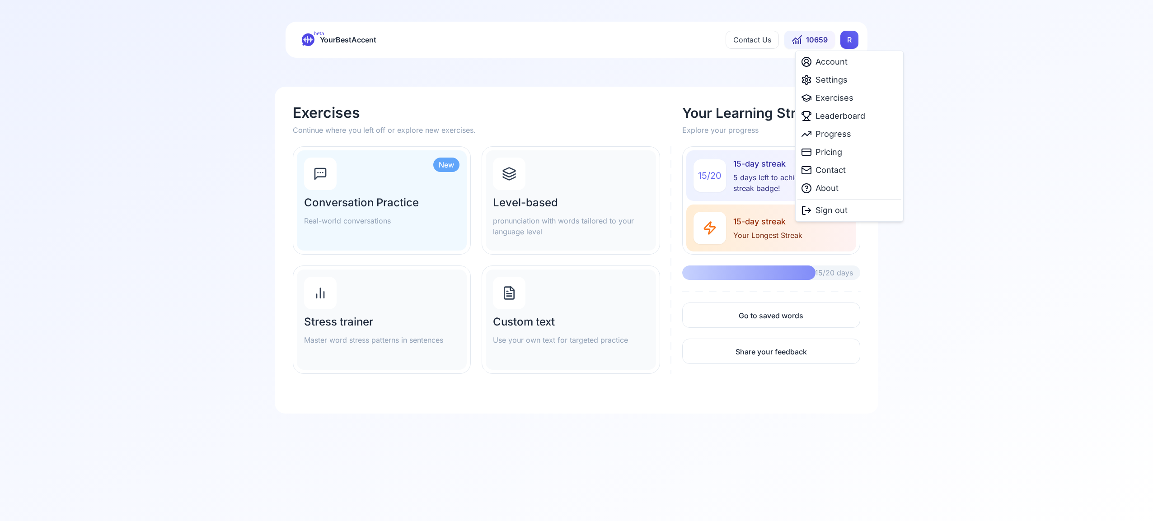
click at [847, 41] on html "beta YourBestAccent Contact Us 10659 R Exercises Continue where you left off or…" at bounding box center [576, 260] width 1153 height 521
click at [853, 153] on div "Pricing" at bounding box center [849, 152] width 104 height 18
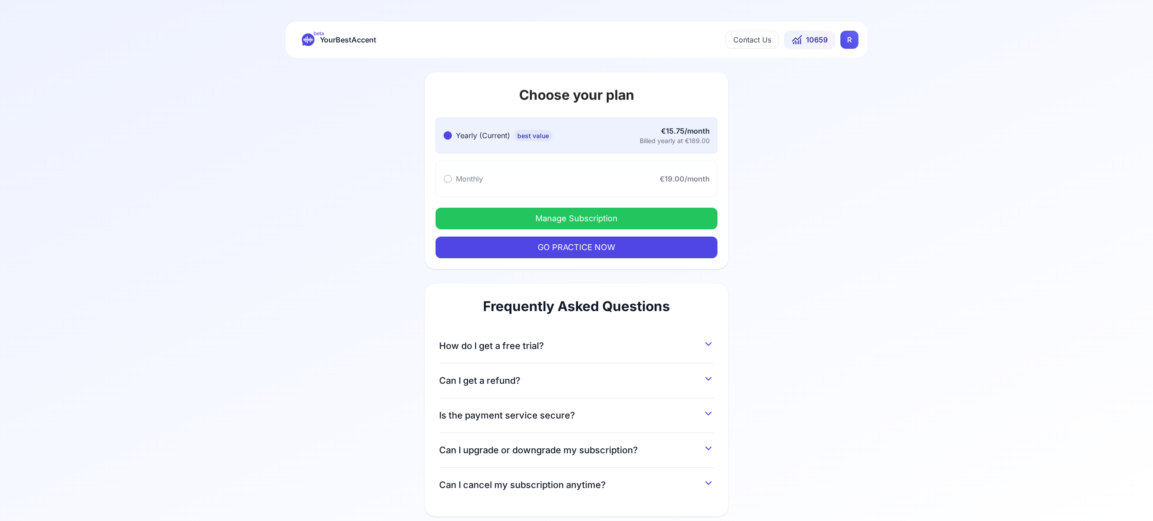
click at [677, 218] on button "Manage Subscription" at bounding box center [577, 219] width 282 height 22
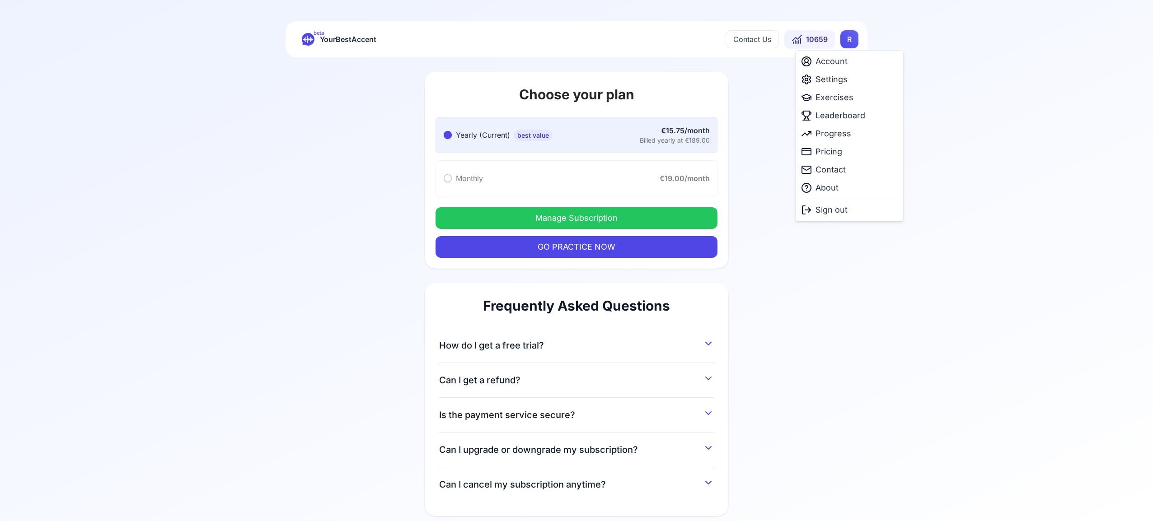
click at [853, 39] on html "beta YourBestAccent Contact Us 10659 R Choose your plan Yearly (Current) best v…" at bounding box center [576, 260] width 1153 height 521
click at [844, 100] on span "Exercises" at bounding box center [834, 97] width 38 height 13
